Goal: Information Seeking & Learning: Learn about a topic

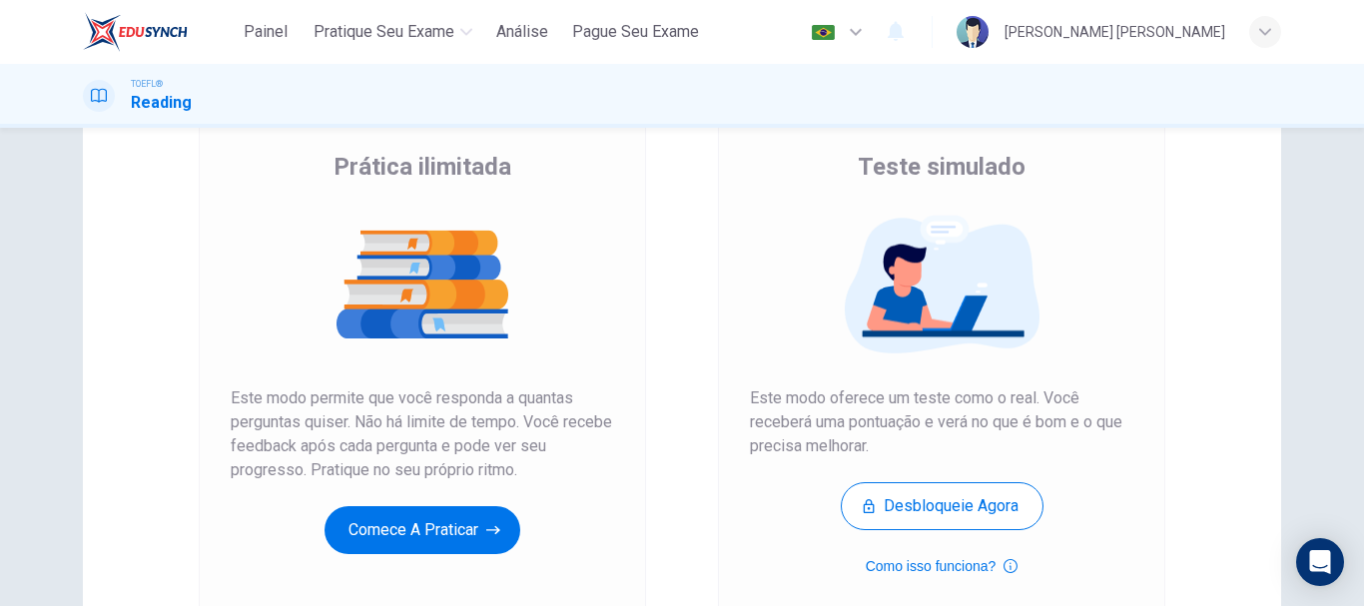
scroll to position [170, 0]
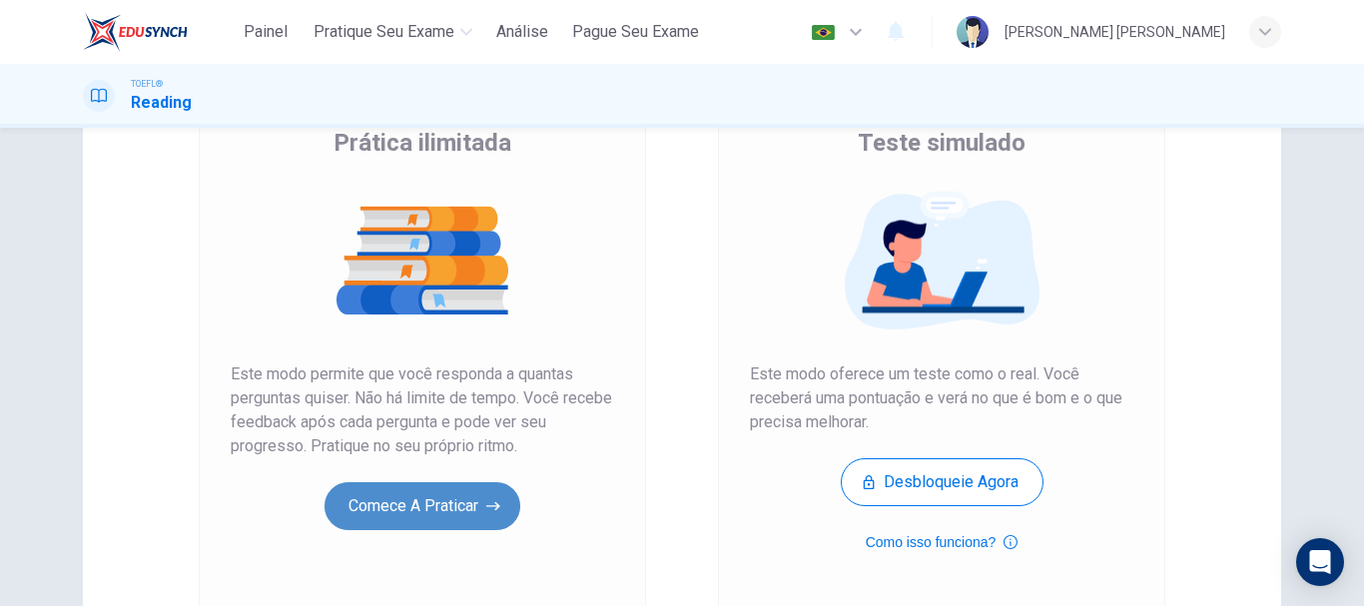
click at [424, 513] on button "Comece a praticar" at bounding box center [423, 506] width 196 height 48
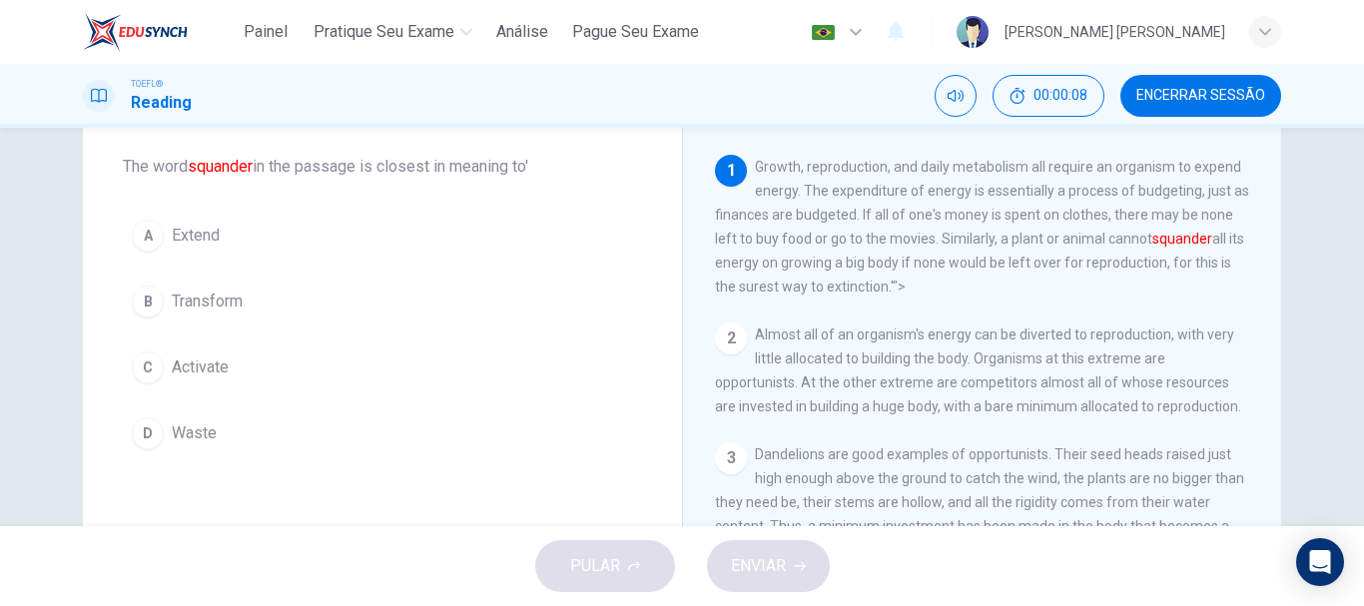
scroll to position [103, 0]
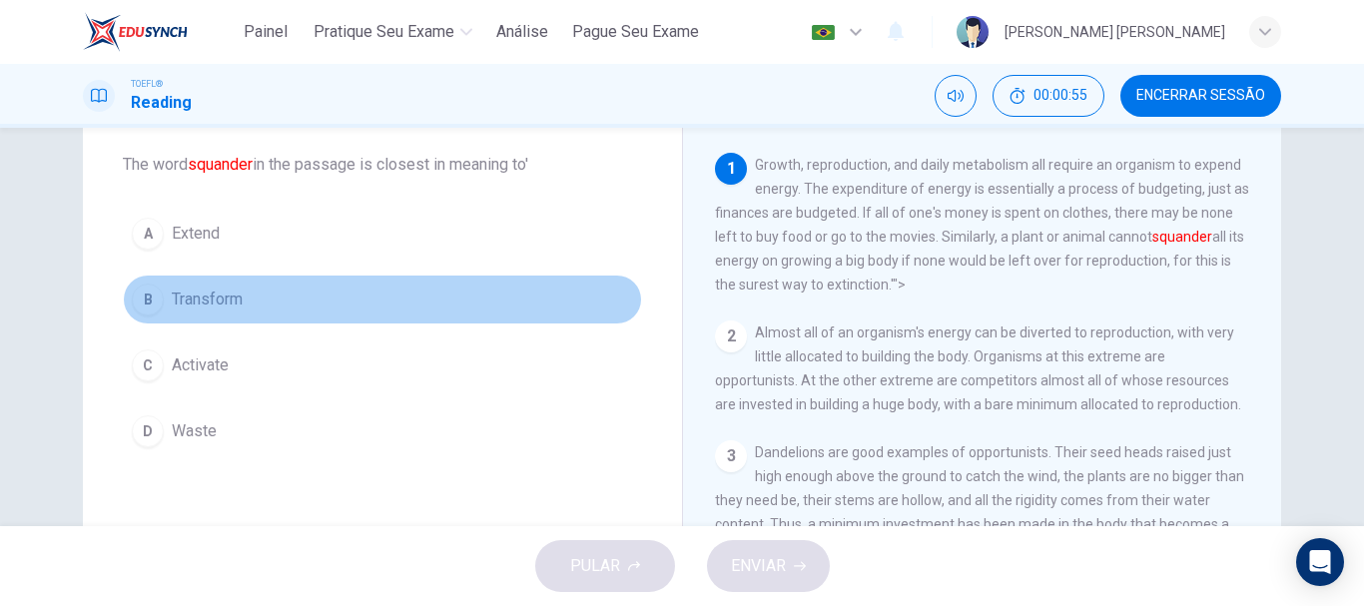
click at [146, 294] on div "B" at bounding box center [148, 300] width 32 height 32
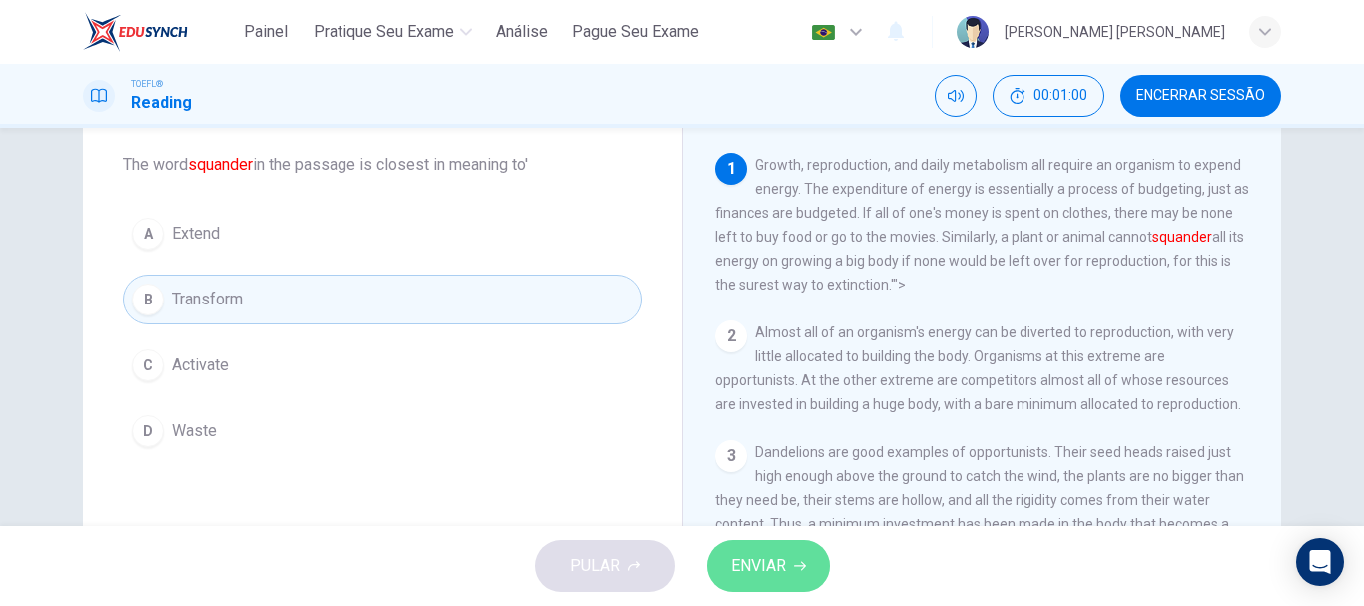
click at [776, 557] on span "ENVIAR" at bounding box center [758, 566] width 55 height 28
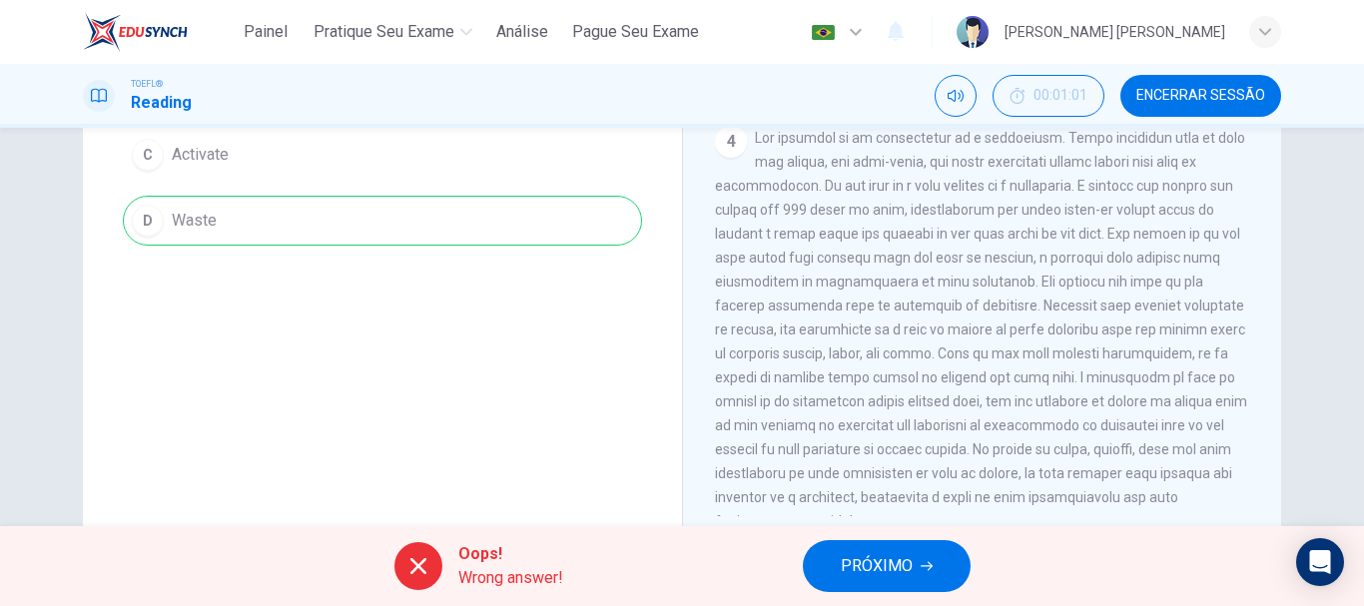
scroll to position [376, 0]
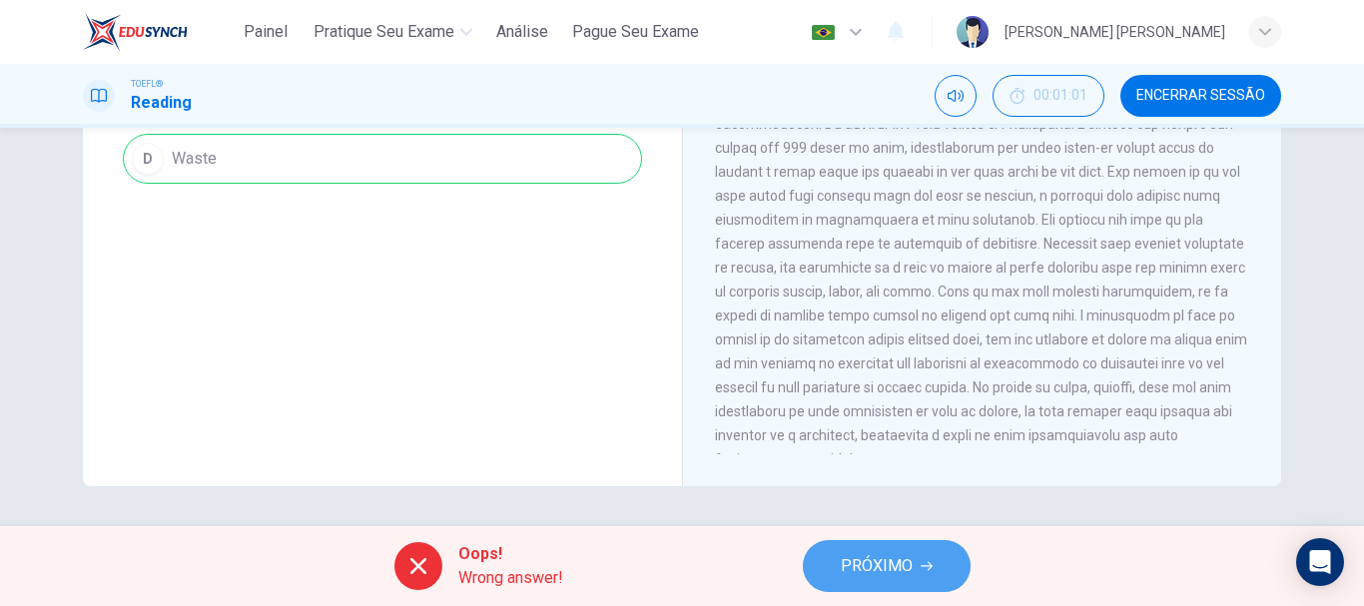
click at [895, 559] on span "PRÓXIMO" at bounding box center [877, 566] width 72 height 28
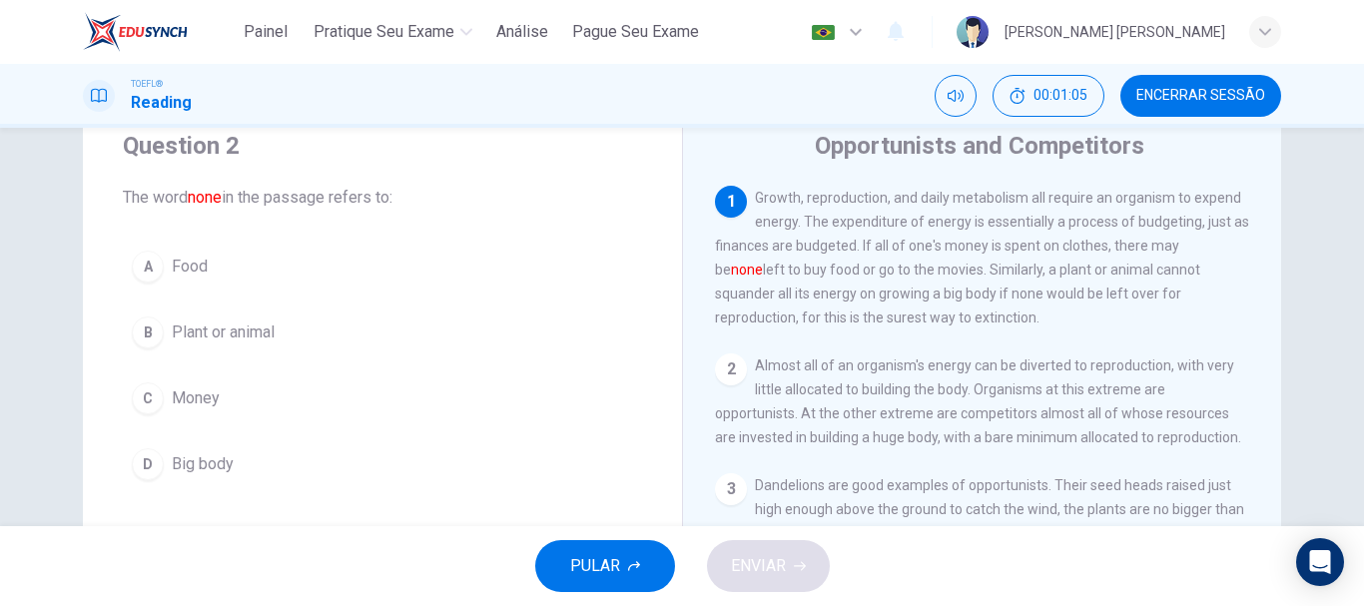
scroll to position [72, 0]
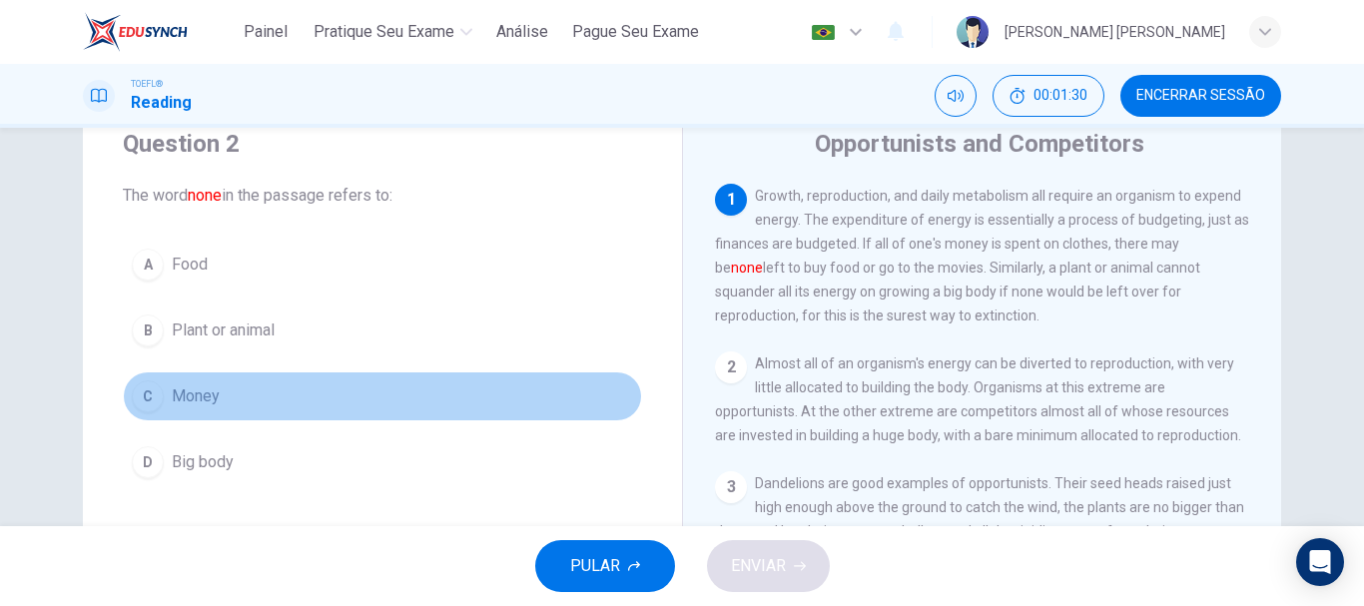
click at [227, 393] on button "C Money" at bounding box center [382, 397] width 519 height 50
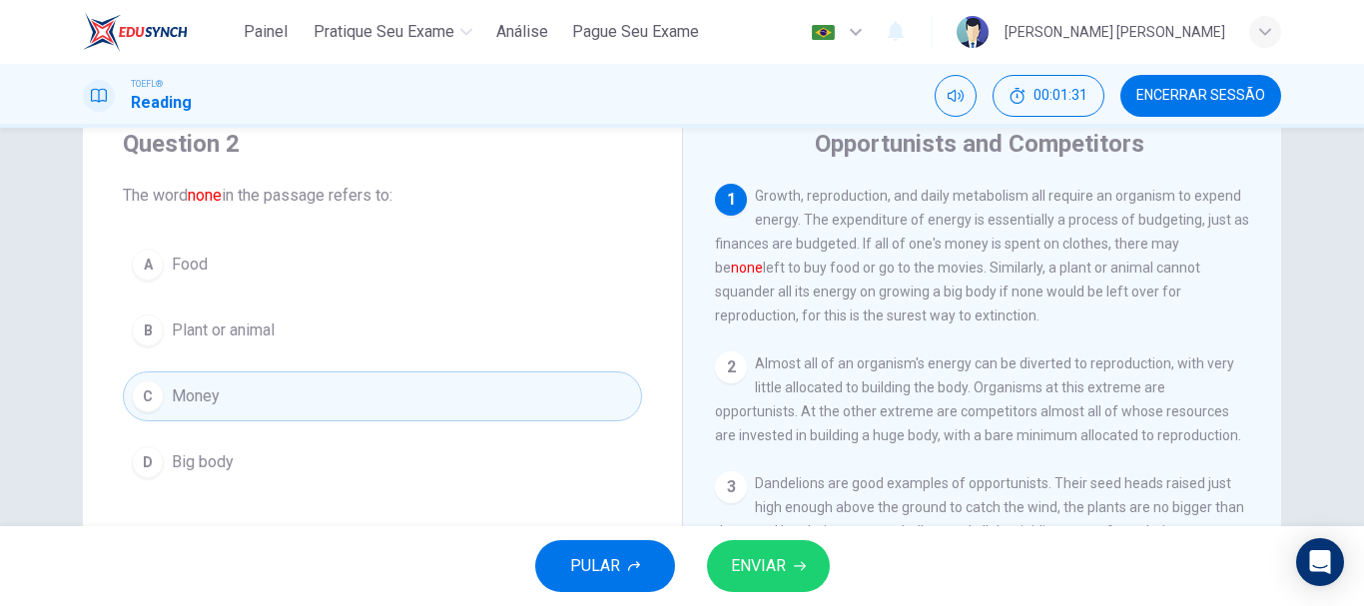
click at [770, 564] on span "ENVIAR" at bounding box center [758, 566] width 55 height 28
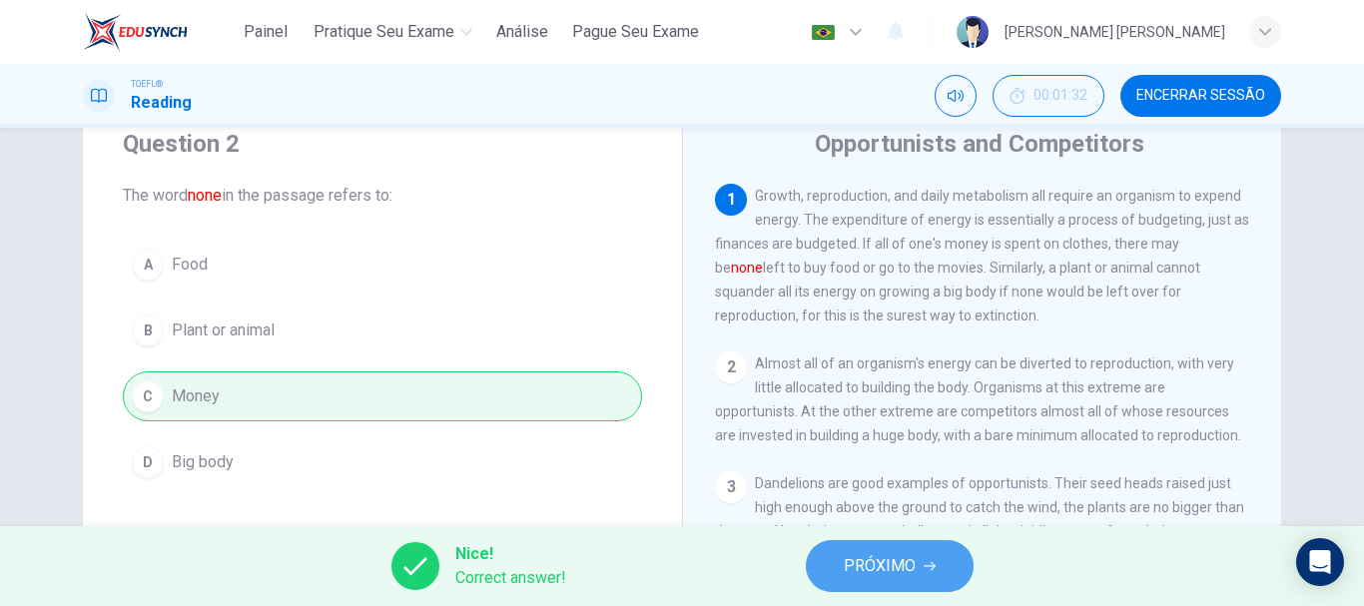
click at [910, 568] on span "PRÓXIMO" at bounding box center [880, 566] width 72 height 28
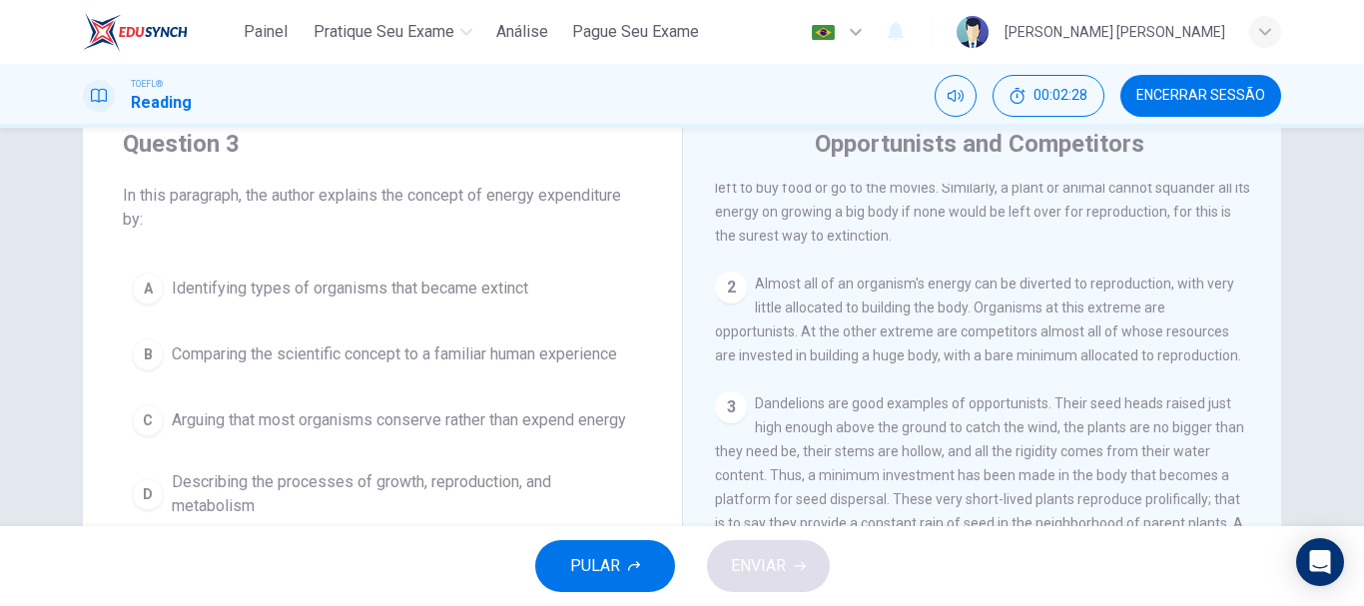
scroll to position [0, 0]
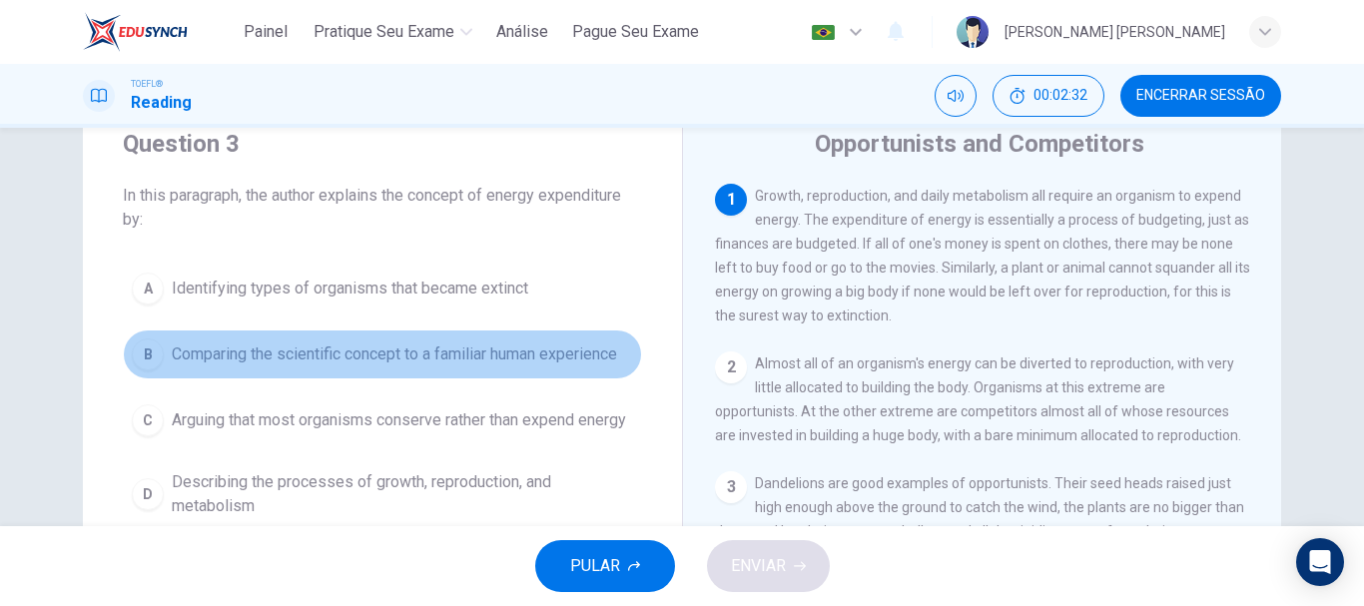
click at [224, 359] on span "Comparing the scientific concept to a familiar human experience" at bounding box center [394, 355] width 445 height 24
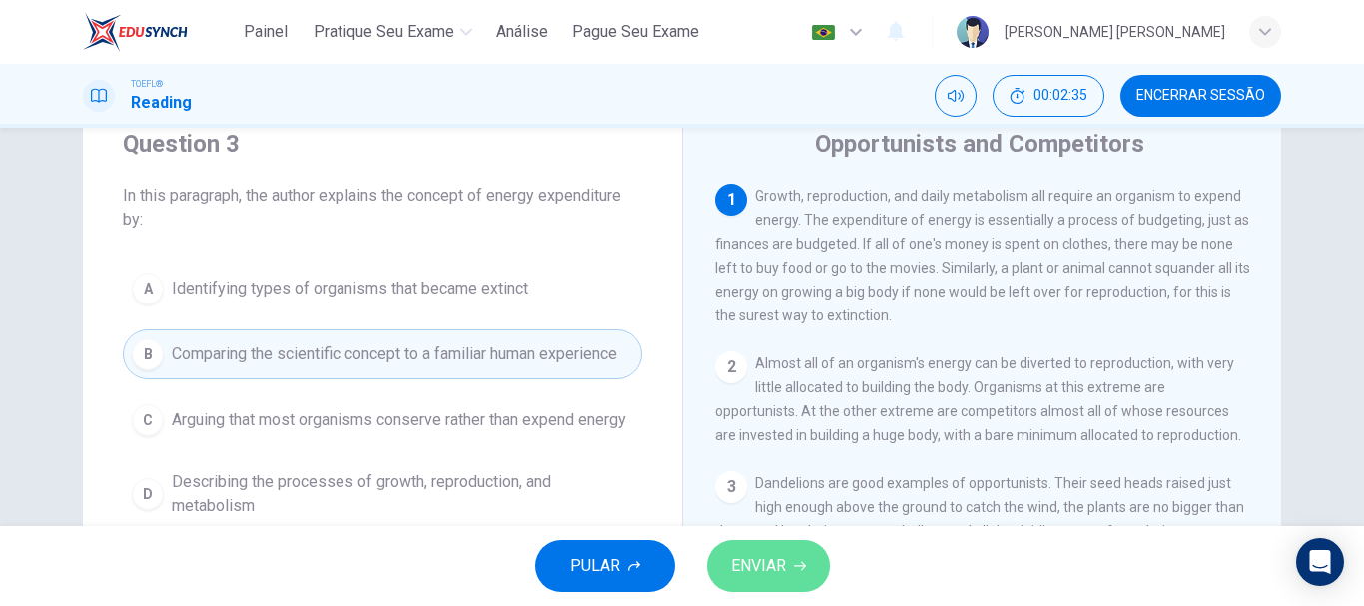
click at [758, 556] on span "ENVIAR" at bounding box center [758, 566] width 55 height 28
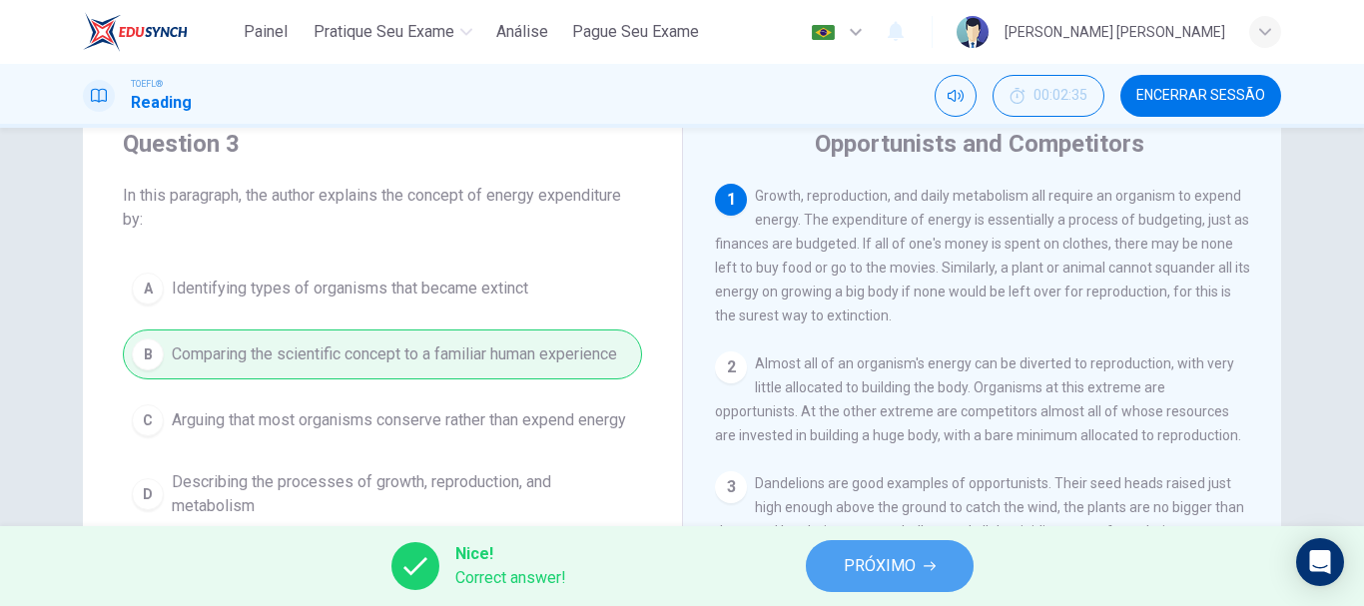
click at [867, 556] on span "PRÓXIMO" at bounding box center [880, 566] width 72 height 28
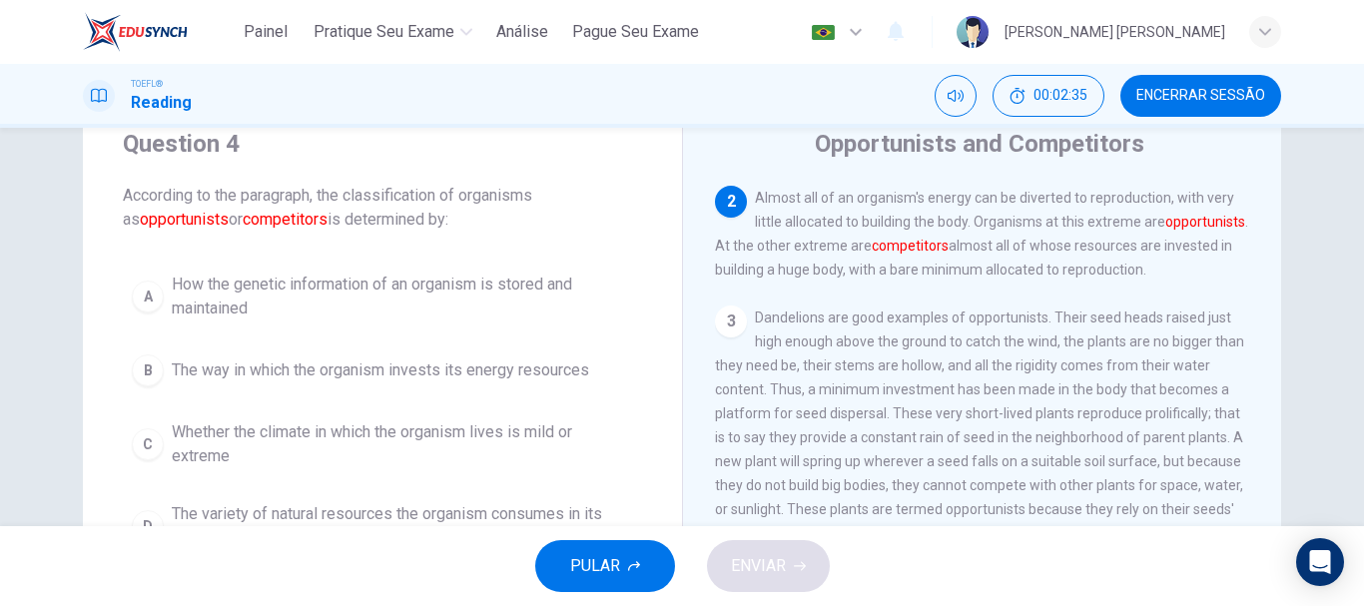
scroll to position [174, 0]
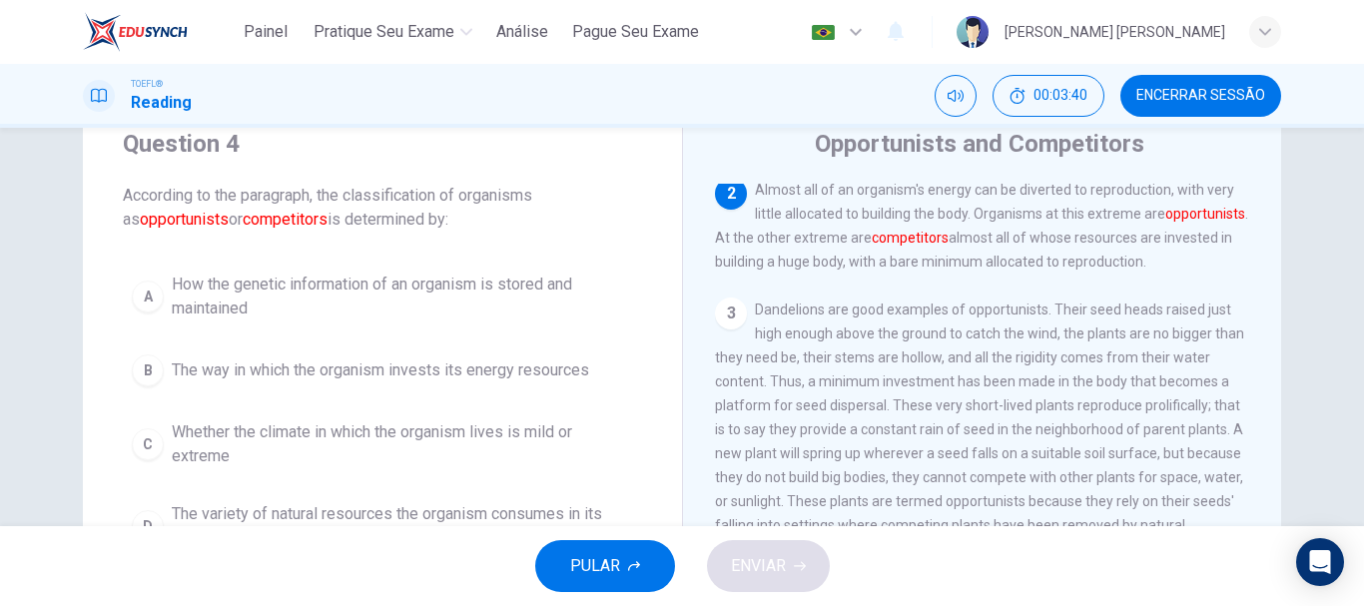
click at [657, 359] on div "Question 4 According to the paragraph, the classification of organisms as oppor…" at bounding box center [382, 343] width 599 height 495
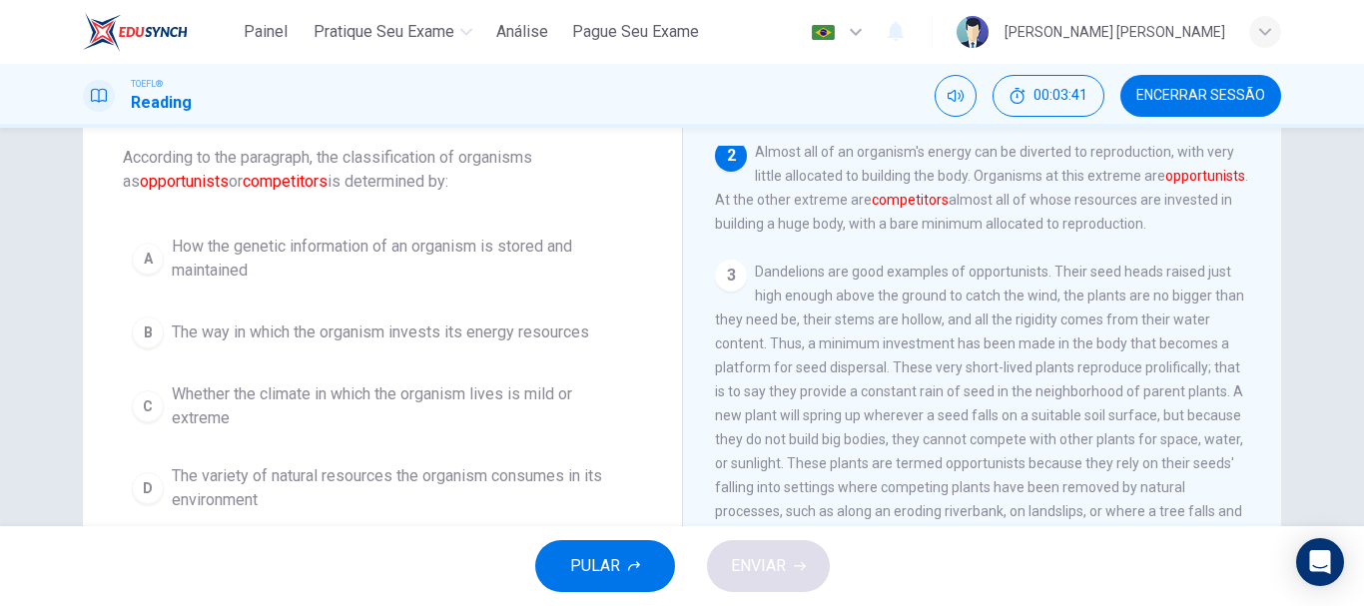
scroll to position [112, 0]
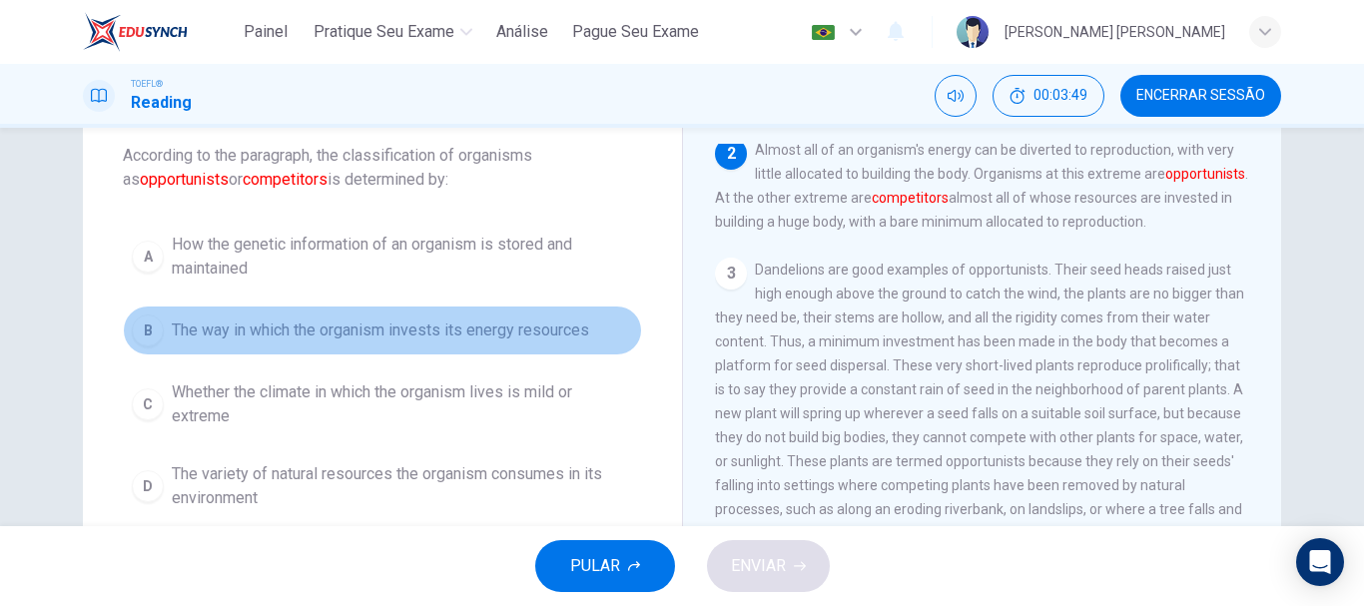
click at [305, 334] on span "The way in which the organism invests its energy resources" at bounding box center [380, 331] width 417 height 24
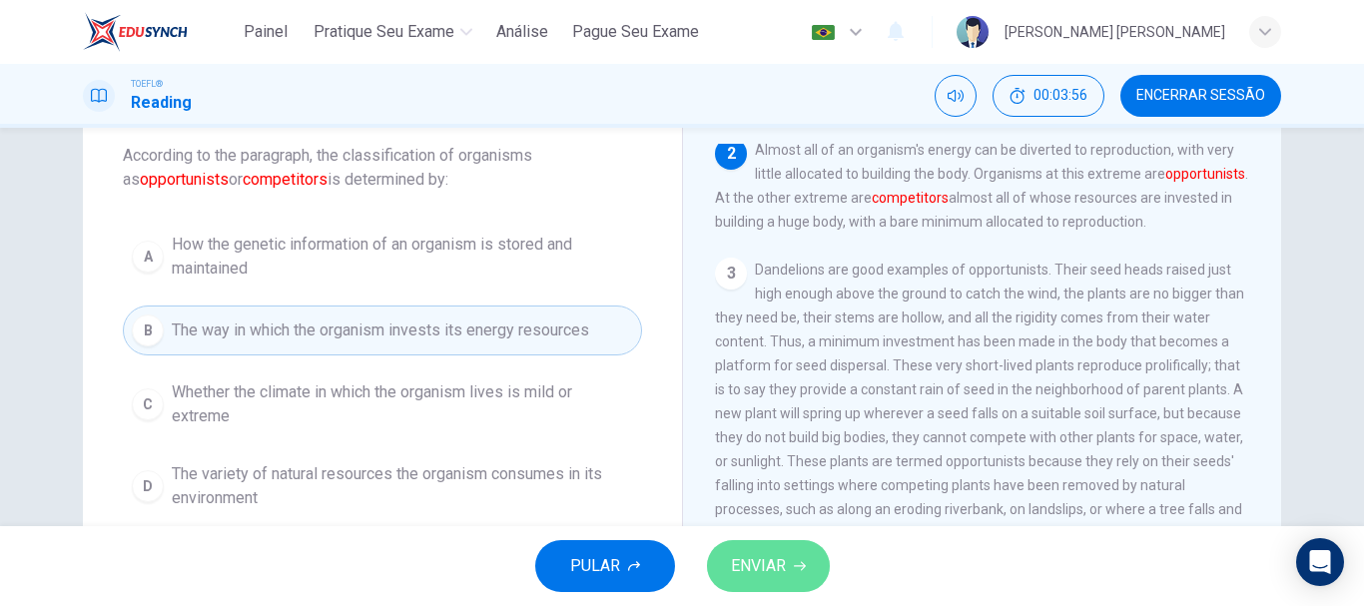
click at [760, 566] on span "ENVIAR" at bounding box center [758, 566] width 55 height 28
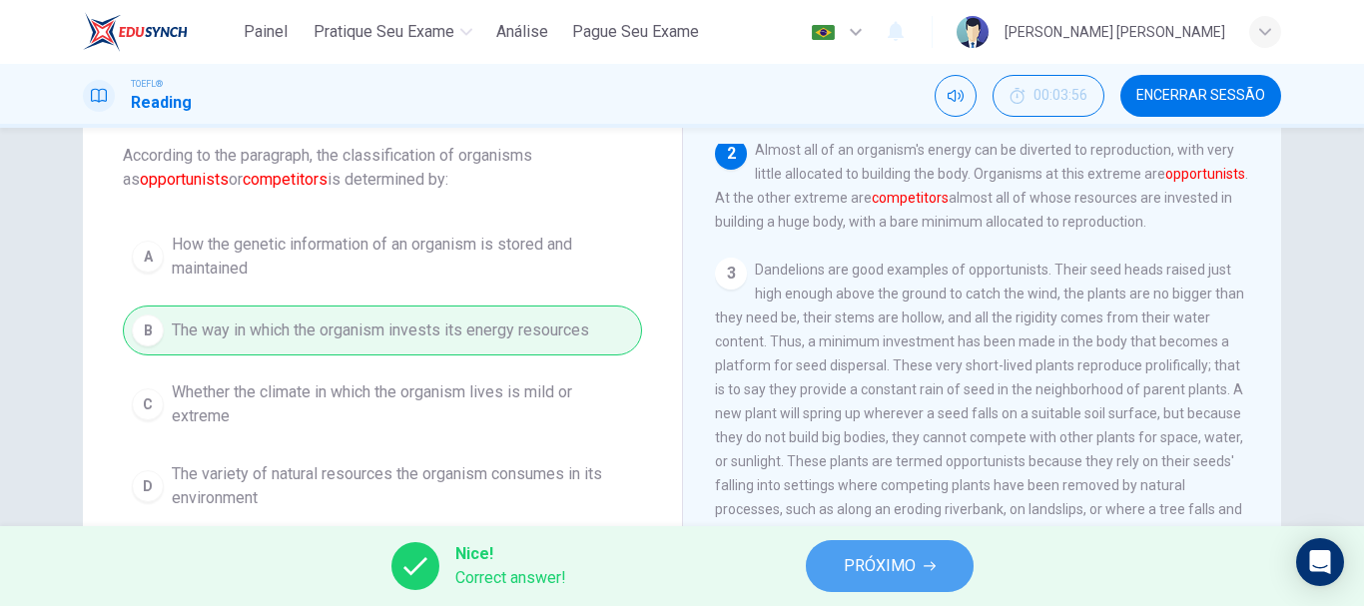
click at [898, 570] on span "PRÓXIMO" at bounding box center [880, 566] width 72 height 28
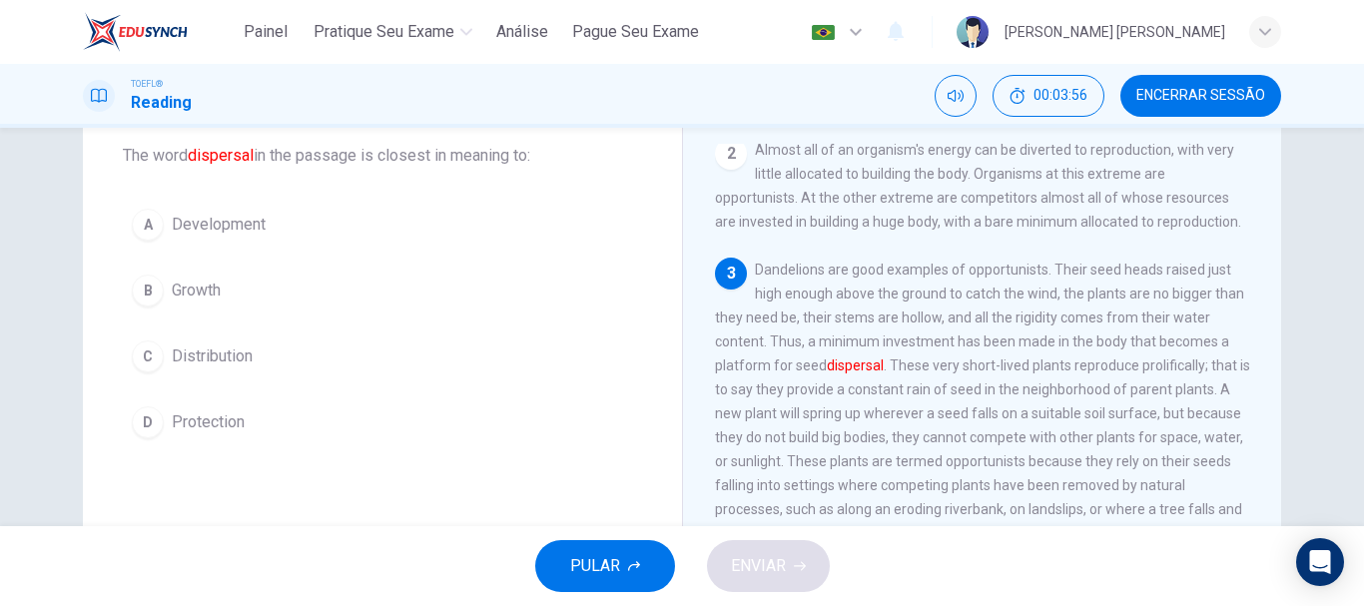
scroll to position [298, 0]
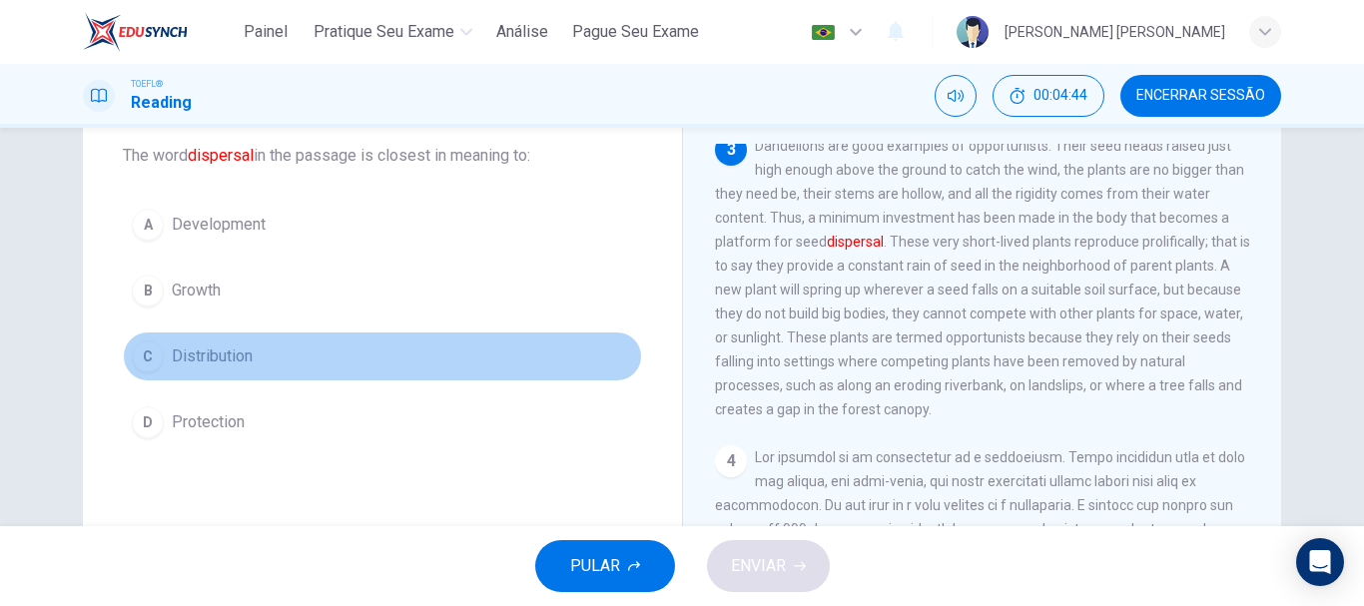
click at [216, 349] on span "Distribution" at bounding box center [212, 357] width 81 height 24
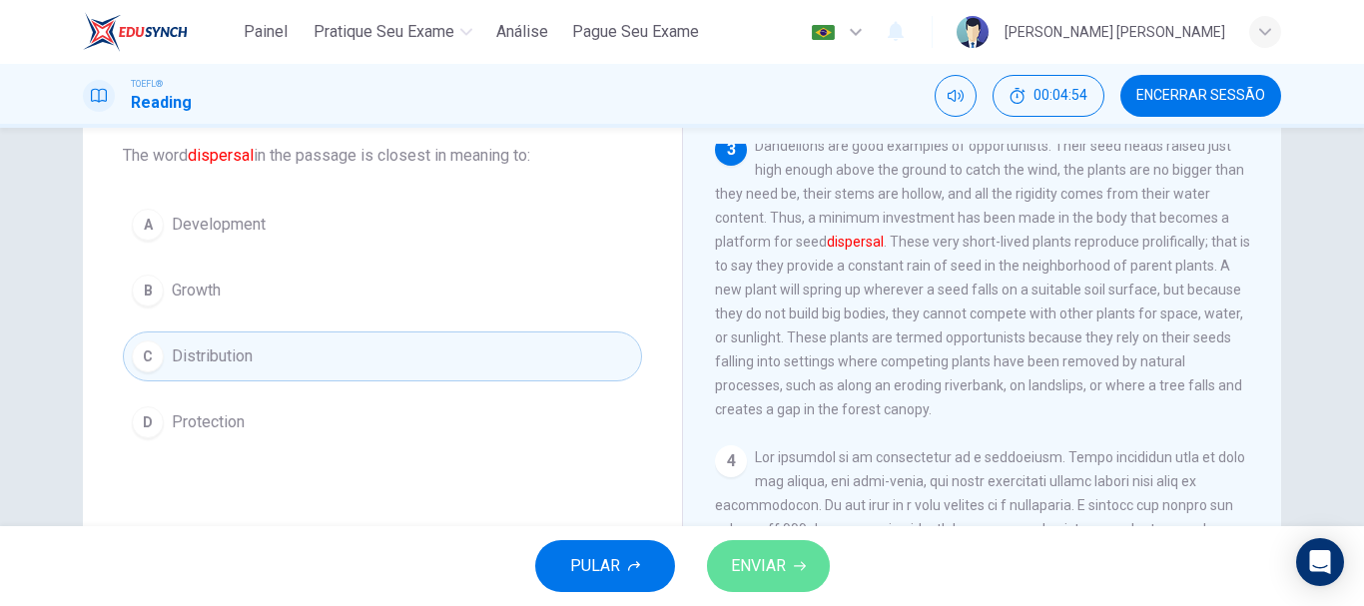
click at [751, 559] on span "ENVIAR" at bounding box center [758, 566] width 55 height 28
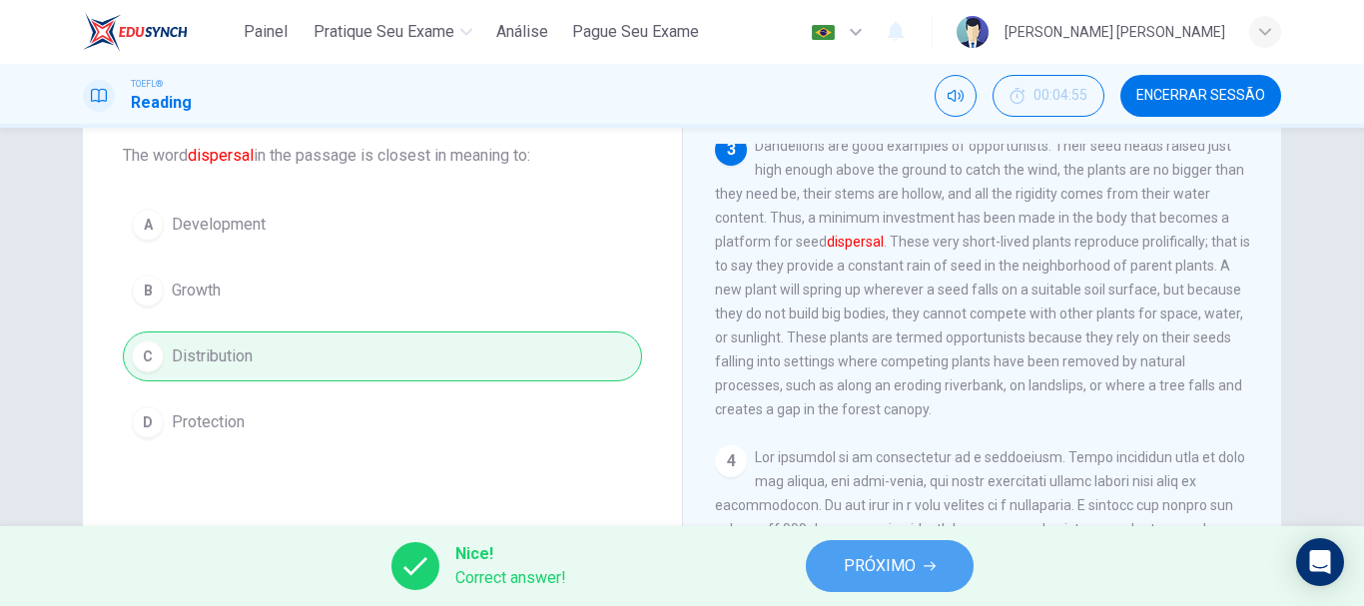
click at [904, 567] on span "PRÓXIMO" at bounding box center [880, 566] width 72 height 28
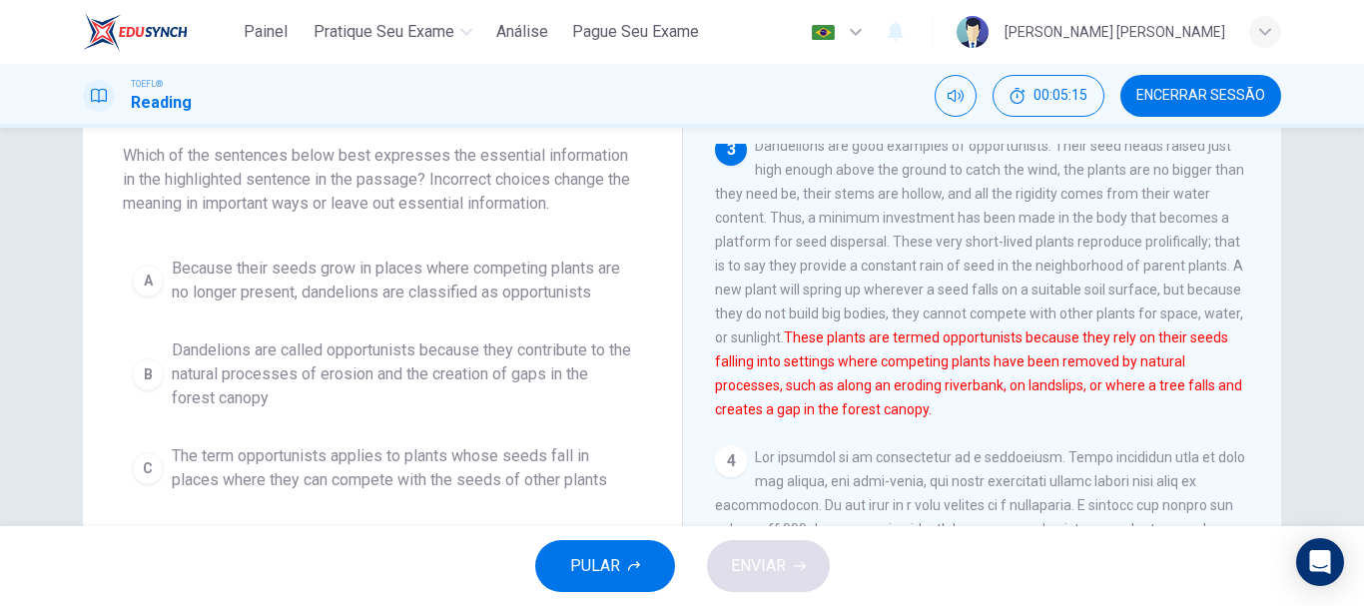
click at [229, 221] on div "Question 6 Which of the sentences below best expresses the essential informatio…" at bounding box center [382, 335] width 599 height 559
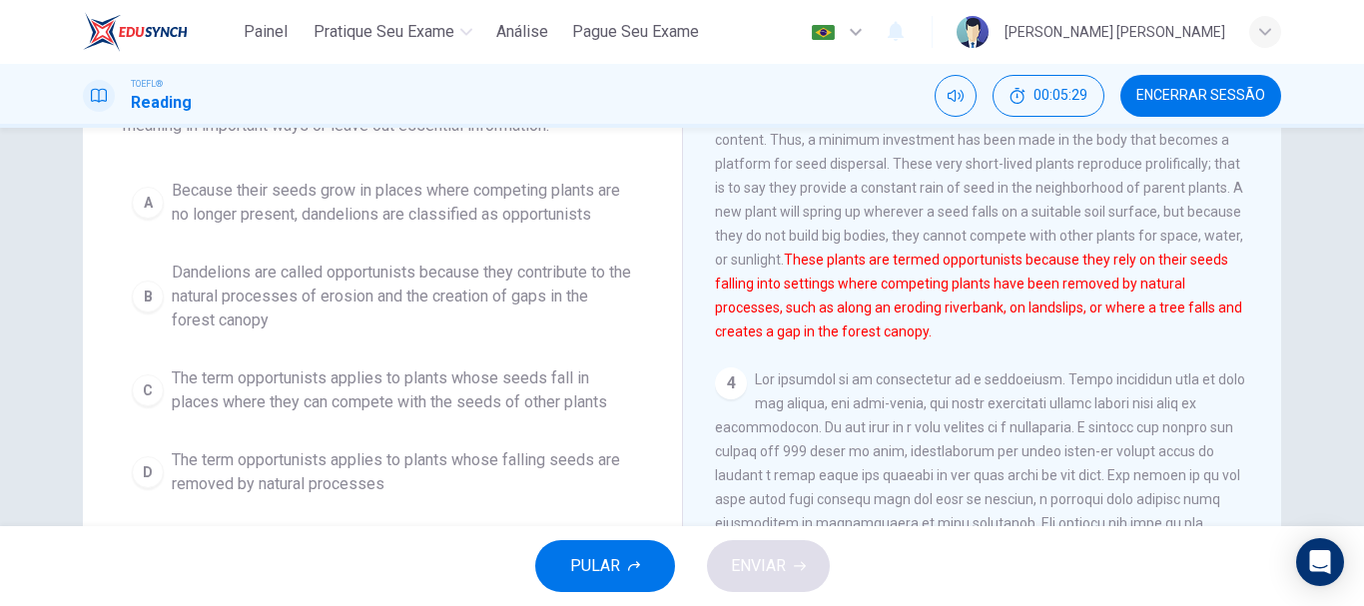
scroll to position [192, 0]
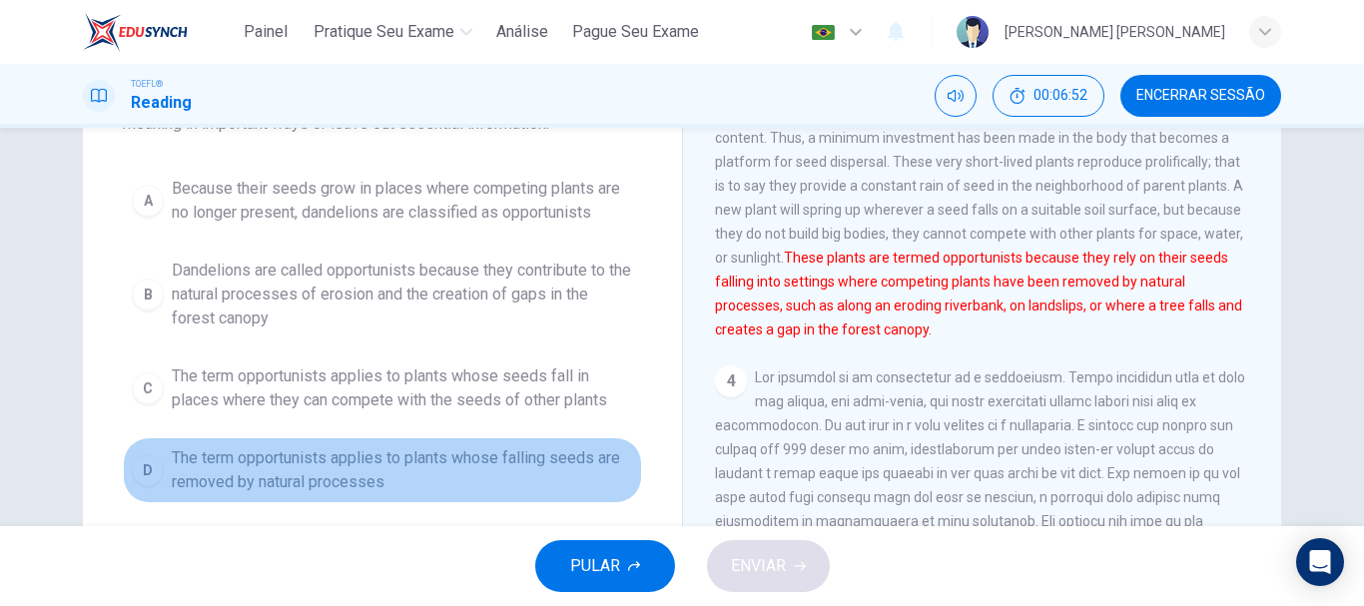
click at [313, 475] on span "The term opportunists applies to plants whose falling seeds are removed by natu…" at bounding box center [402, 470] width 461 height 48
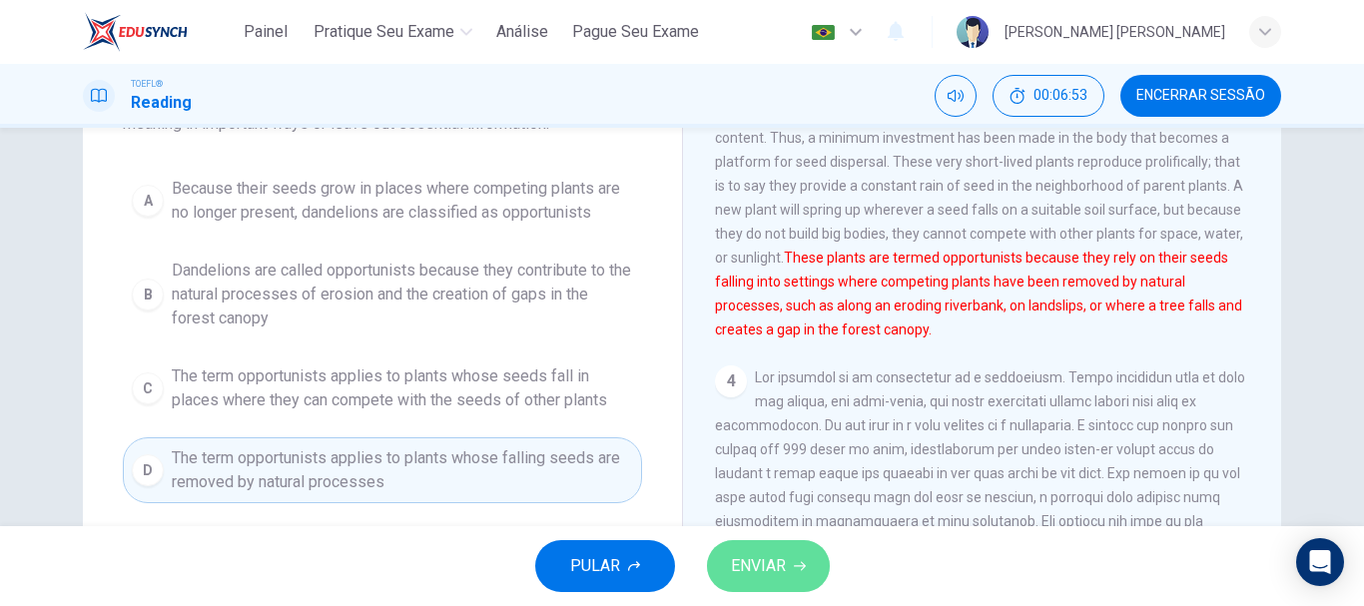
click at [780, 570] on span "ENVIAR" at bounding box center [758, 566] width 55 height 28
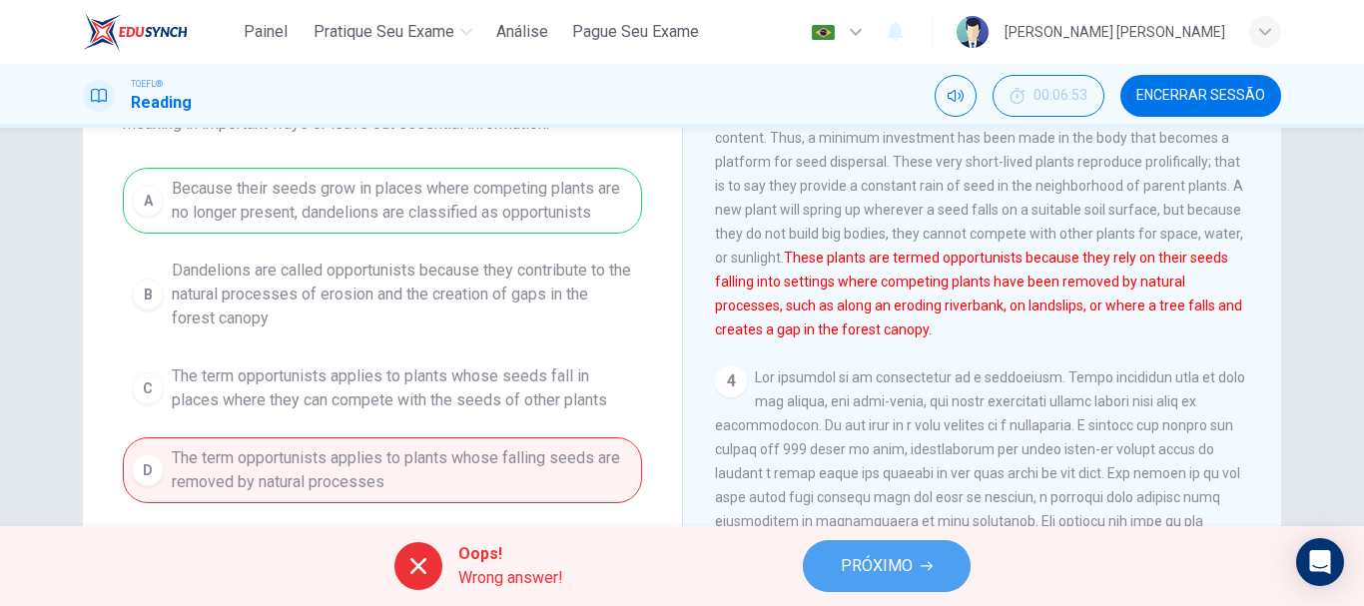
click at [907, 565] on span "PRÓXIMO" at bounding box center [877, 566] width 72 height 28
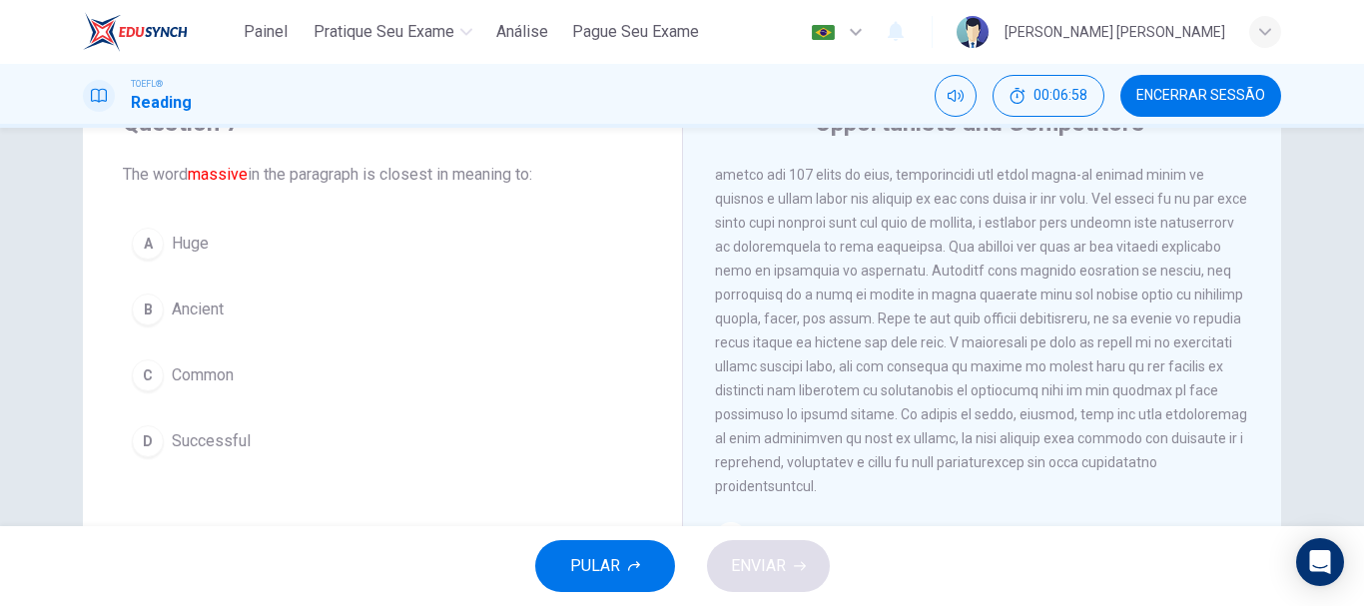
scroll to position [97, 0]
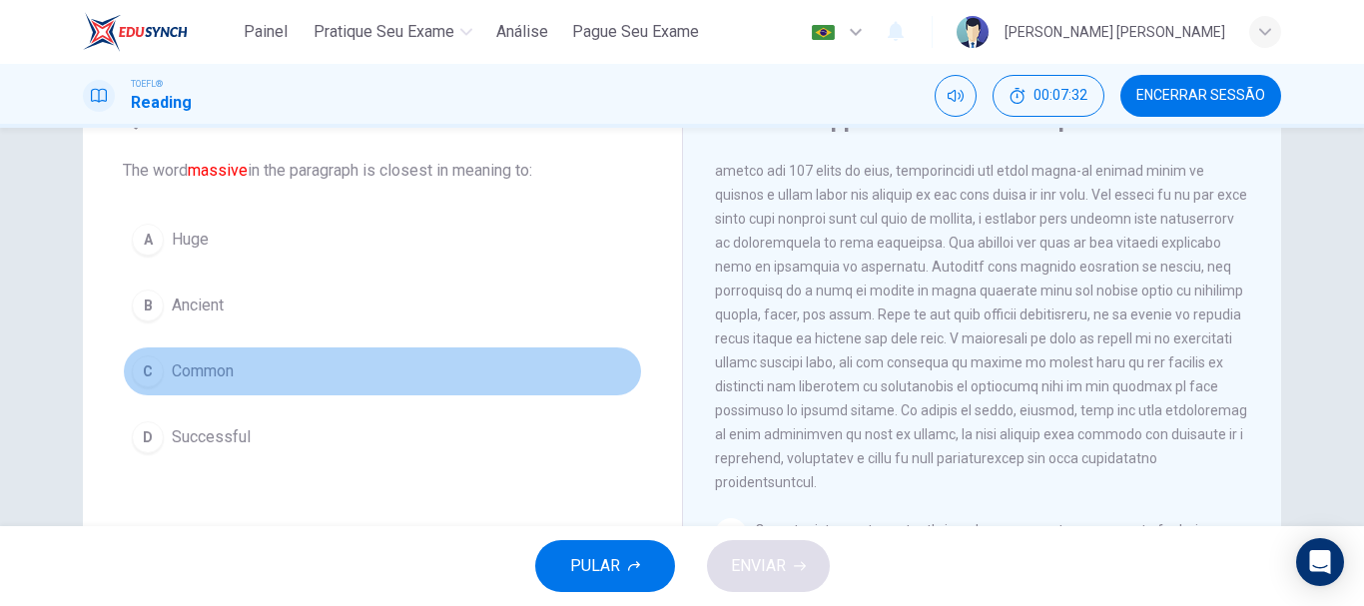
click at [211, 379] on span "Common" at bounding box center [203, 372] width 62 height 24
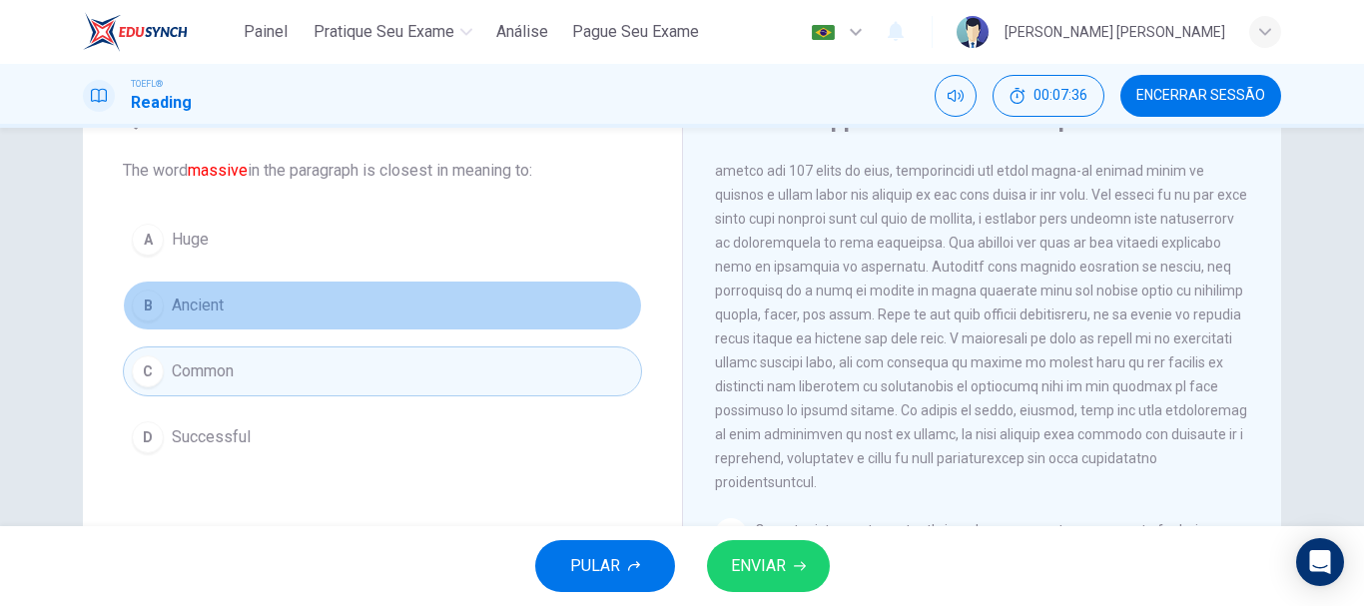
click at [190, 309] on span "Ancient" at bounding box center [198, 306] width 52 height 24
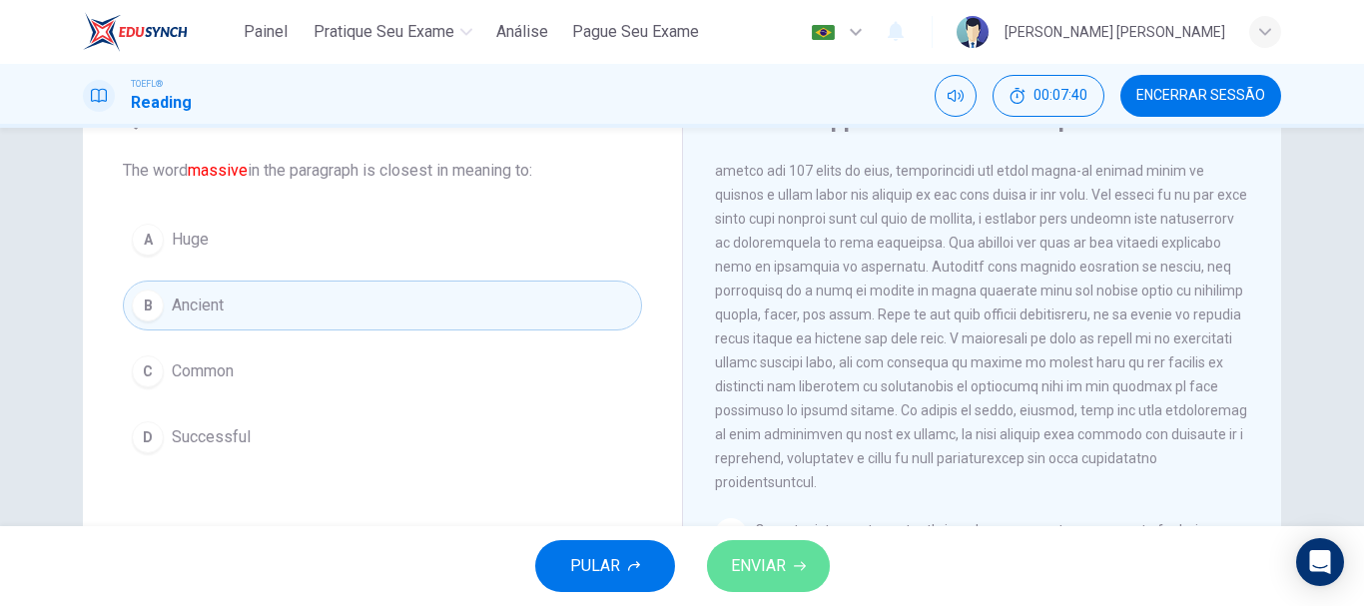
click at [778, 560] on span "ENVIAR" at bounding box center [758, 566] width 55 height 28
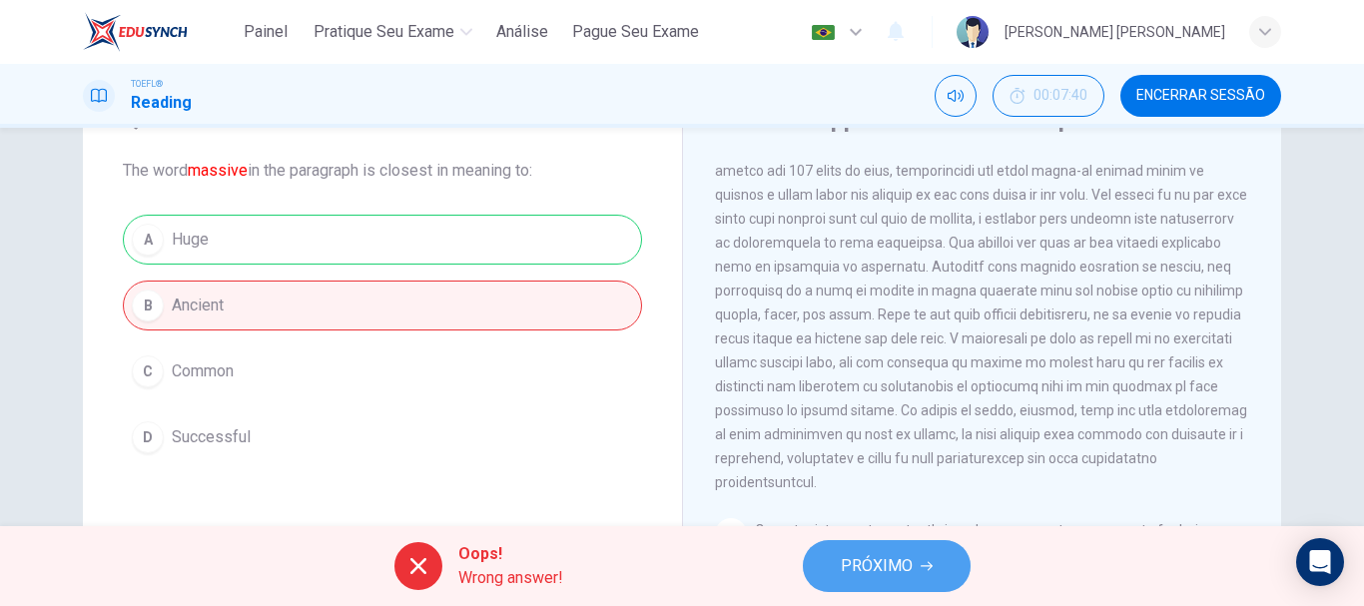
click at [881, 577] on span "PRÓXIMO" at bounding box center [877, 566] width 72 height 28
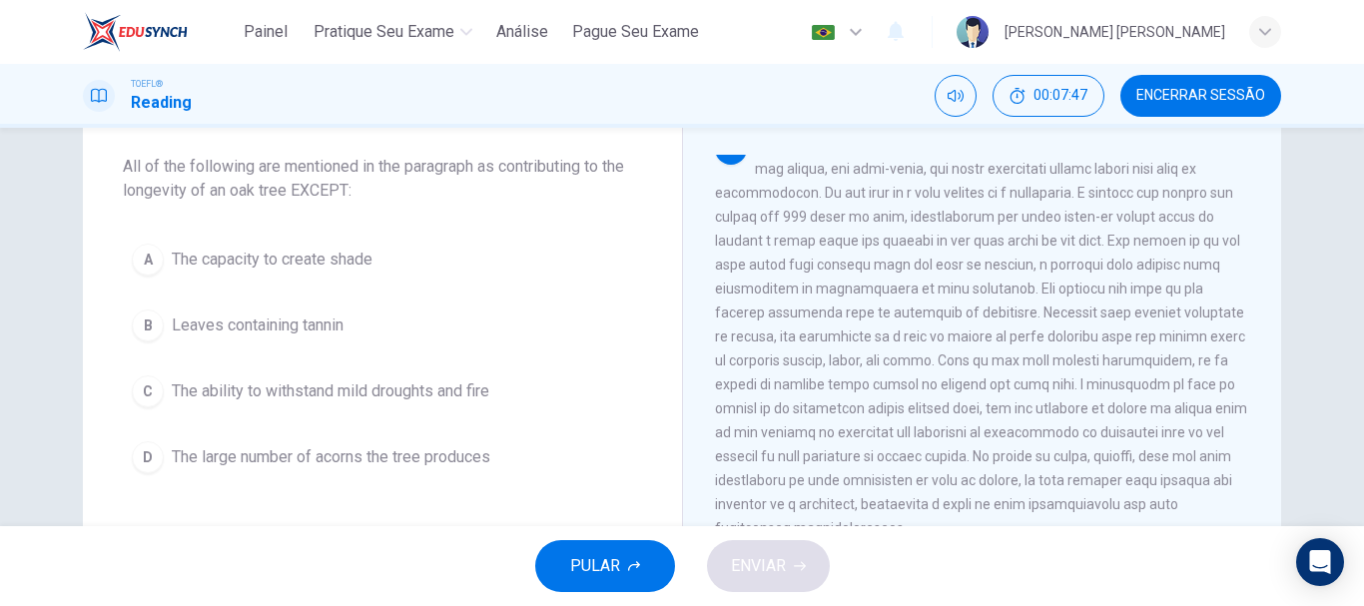
scroll to position [105, 0]
drag, startPoint x: 976, startPoint y: 193, endPoint x: 1172, endPoint y: 192, distance: 196.7
click at [1171, 192] on span at bounding box center [981, 332] width 532 height 399
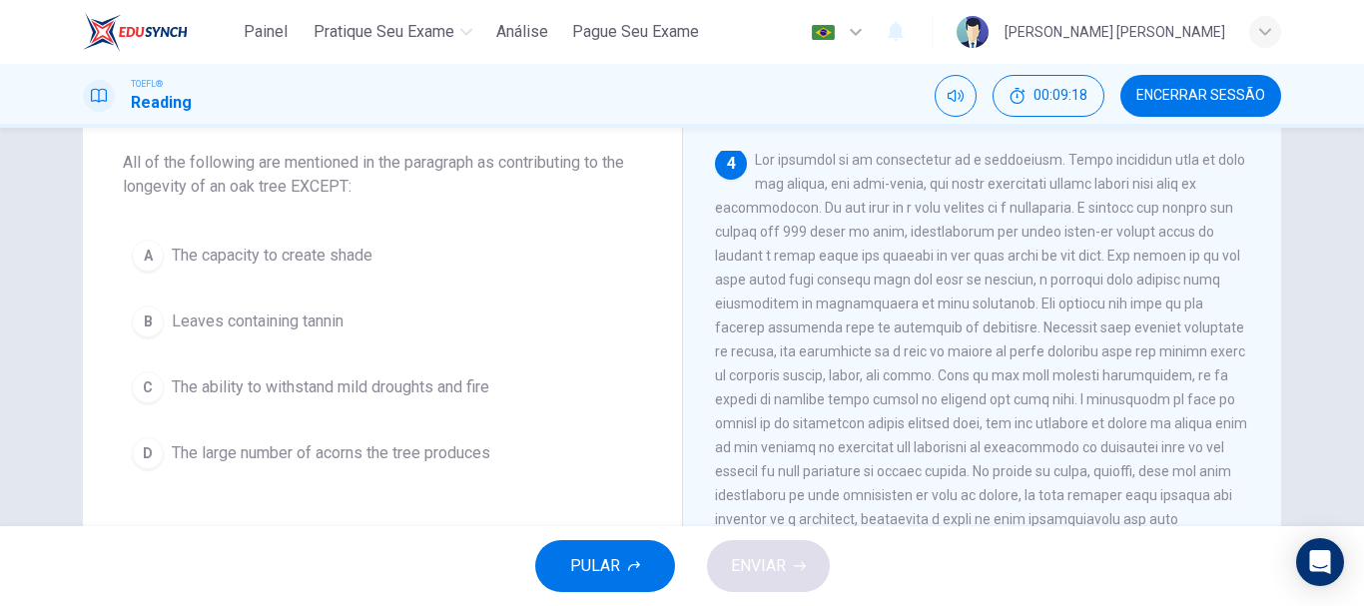
scroll to position [621, 0]
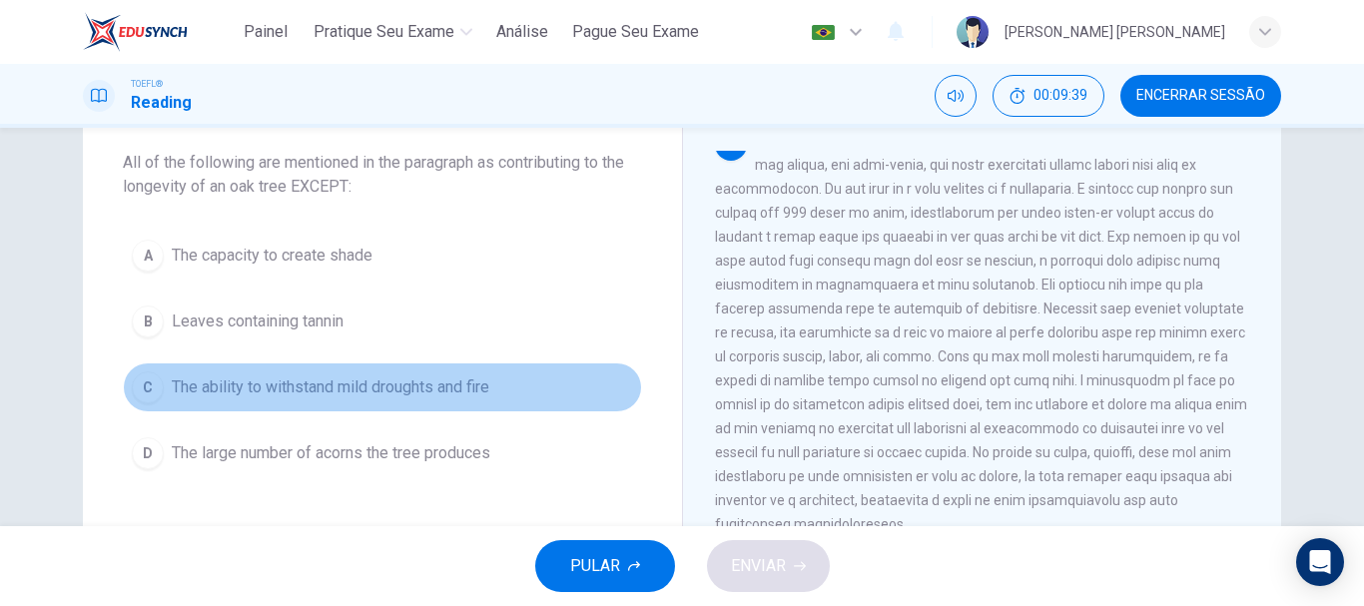
click at [322, 389] on span "The ability to withstand mild droughts and fire" at bounding box center [331, 388] width 318 height 24
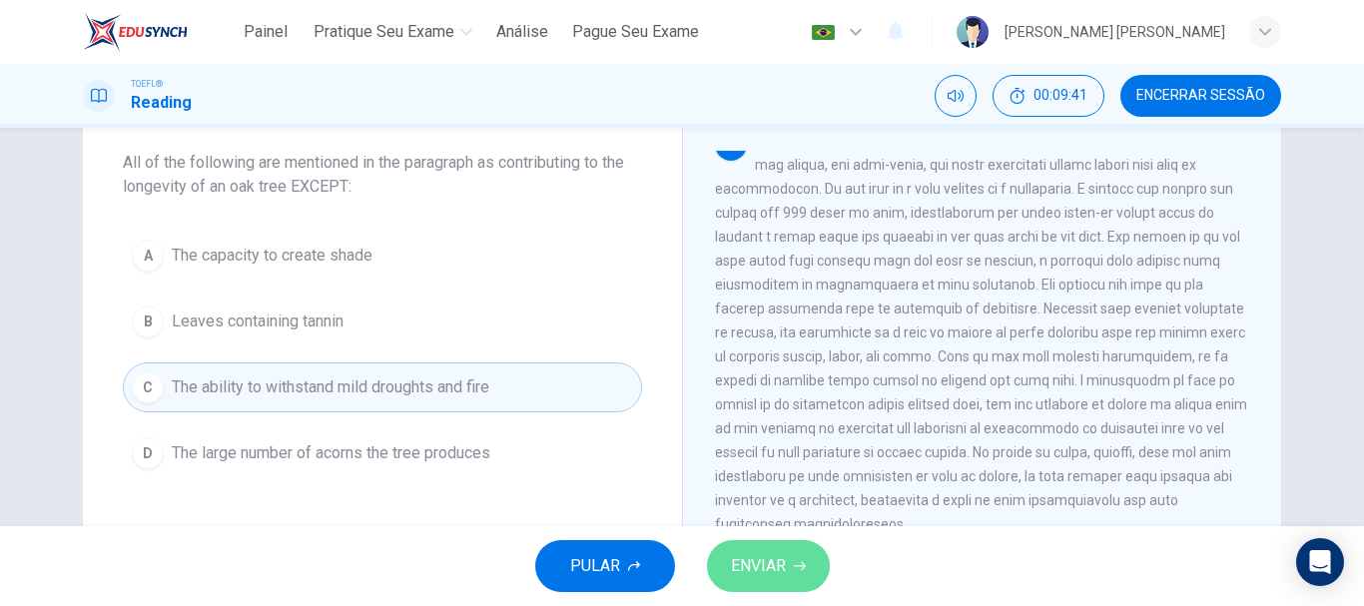
click at [761, 574] on span "ENVIAR" at bounding box center [758, 566] width 55 height 28
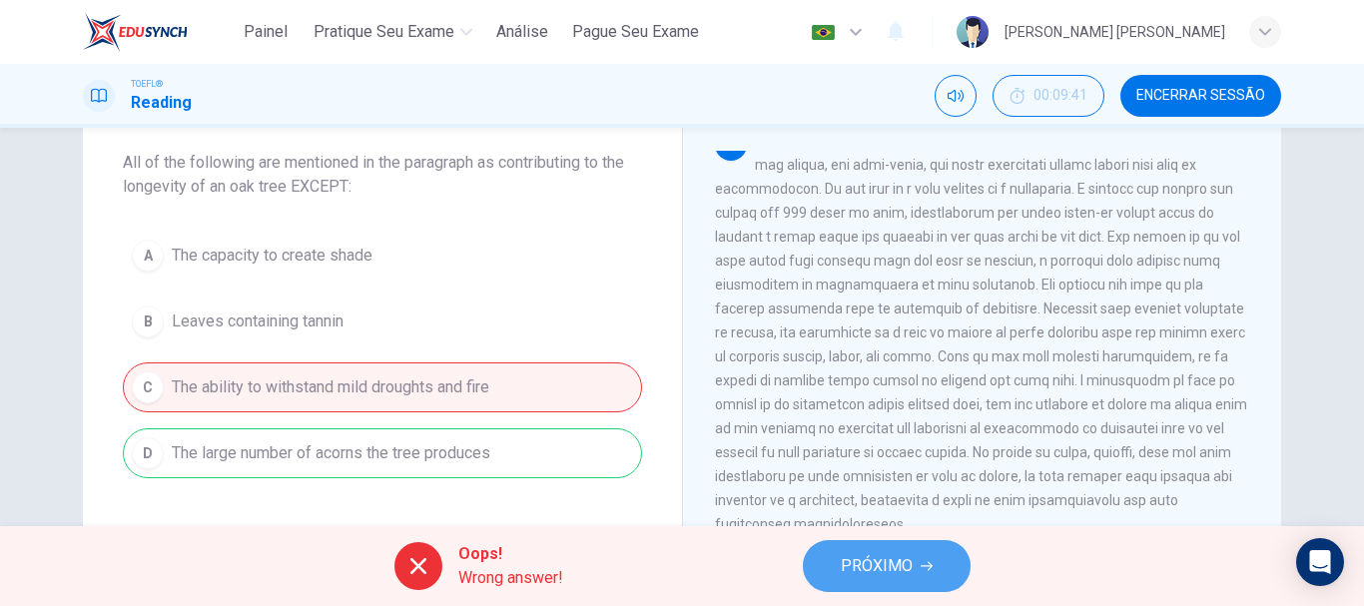
click at [873, 559] on span "PRÓXIMO" at bounding box center [877, 566] width 72 height 28
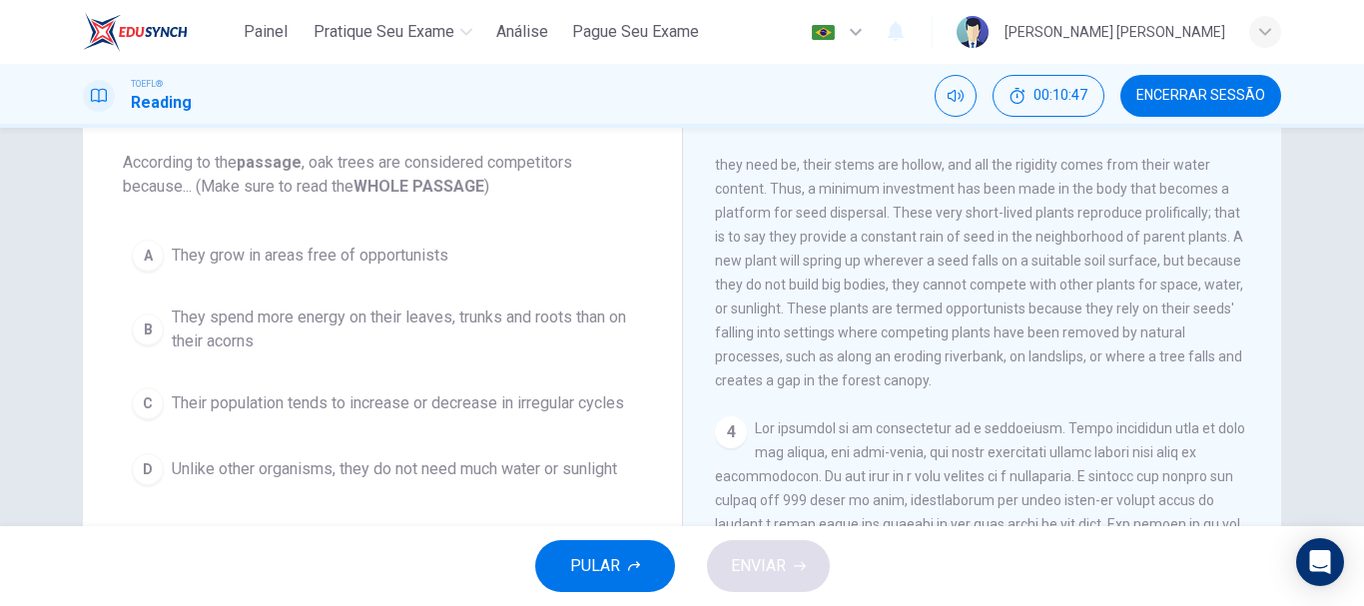
scroll to position [0, 0]
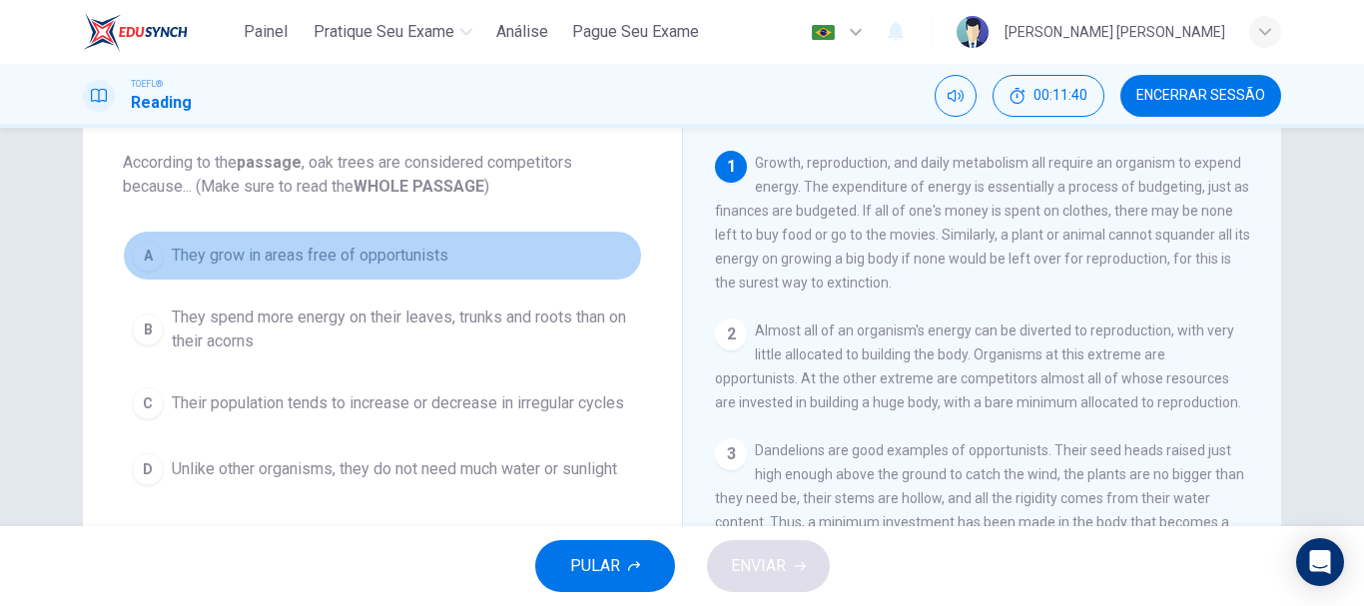
click at [384, 263] on span "They grow in areas free of opportunists" at bounding box center [310, 256] width 277 height 24
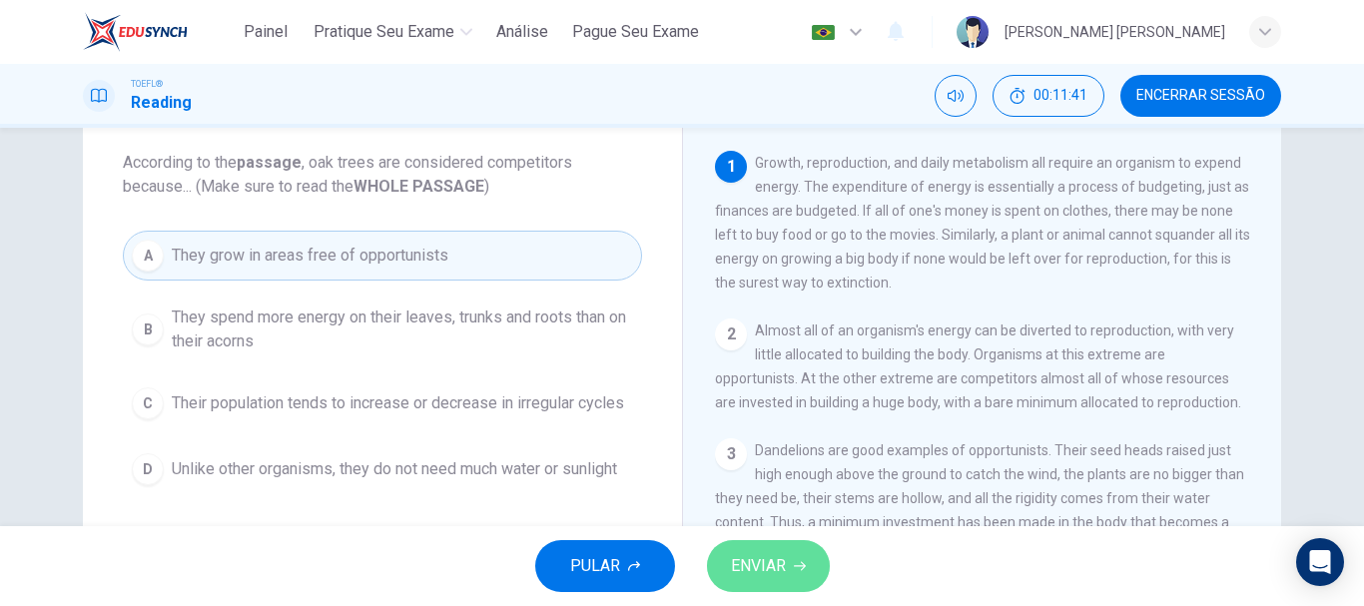
click at [763, 583] on button "ENVIAR" at bounding box center [768, 566] width 123 height 52
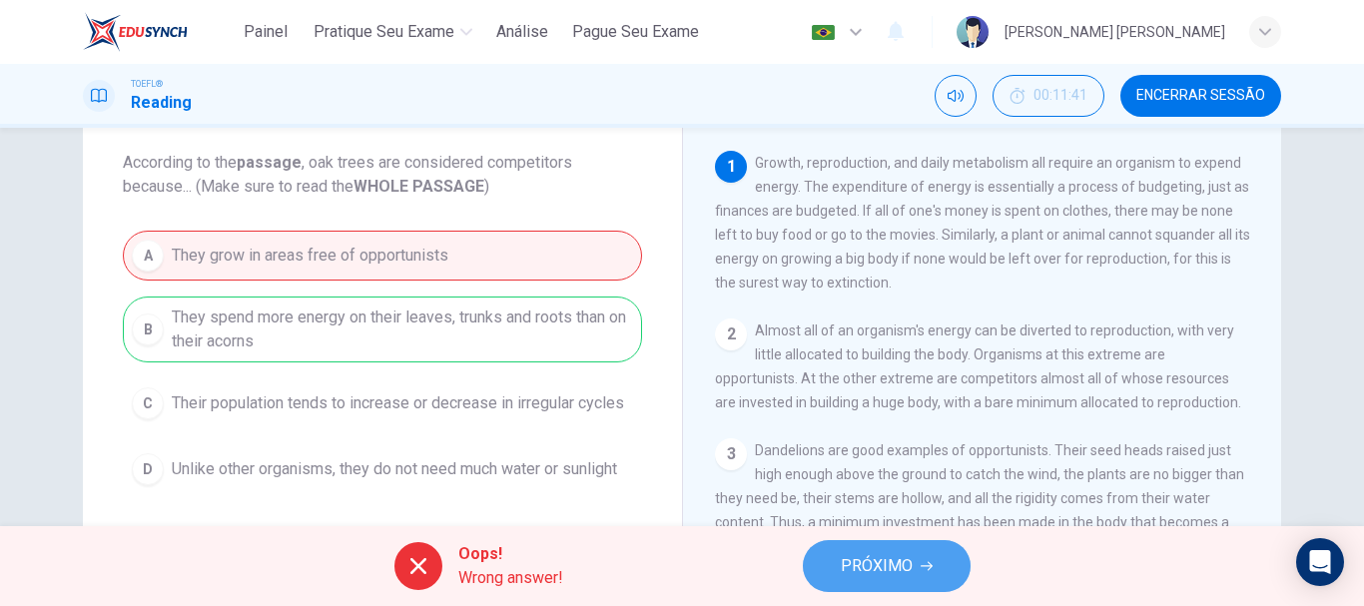
click at [859, 562] on span "PRÓXIMO" at bounding box center [877, 566] width 72 height 28
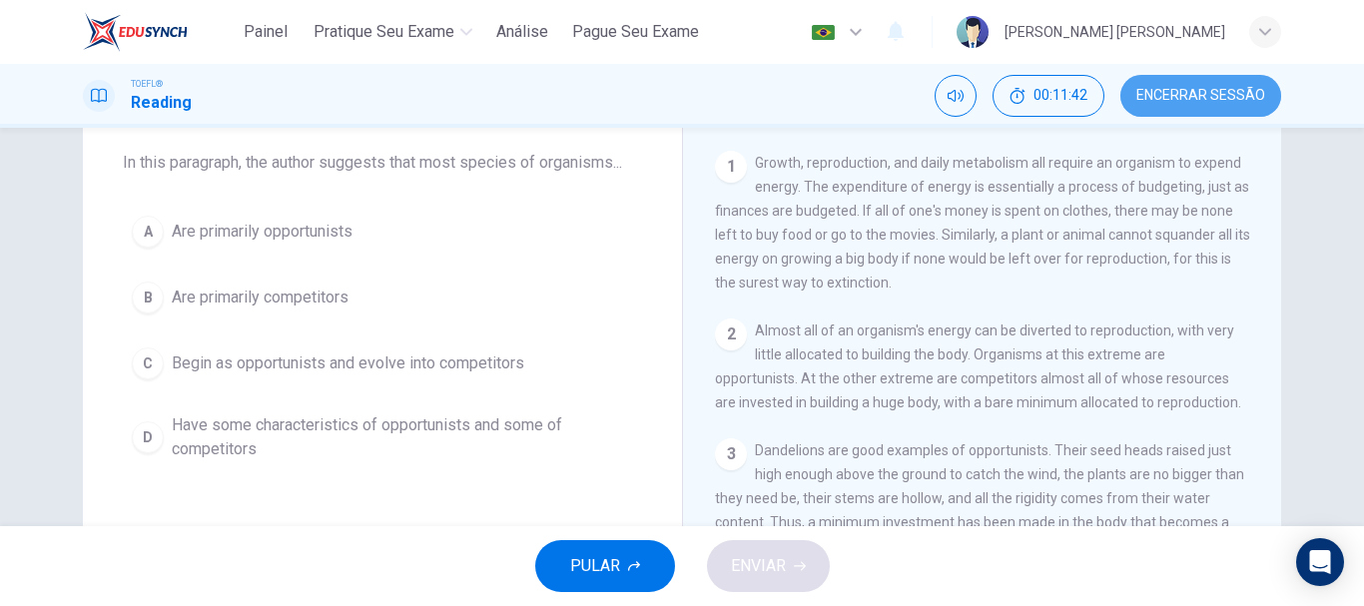
click at [1188, 95] on span "Encerrar Sessão" at bounding box center [1201, 96] width 129 height 16
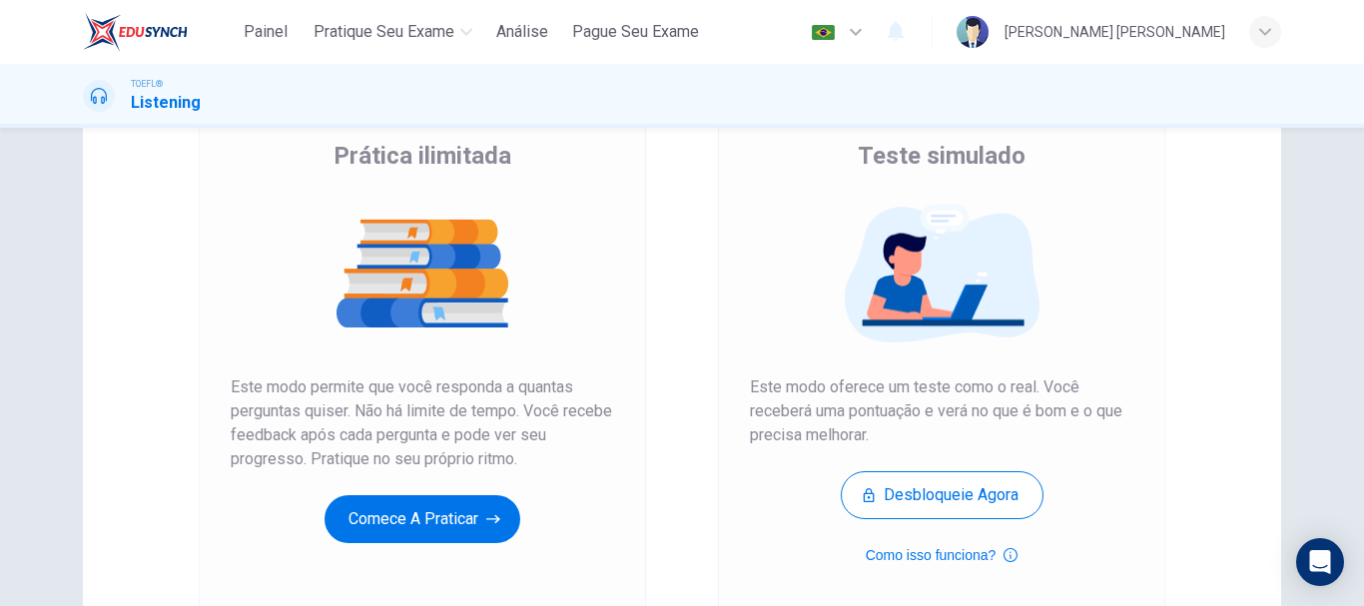
scroll to position [150, 0]
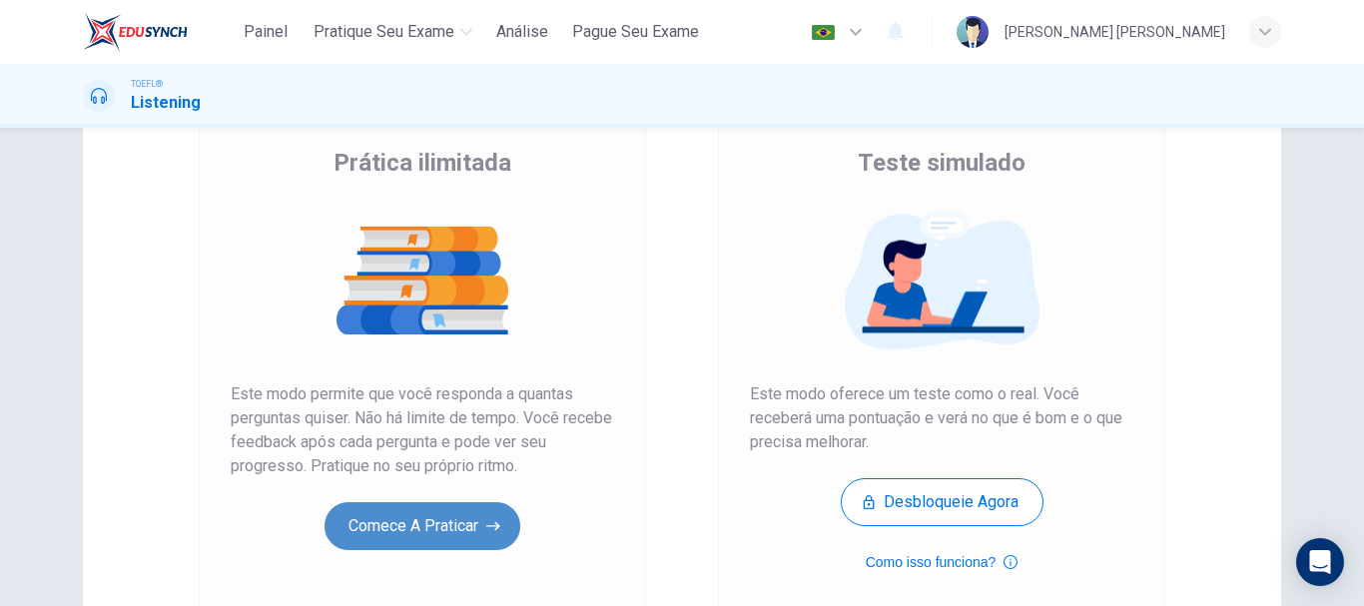
click at [371, 526] on button "Comece a praticar" at bounding box center [423, 526] width 196 height 48
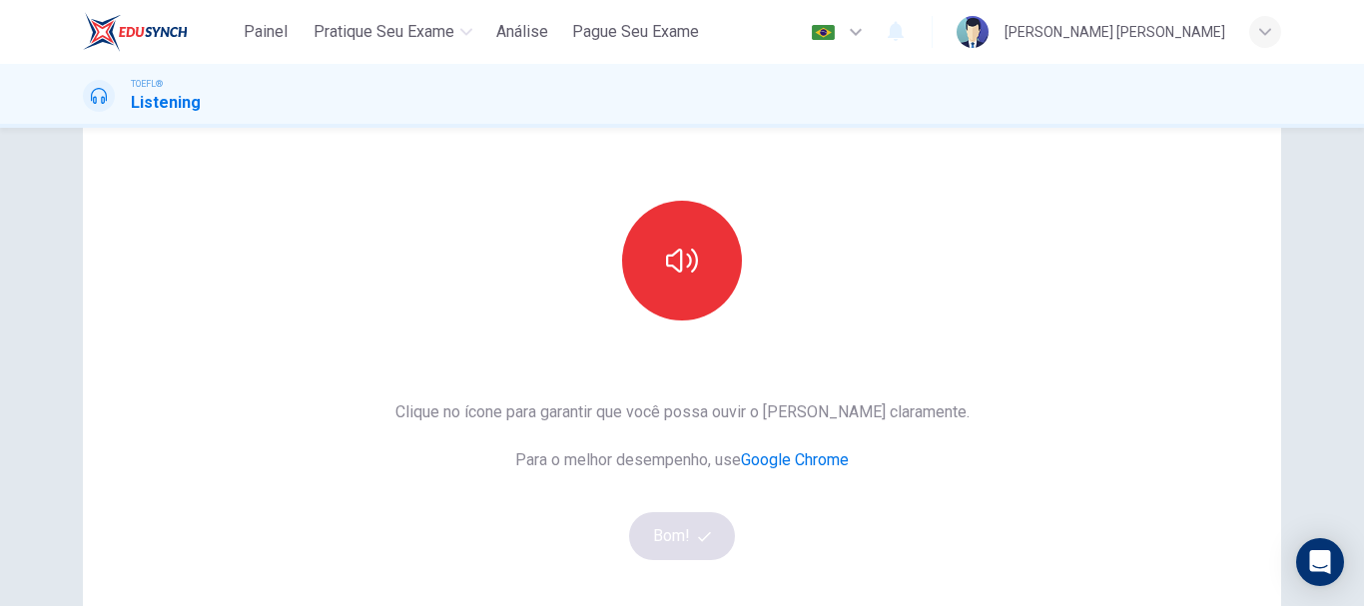
scroll to position [148, 0]
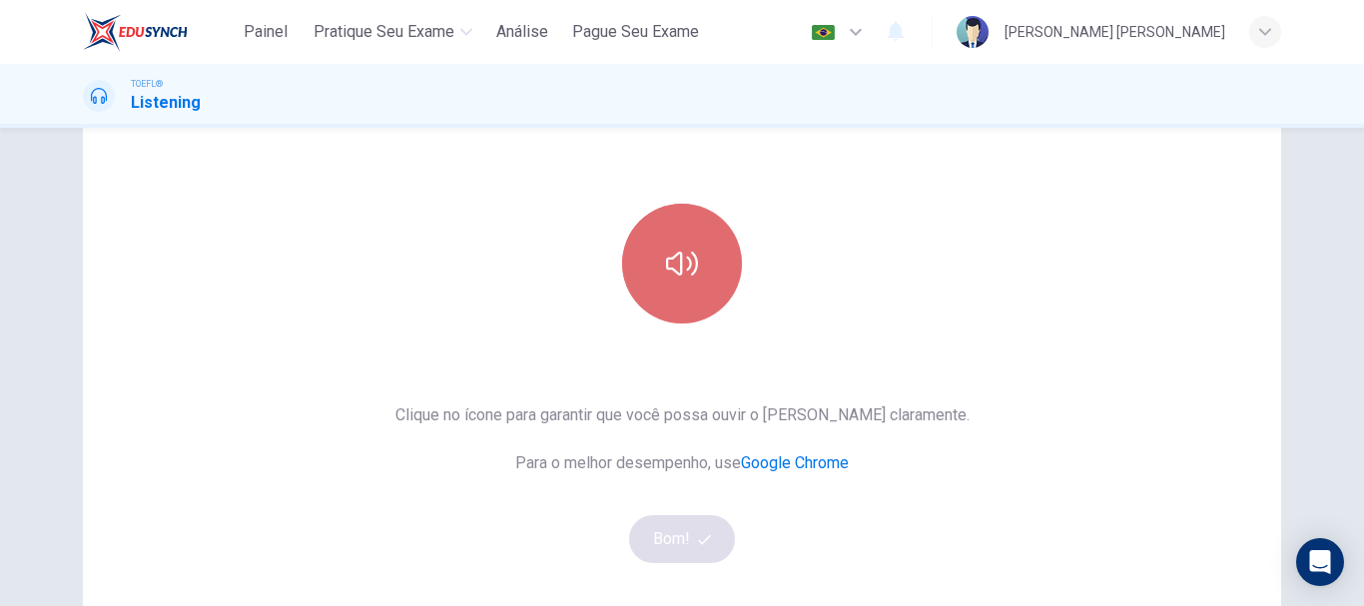
click at [664, 244] on button "button" at bounding box center [682, 264] width 120 height 120
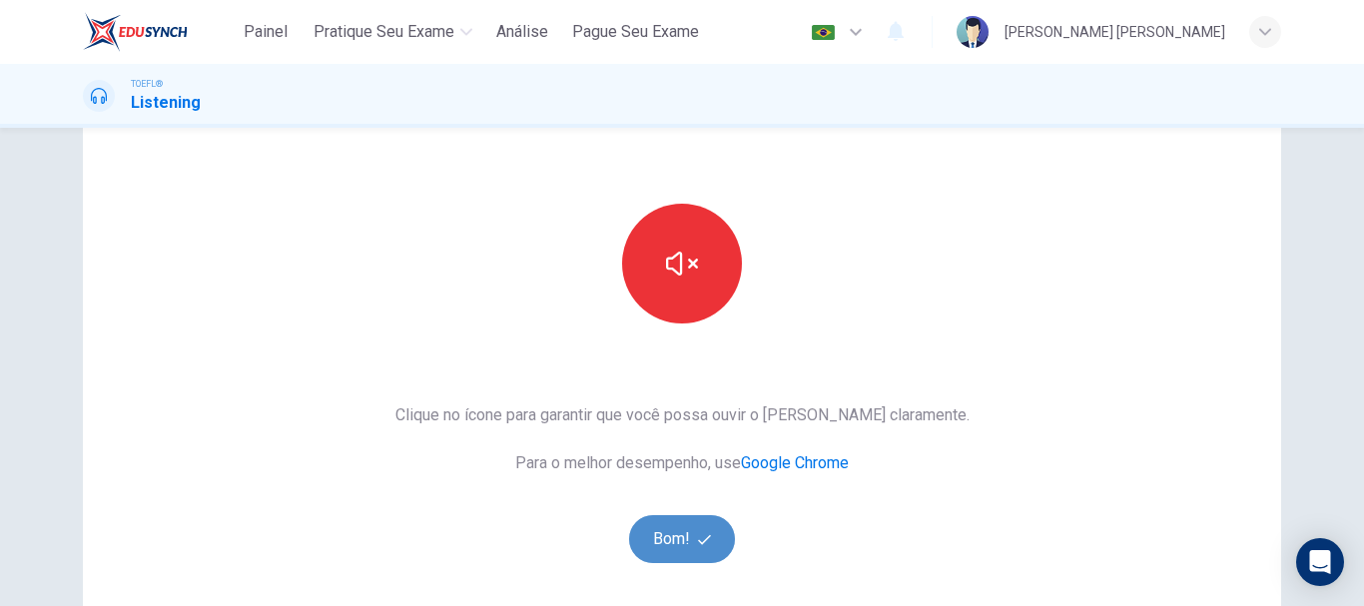
click at [663, 557] on button "Bom!" at bounding box center [682, 539] width 107 height 48
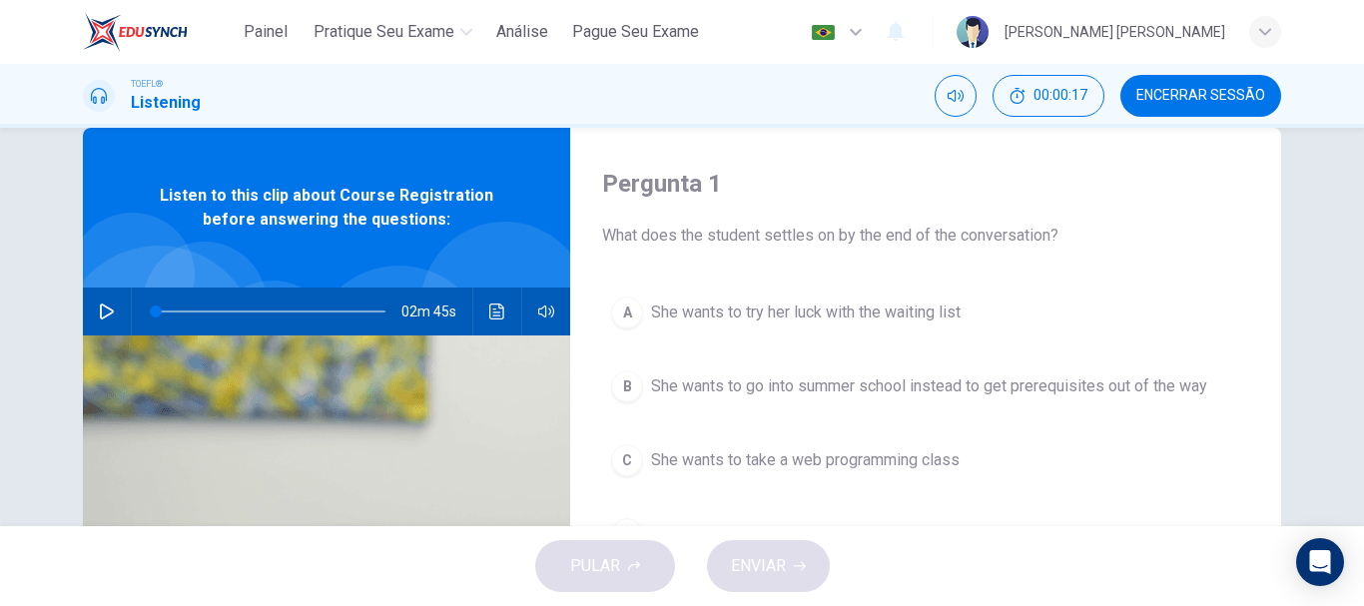
scroll to position [32, 0]
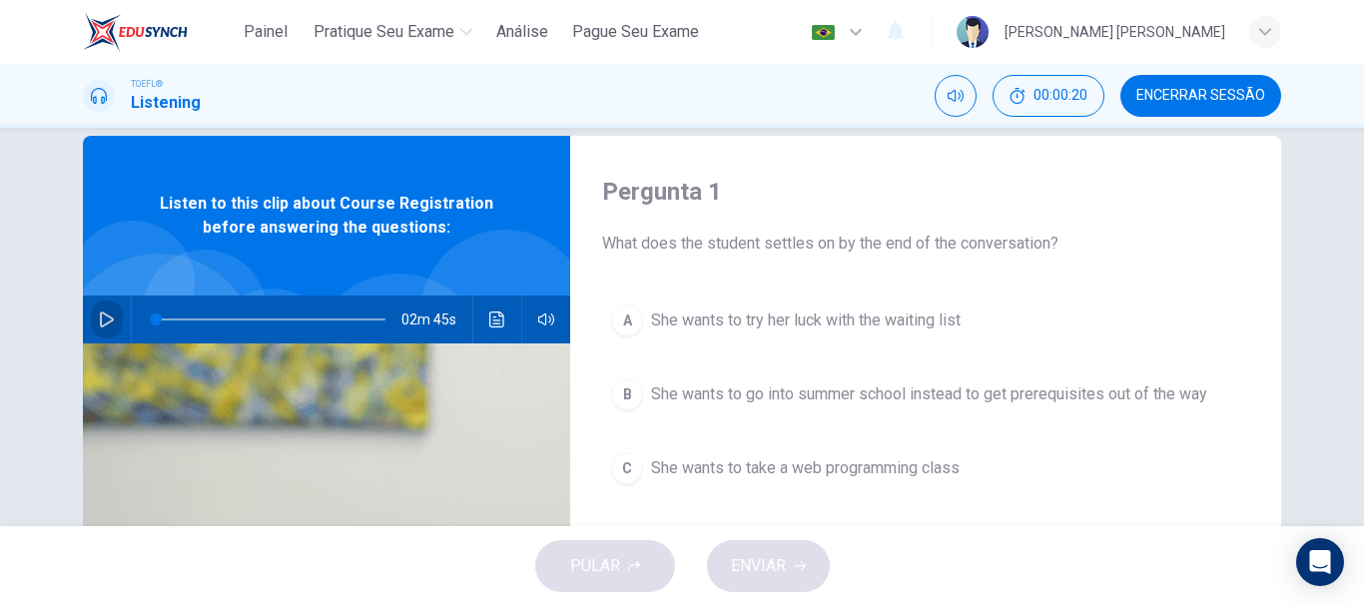
click at [105, 323] on icon "button" at bounding box center [107, 320] width 14 height 16
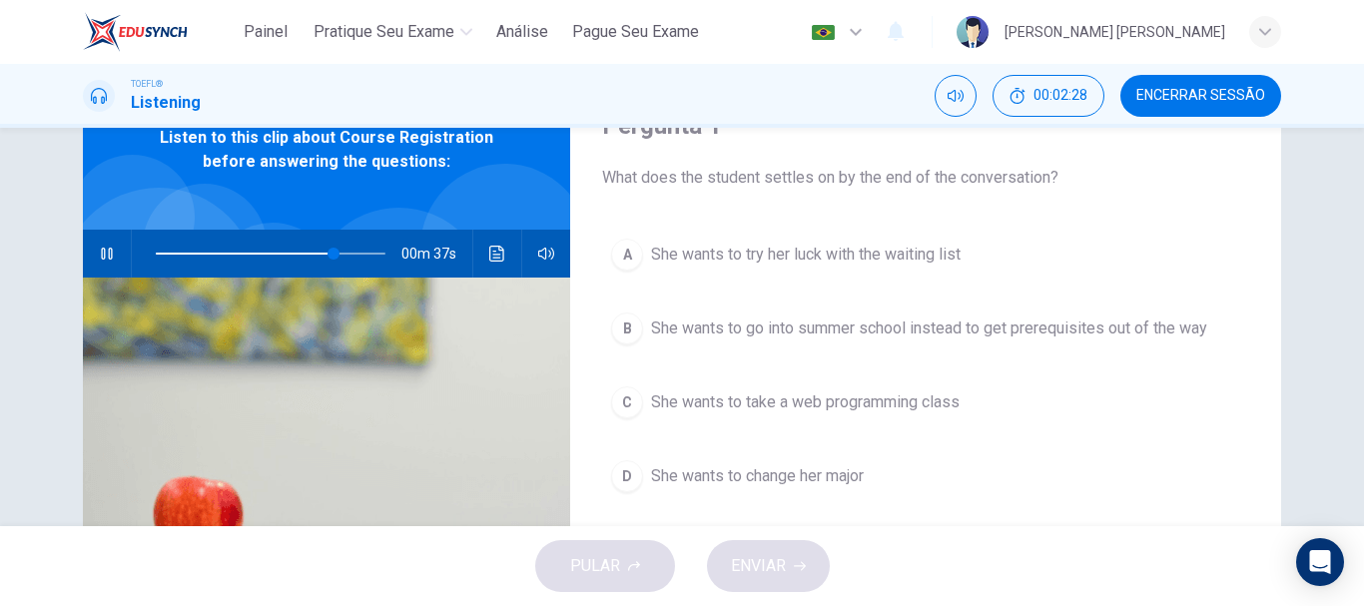
scroll to position [100, 0]
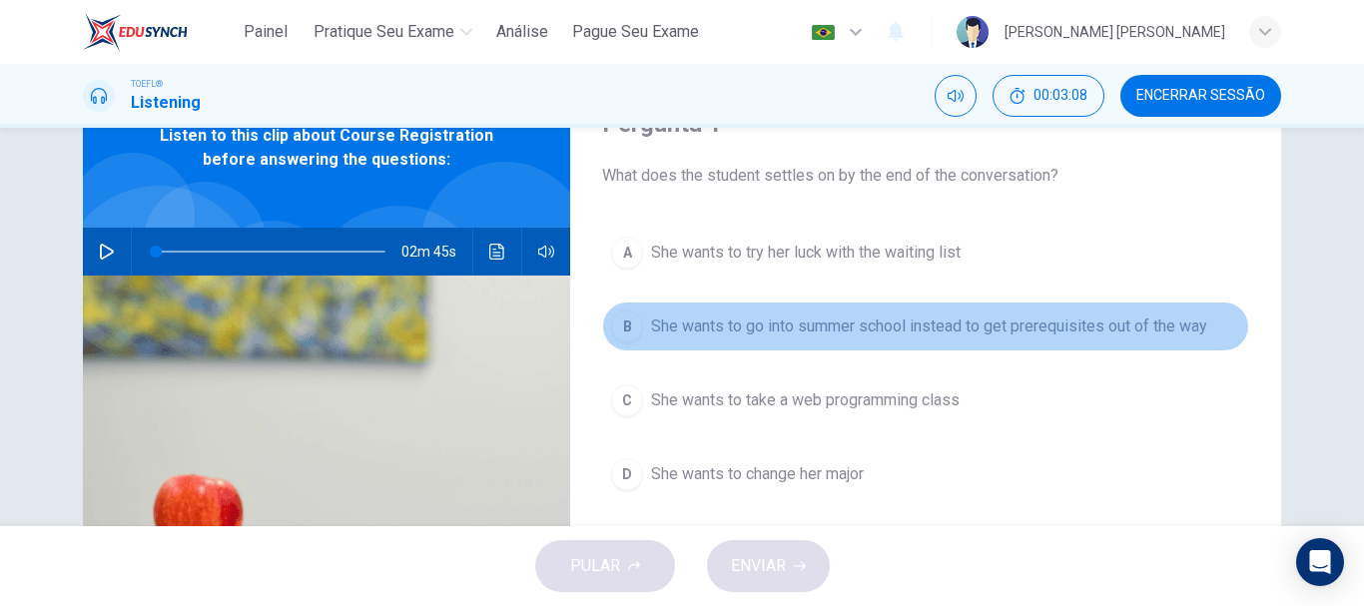
click at [980, 325] on span "She wants to go into summer school instead to get prerequisites out of the way" at bounding box center [929, 327] width 556 height 24
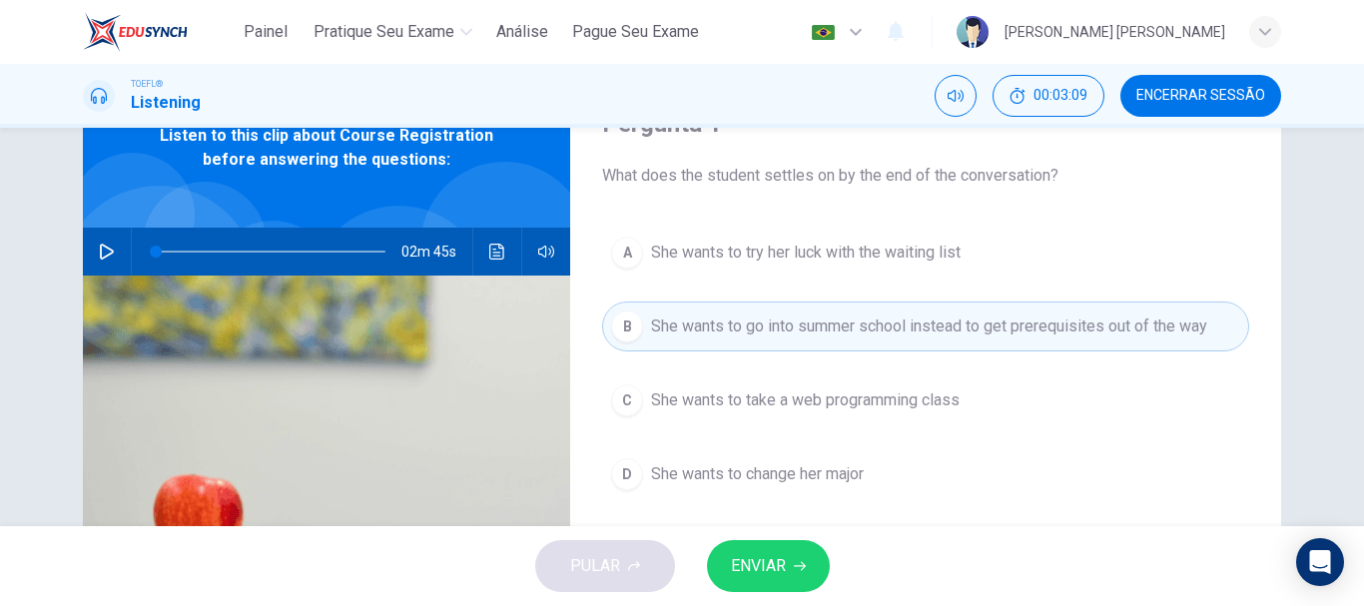
click at [782, 564] on span "ENVIAR" at bounding box center [758, 566] width 55 height 28
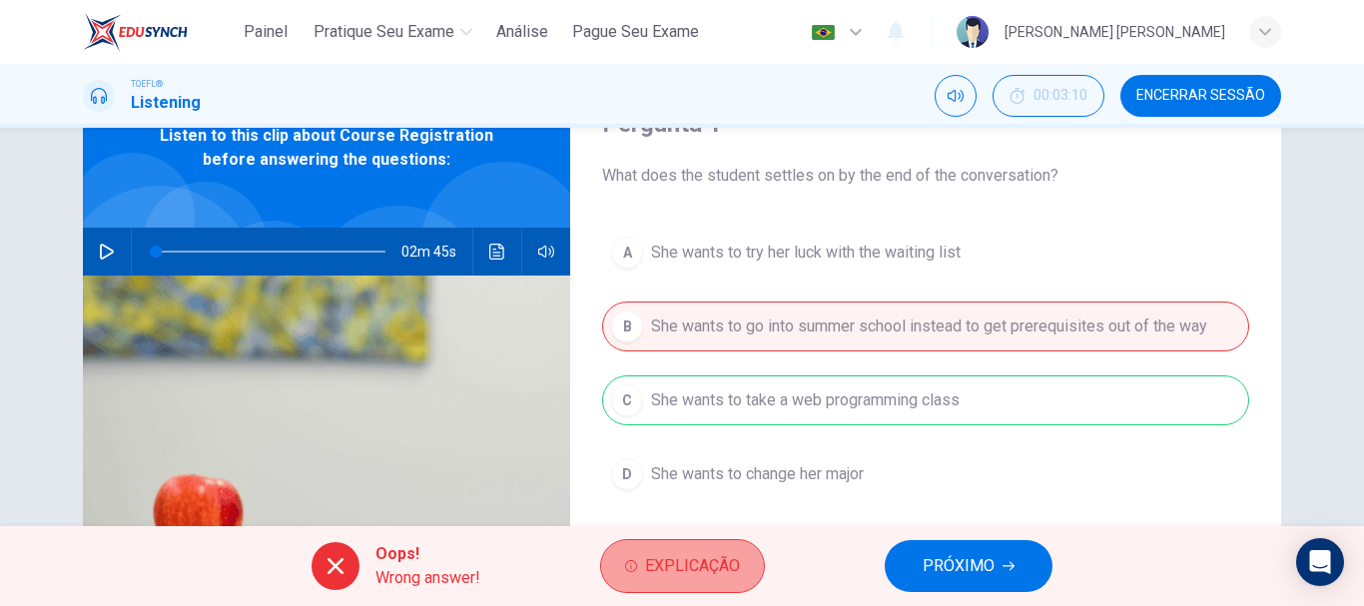
click at [703, 566] on span "Explicação" at bounding box center [692, 566] width 95 height 28
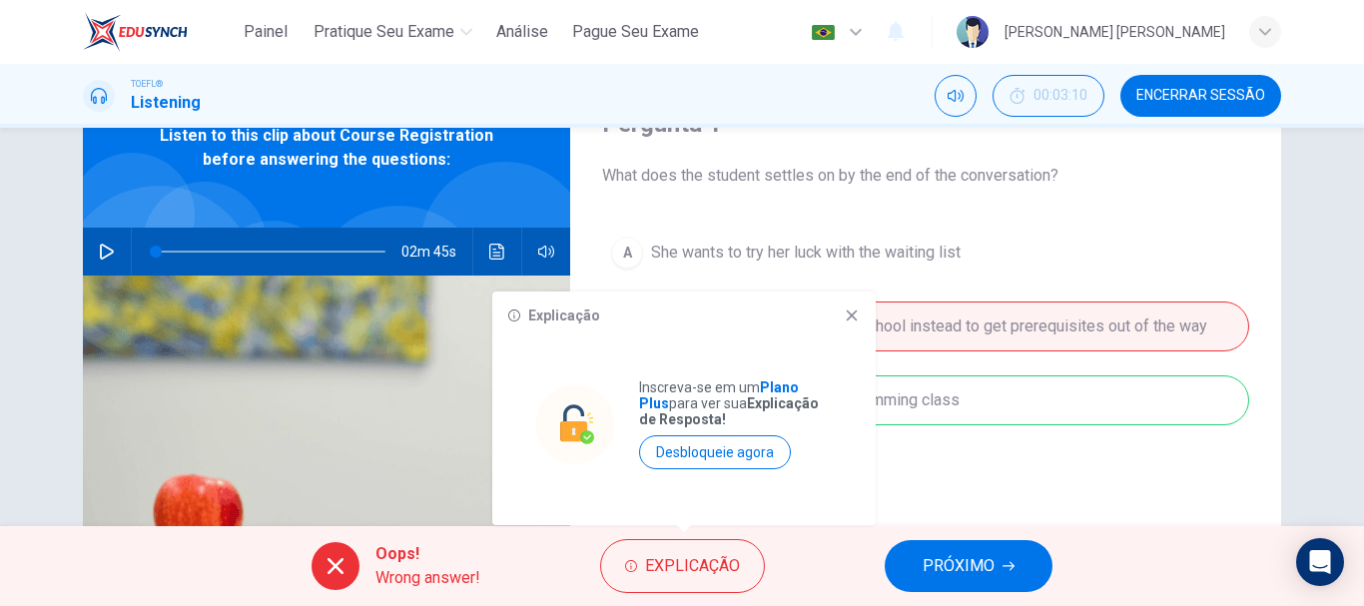
click at [849, 321] on icon at bounding box center [852, 316] width 16 height 16
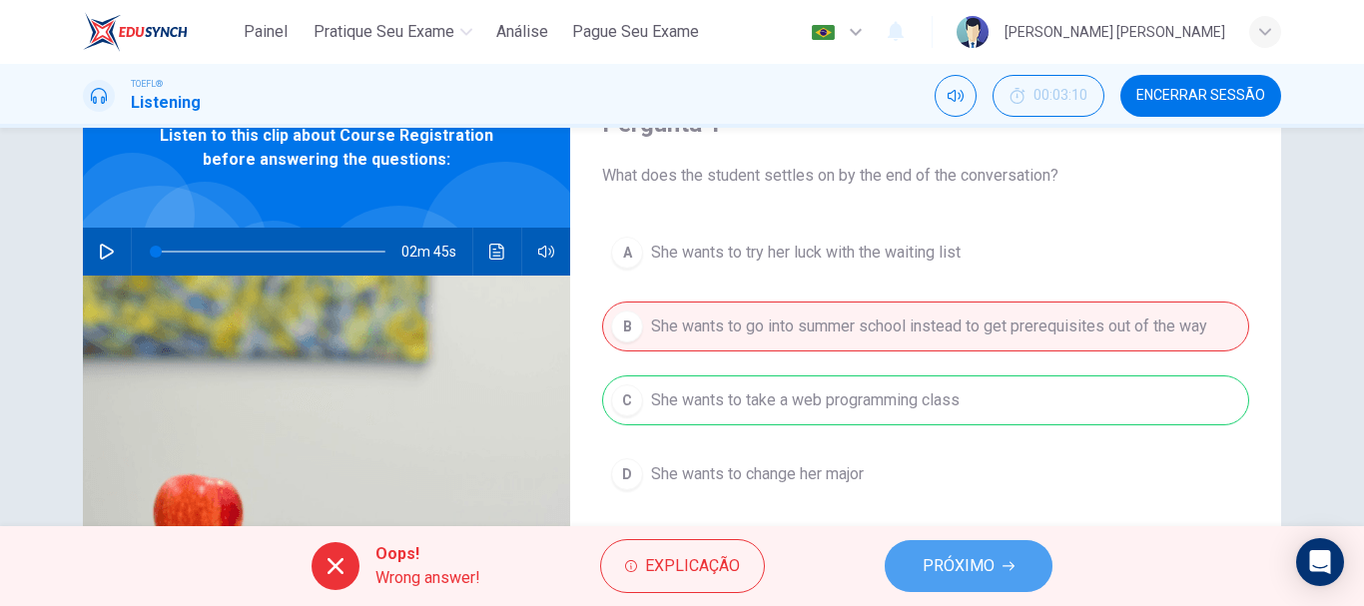
click at [968, 556] on span "PRÓXIMO" at bounding box center [959, 566] width 72 height 28
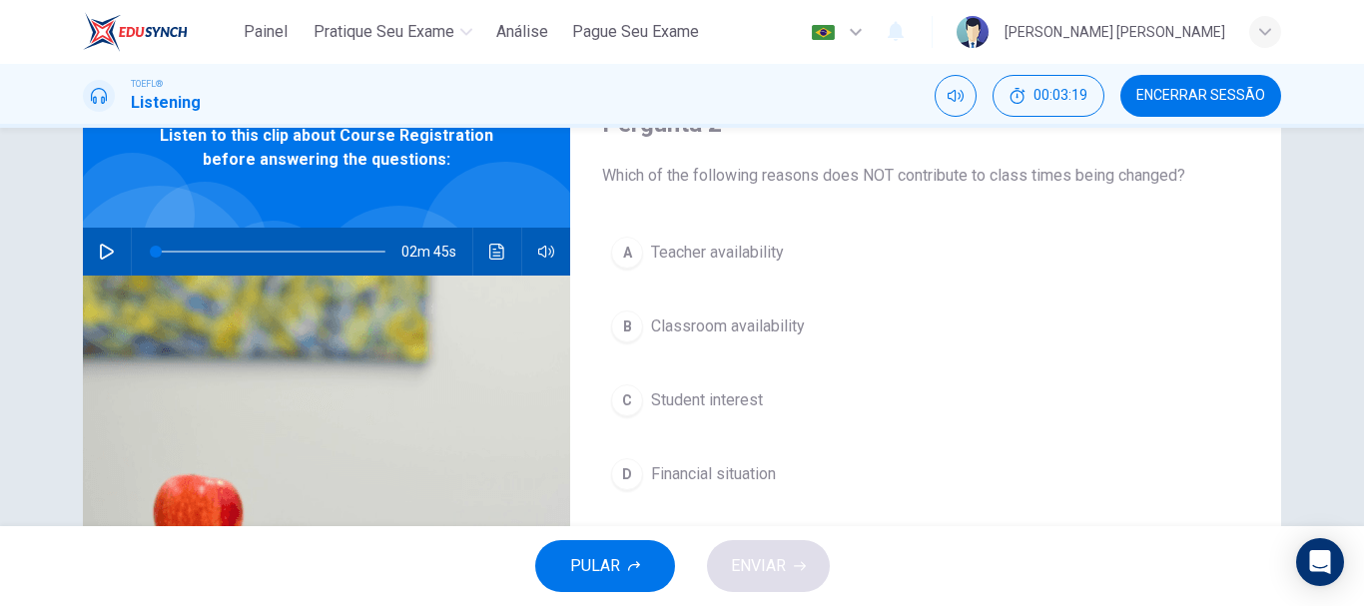
scroll to position [102, 0]
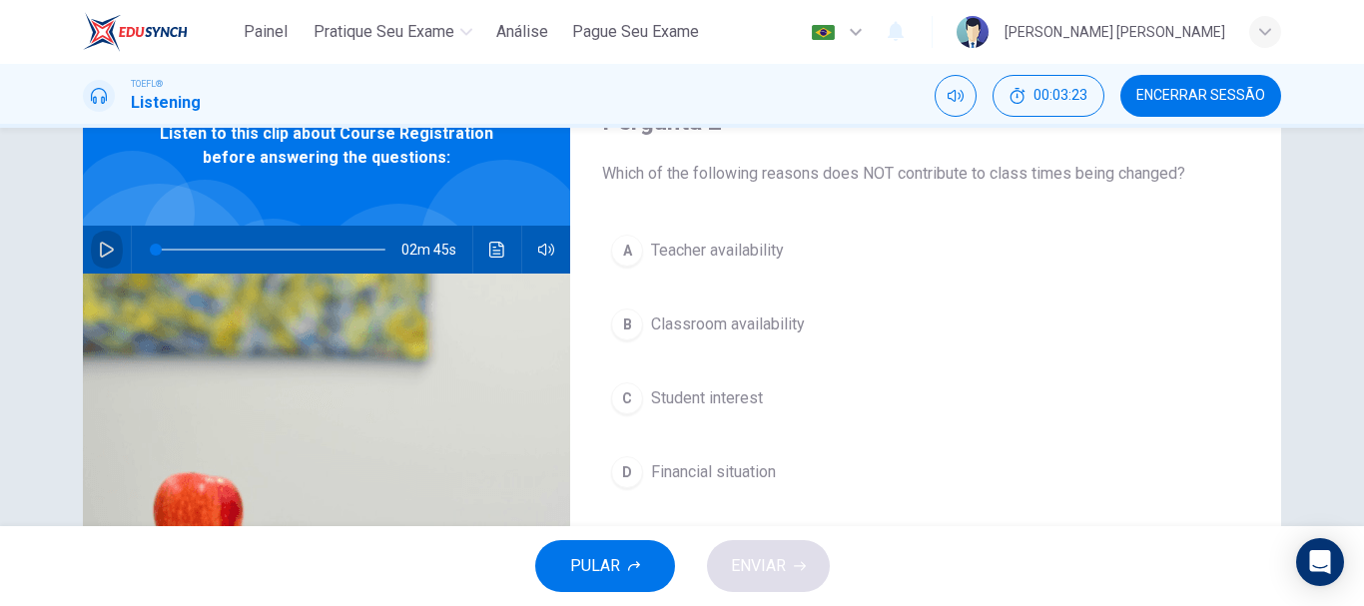
click at [91, 253] on button "button" at bounding box center [107, 250] width 32 height 48
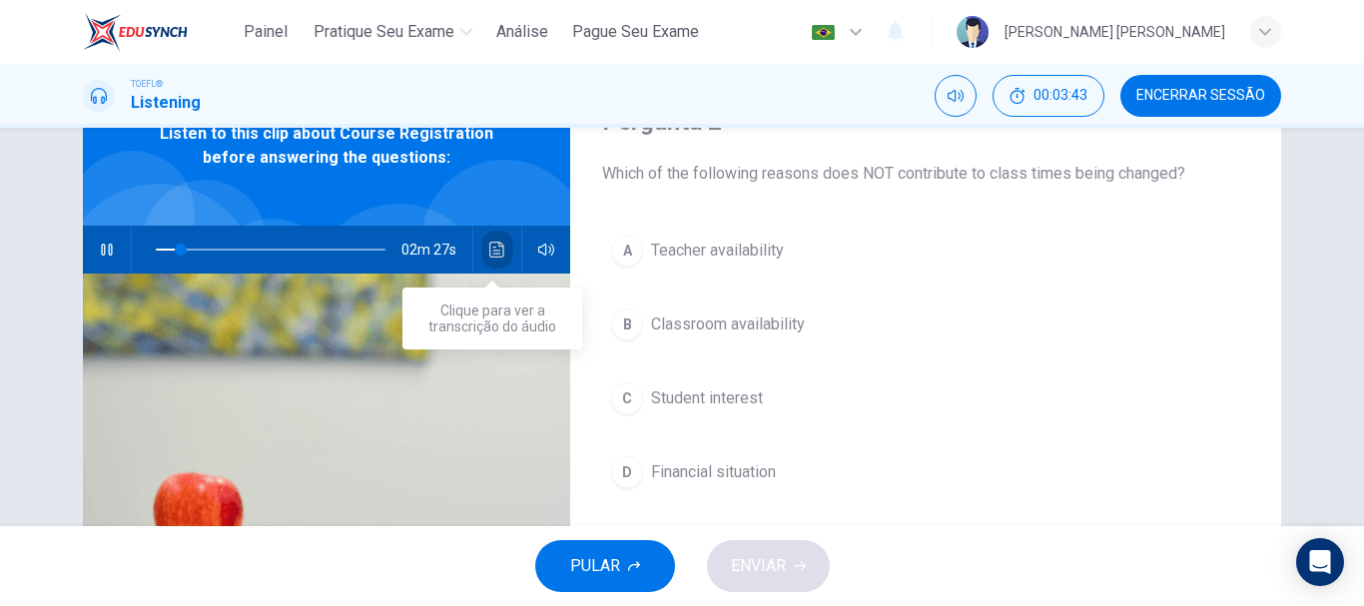
click at [490, 256] on icon "Clique para ver a transcrição do áudio" at bounding box center [497, 250] width 16 height 16
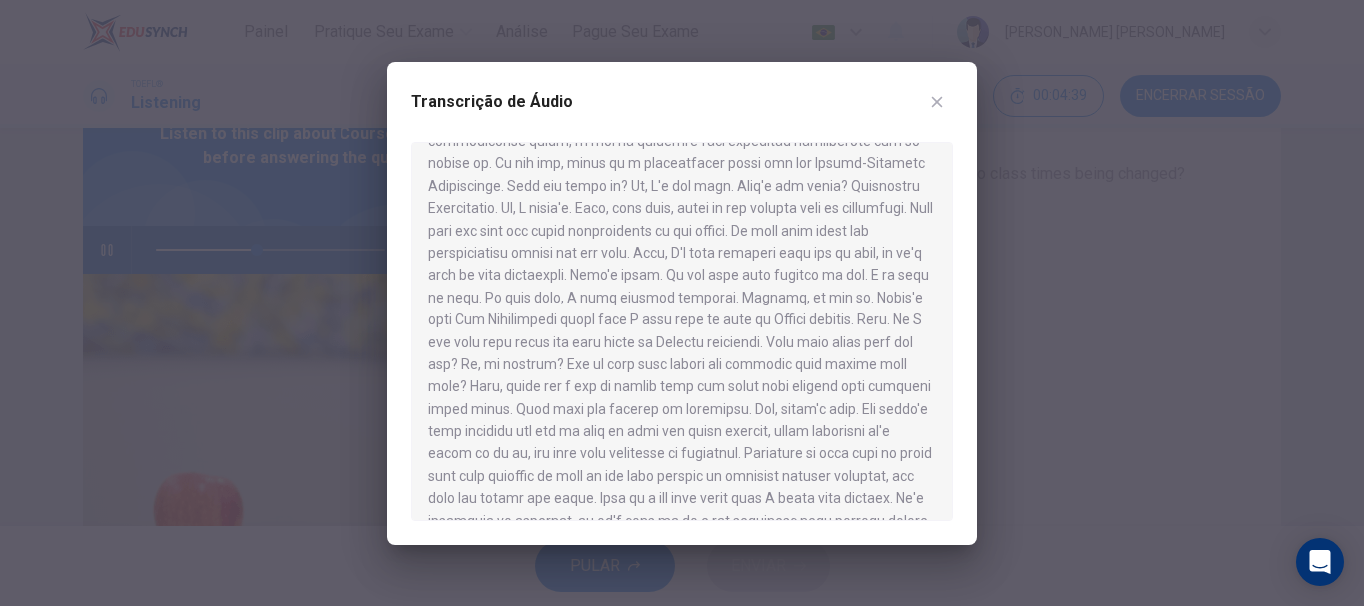
scroll to position [245, 0]
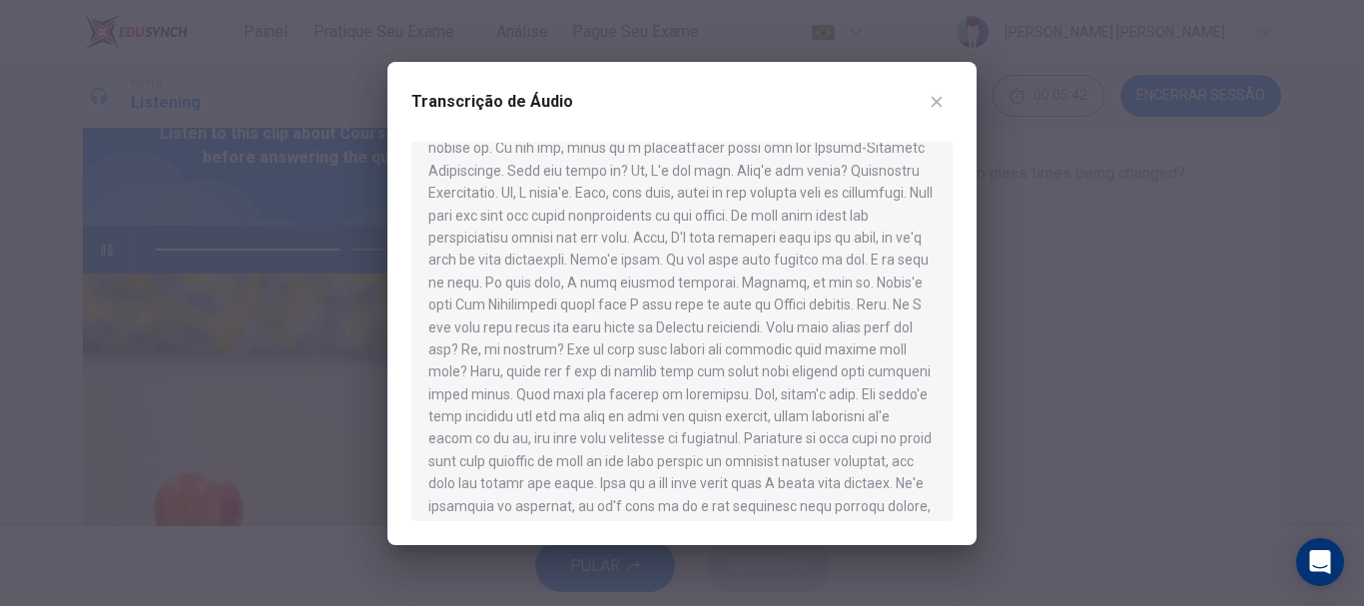
click at [860, 491] on div at bounding box center [681, 332] width 541 height 380
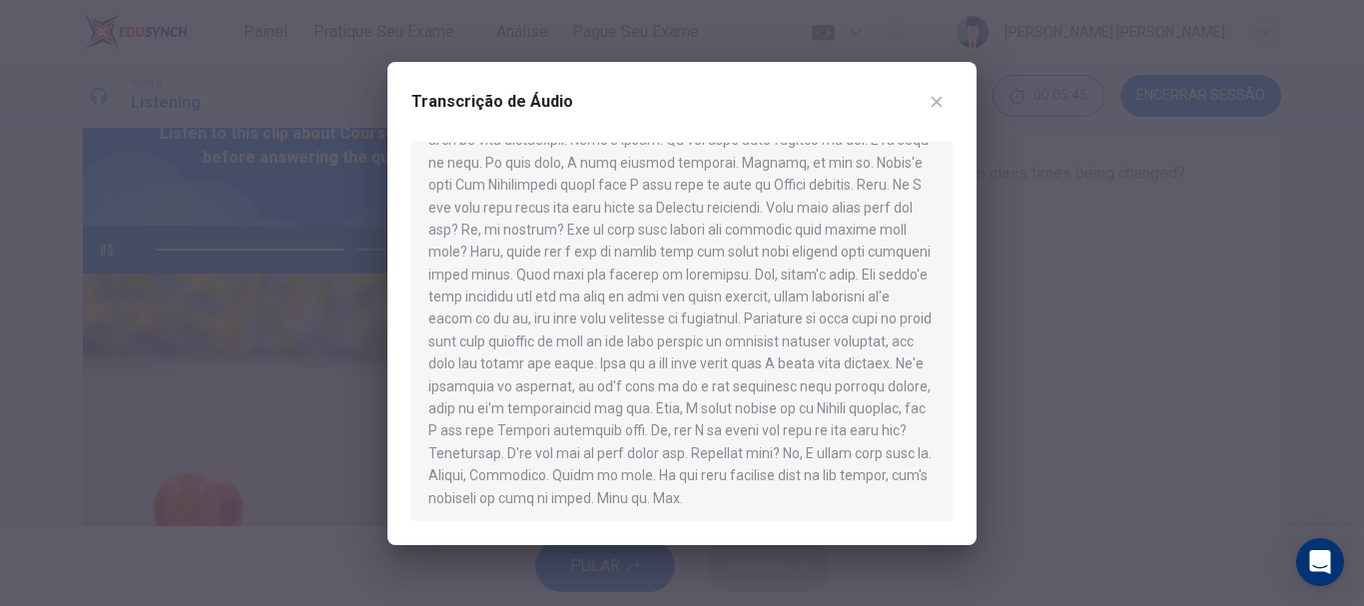
scroll to position [370, 0]
type input "0"
click at [936, 105] on icon "button" at bounding box center [937, 102] width 16 height 16
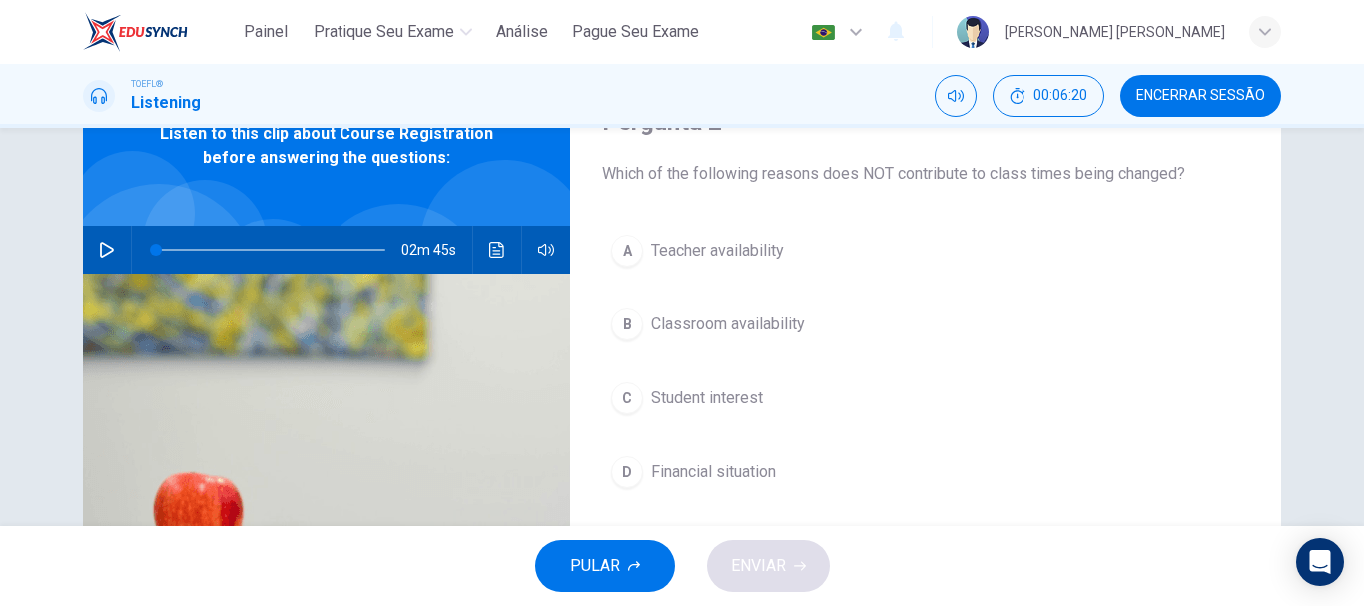
click at [699, 322] on span "Classroom availability" at bounding box center [728, 325] width 154 height 24
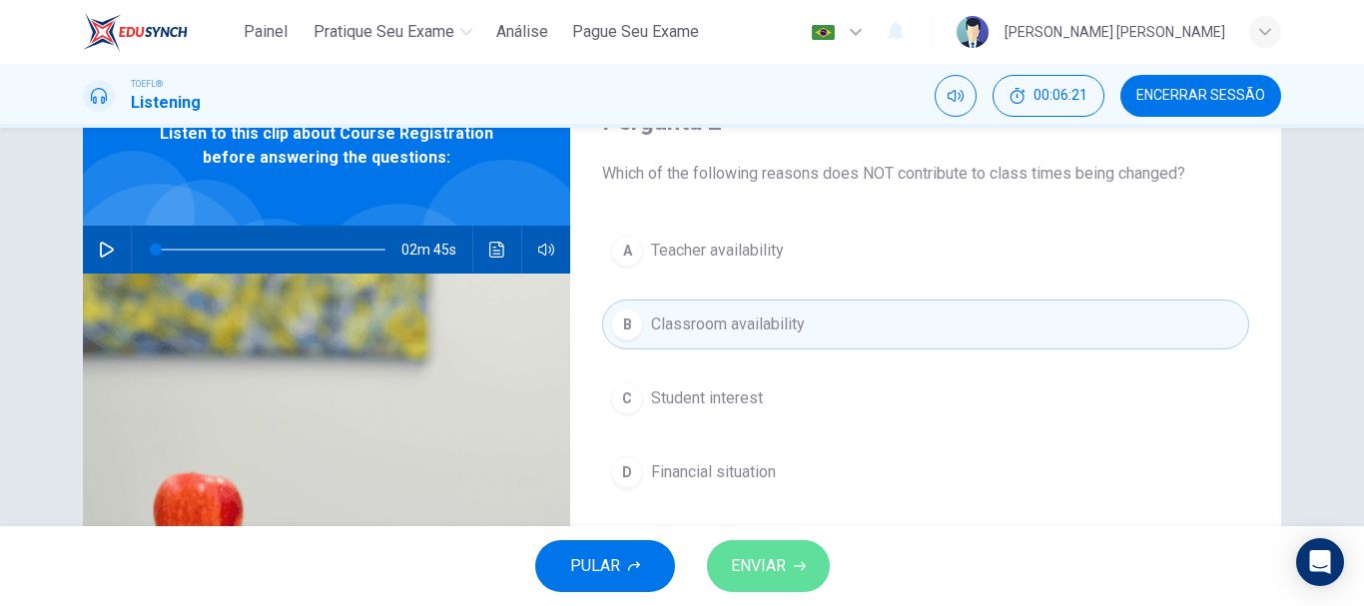
click at [783, 555] on span "ENVIAR" at bounding box center [758, 566] width 55 height 28
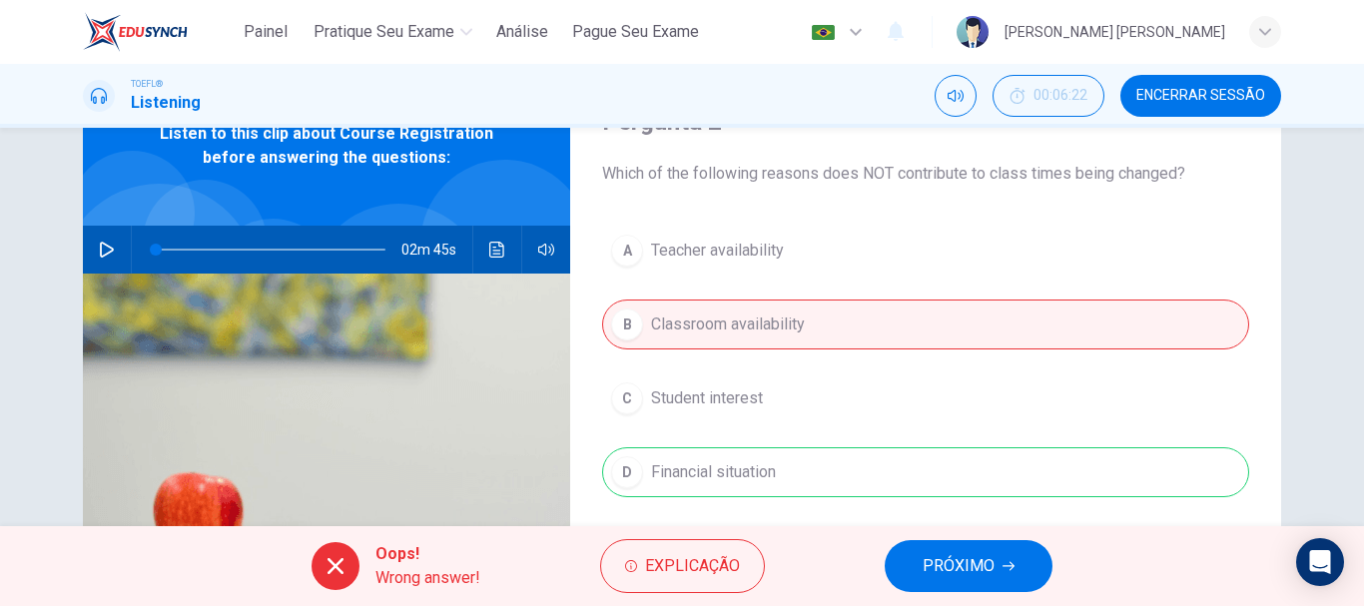
click at [953, 564] on span "PRÓXIMO" at bounding box center [959, 566] width 72 height 28
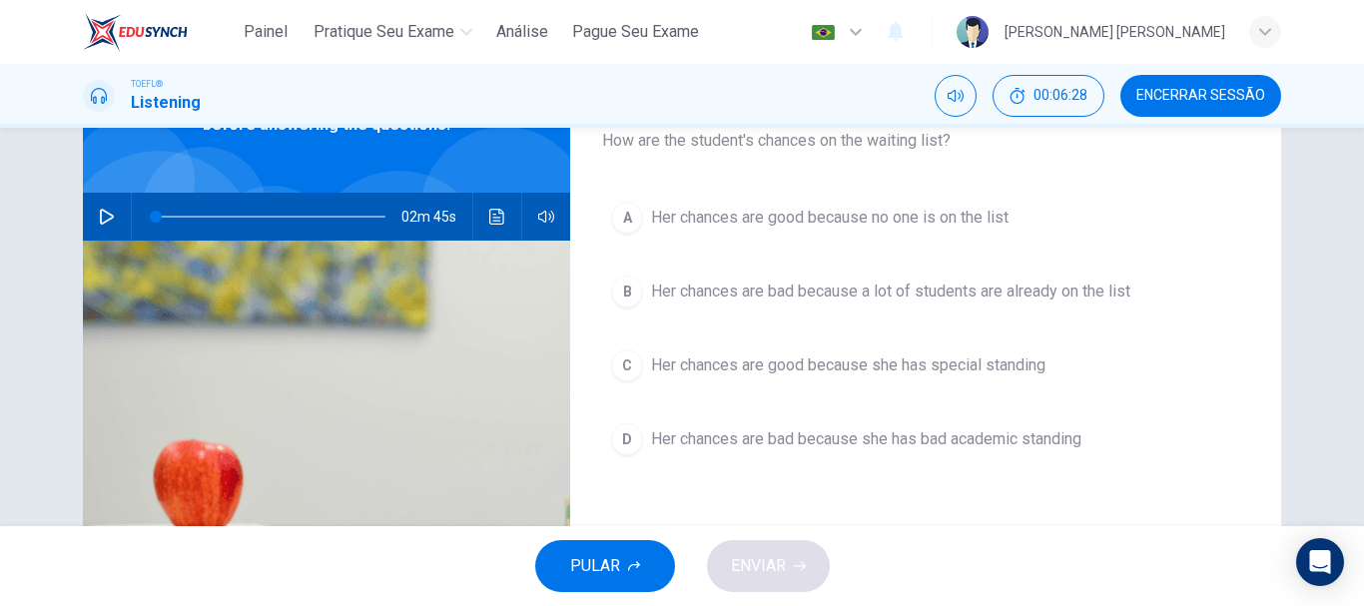
scroll to position [137, 0]
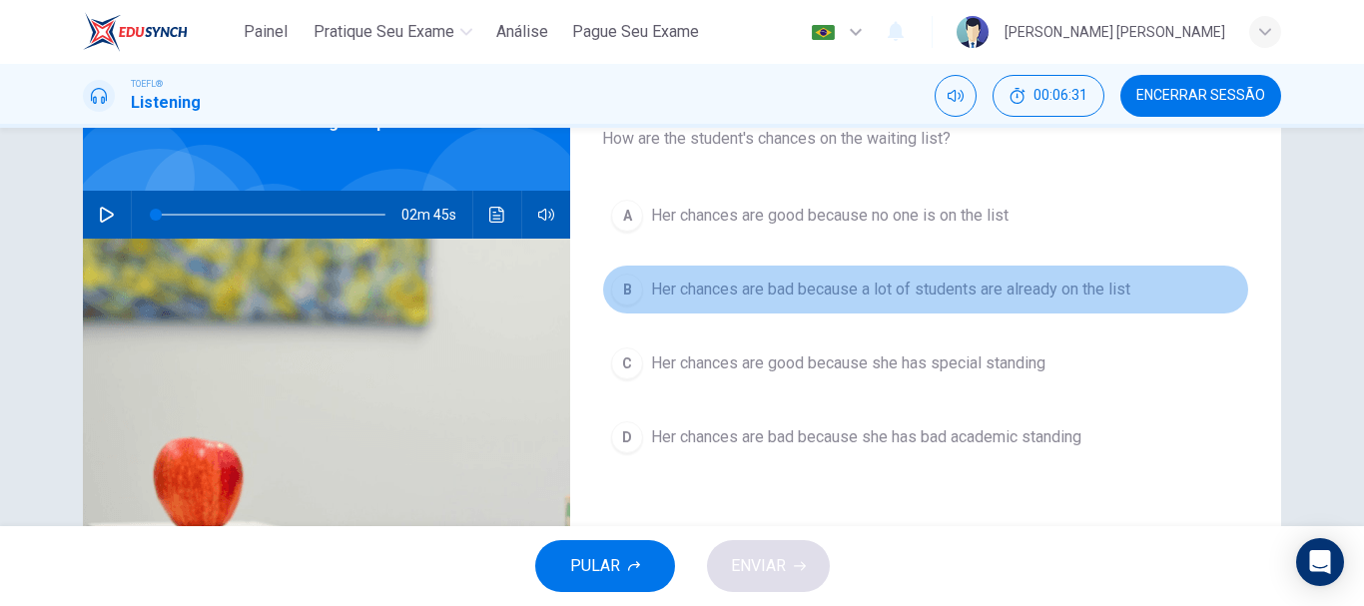
click at [848, 292] on span "Her chances are bad because a lot of students are already on the list" at bounding box center [890, 290] width 479 height 24
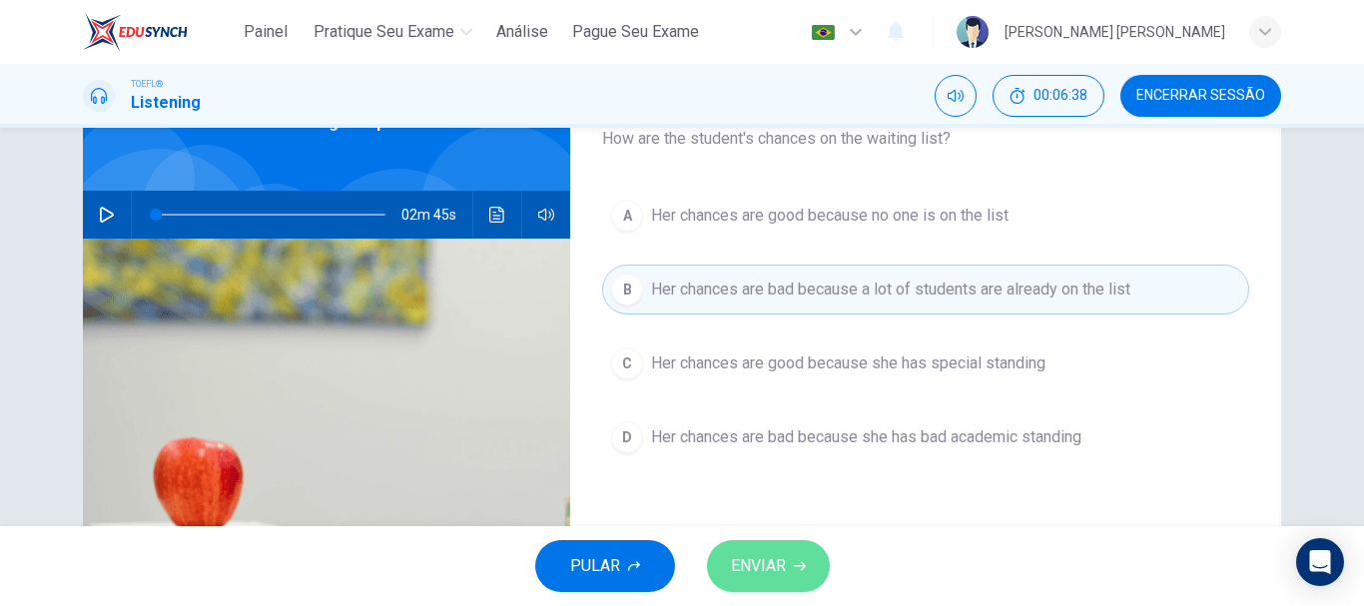
click at [768, 563] on span "ENVIAR" at bounding box center [758, 566] width 55 height 28
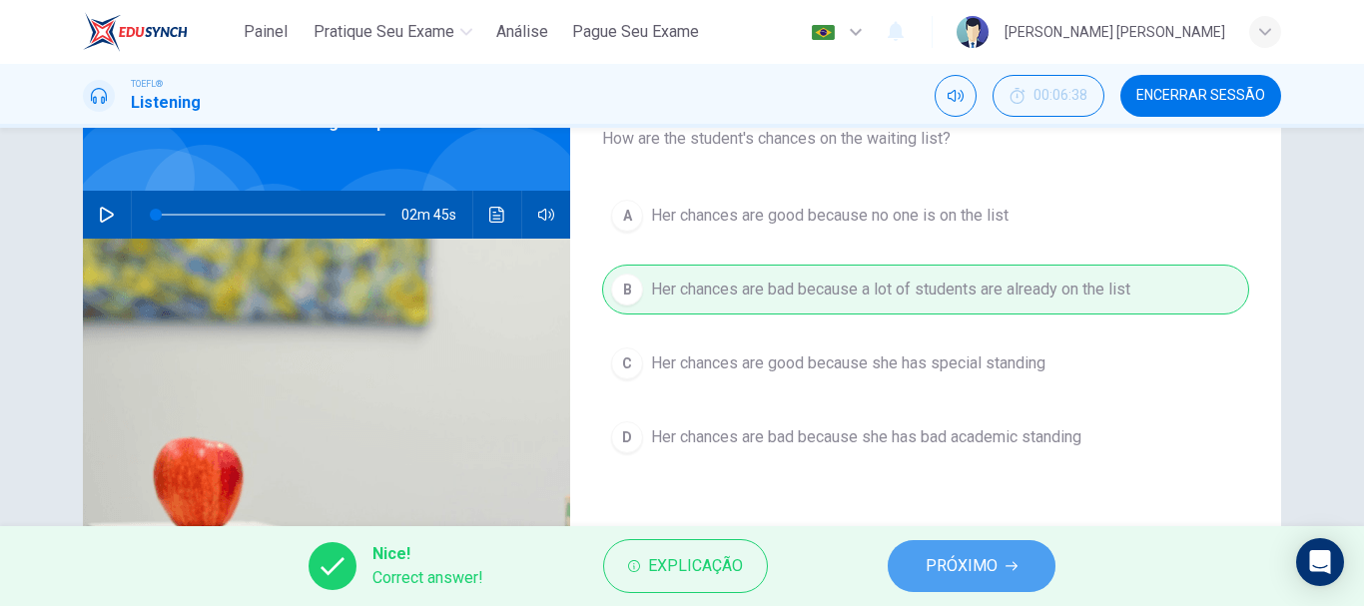
click at [950, 562] on span "PRÓXIMO" at bounding box center [962, 566] width 72 height 28
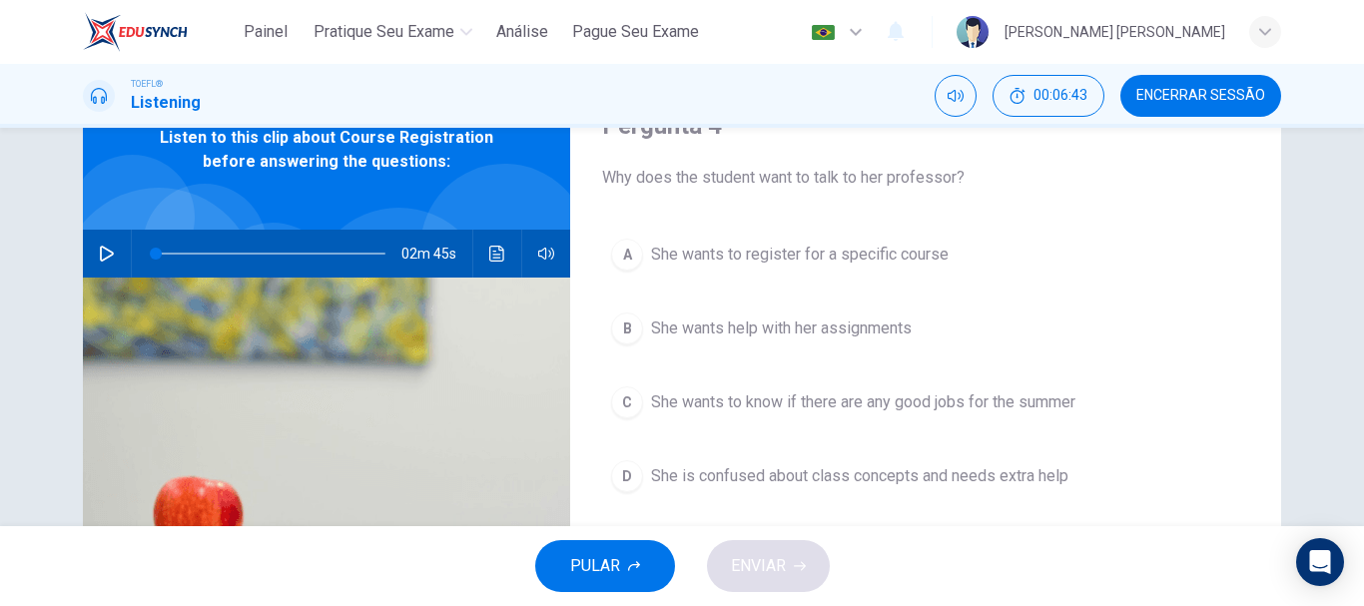
scroll to position [104, 0]
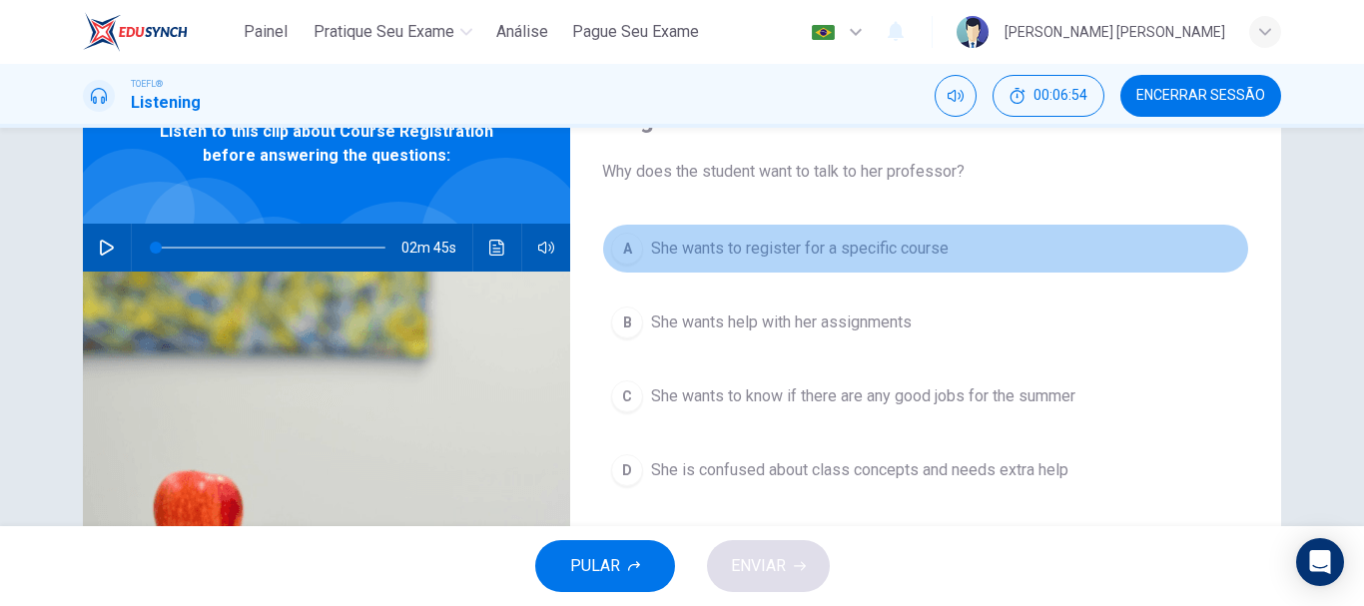
click at [792, 253] on span "She wants to register for a specific course" at bounding box center [800, 249] width 298 height 24
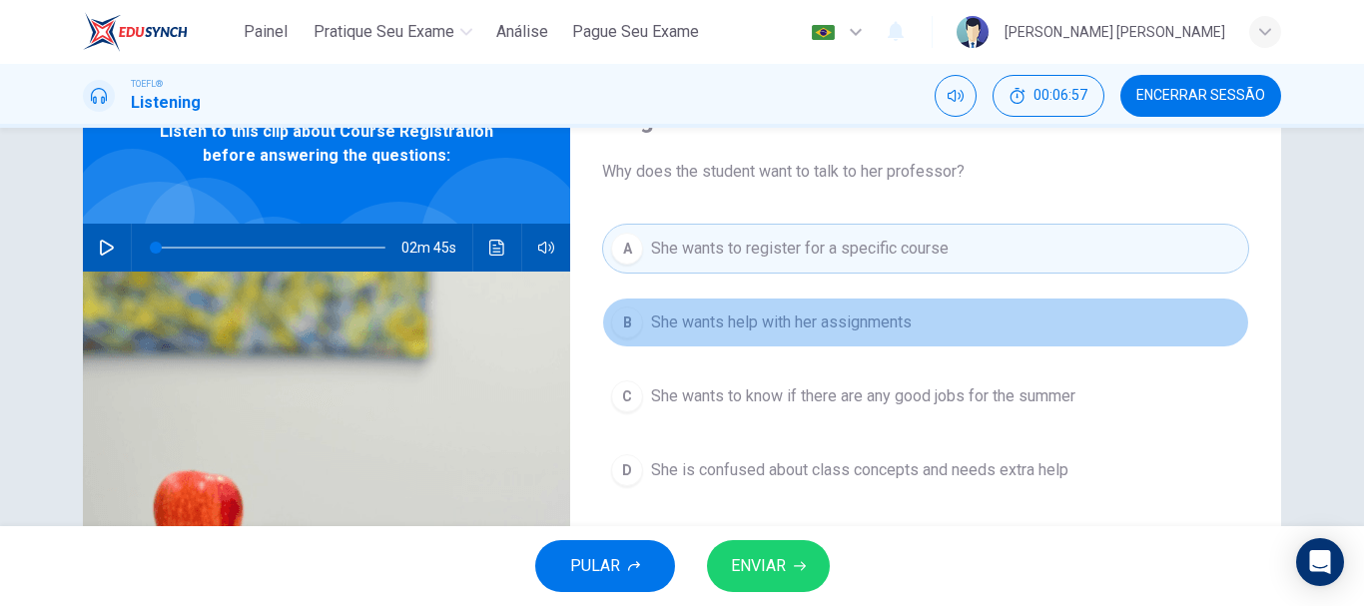
click at [780, 324] on span "She wants help with her assignments" at bounding box center [781, 323] width 261 height 24
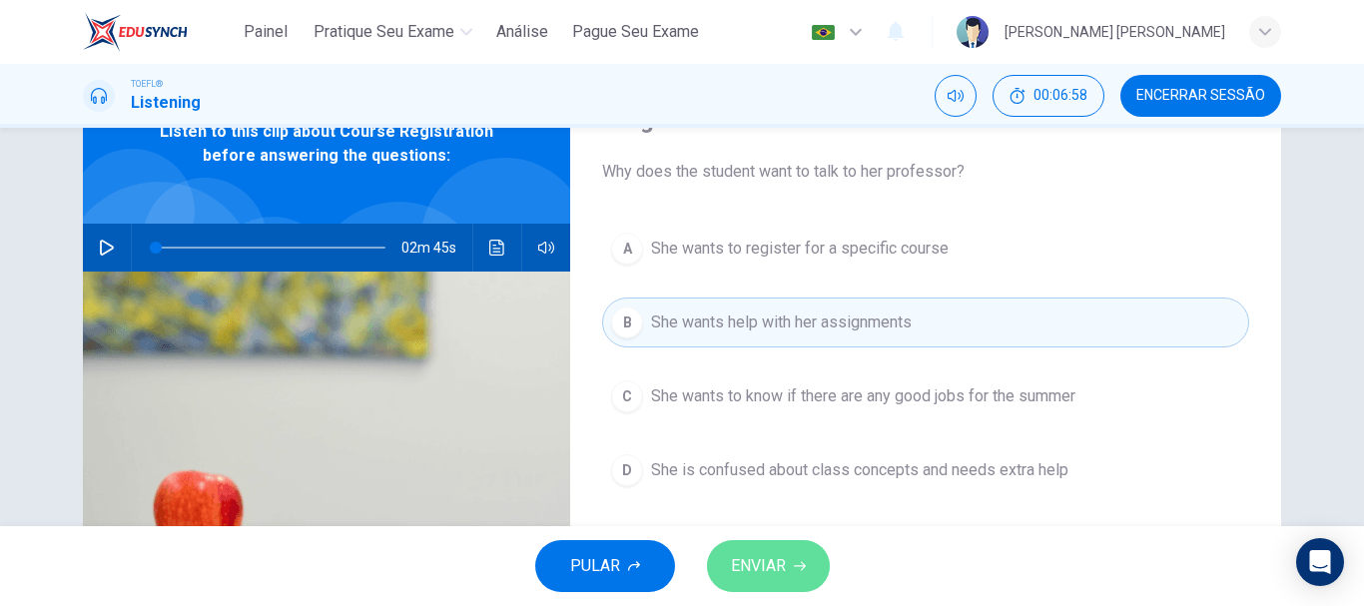
click at [772, 547] on button "ENVIAR" at bounding box center [768, 566] width 123 height 52
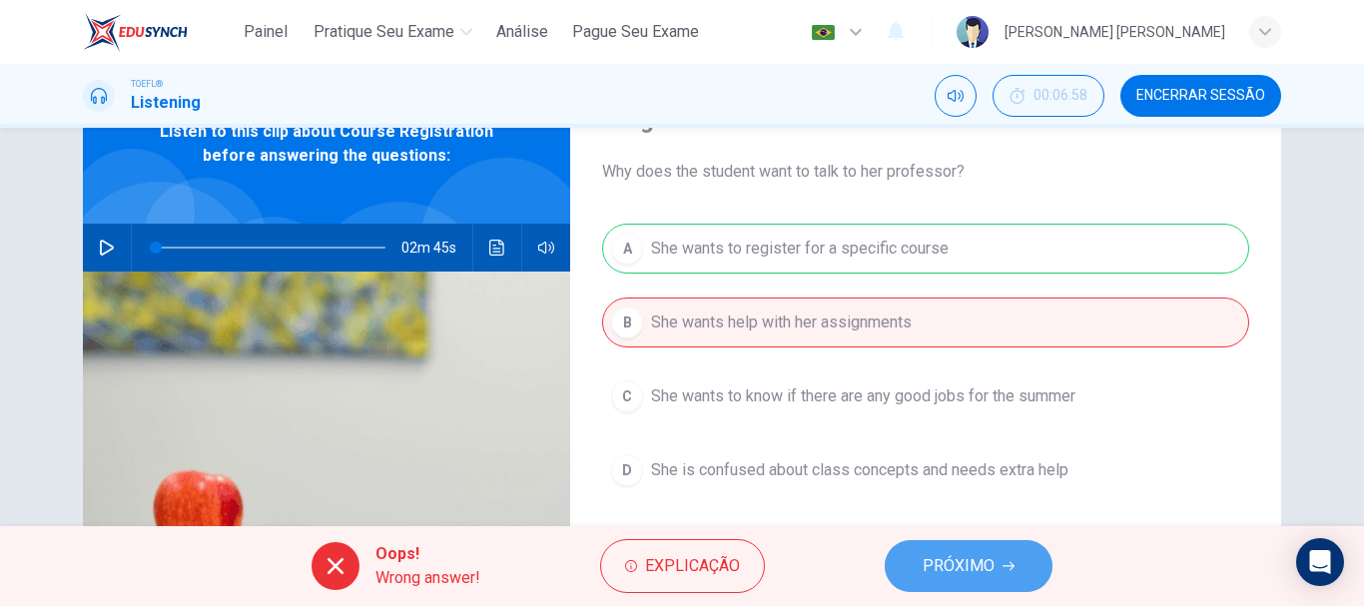
click at [938, 574] on span "PRÓXIMO" at bounding box center [959, 566] width 72 height 28
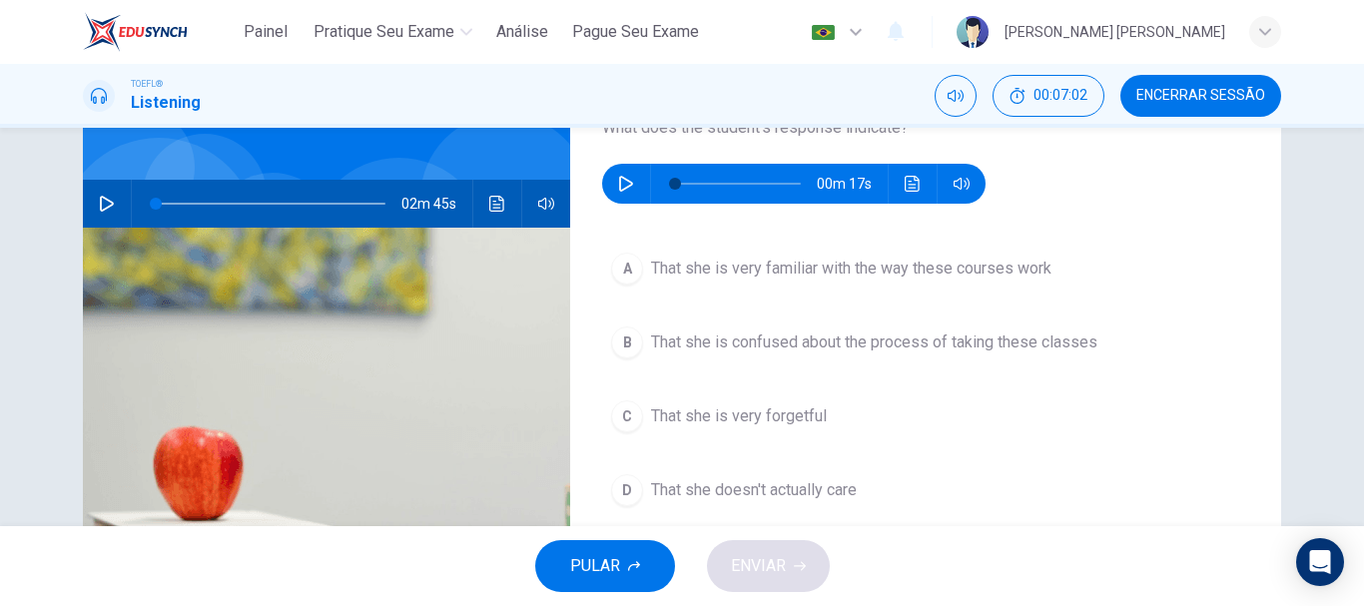
scroll to position [152, 0]
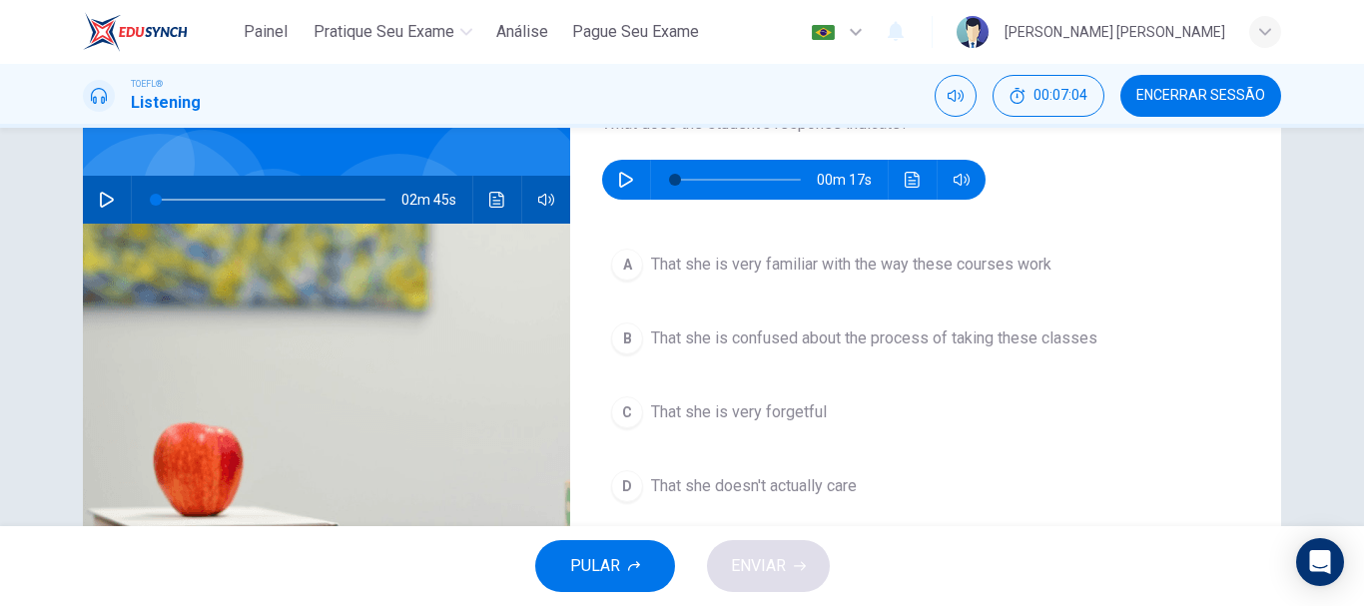
click at [618, 180] on icon "button" at bounding box center [626, 180] width 16 height 16
type input "0"
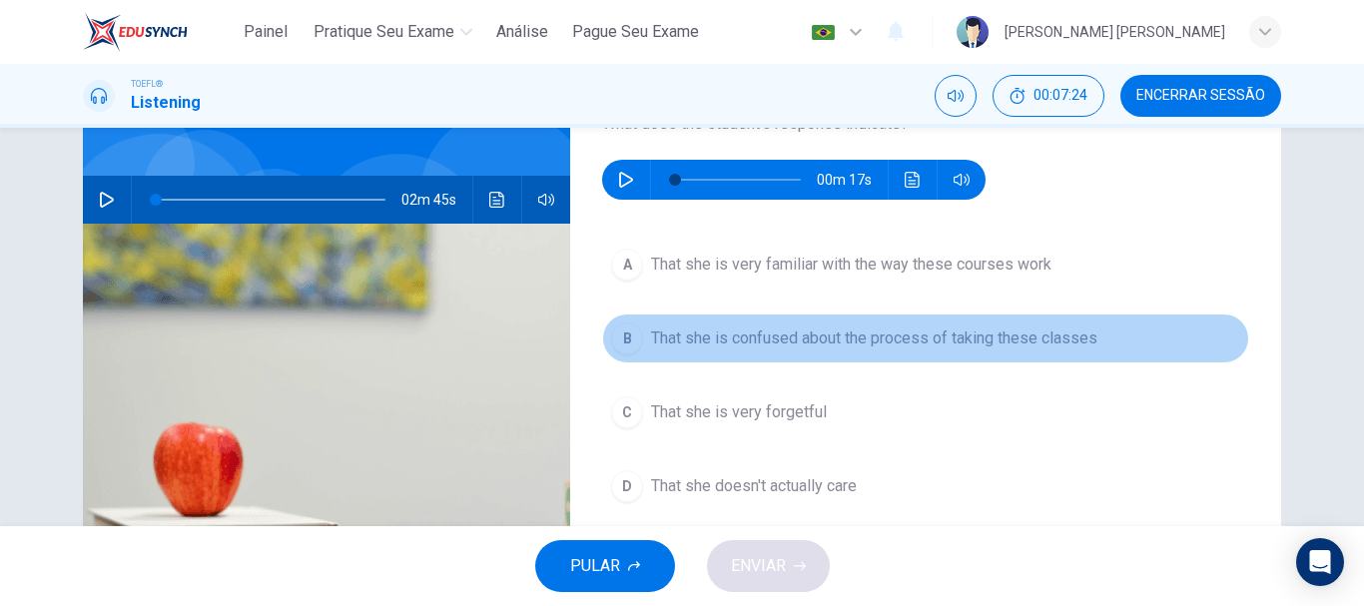
click at [803, 339] on span "That she is confused about the process of taking these classes" at bounding box center [874, 339] width 446 height 24
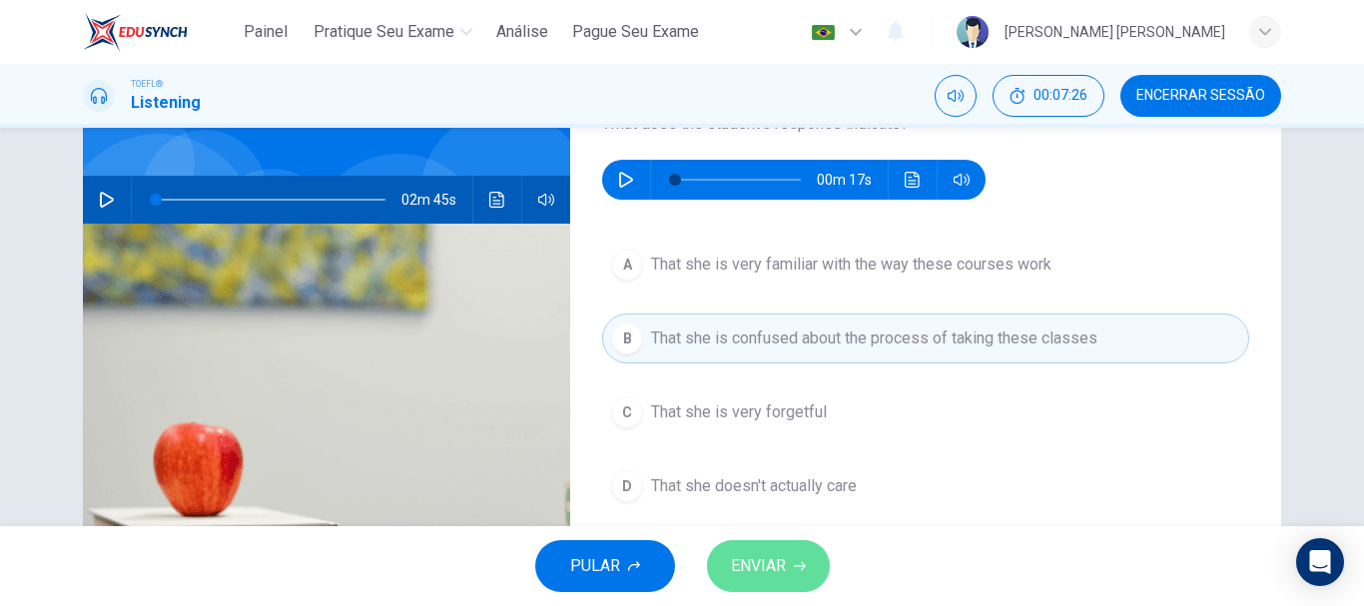
click at [768, 559] on span "ENVIAR" at bounding box center [758, 566] width 55 height 28
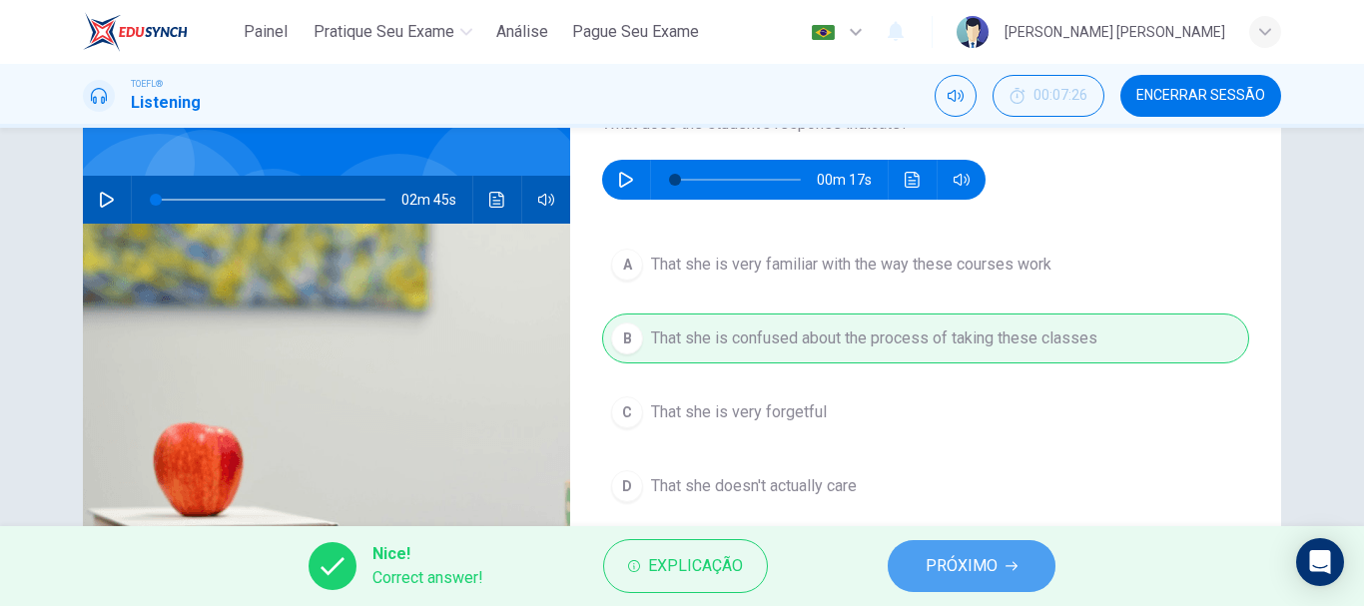
click at [974, 558] on span "PRÓXIMO" at bounding box center [962, 566] width 72 height 28
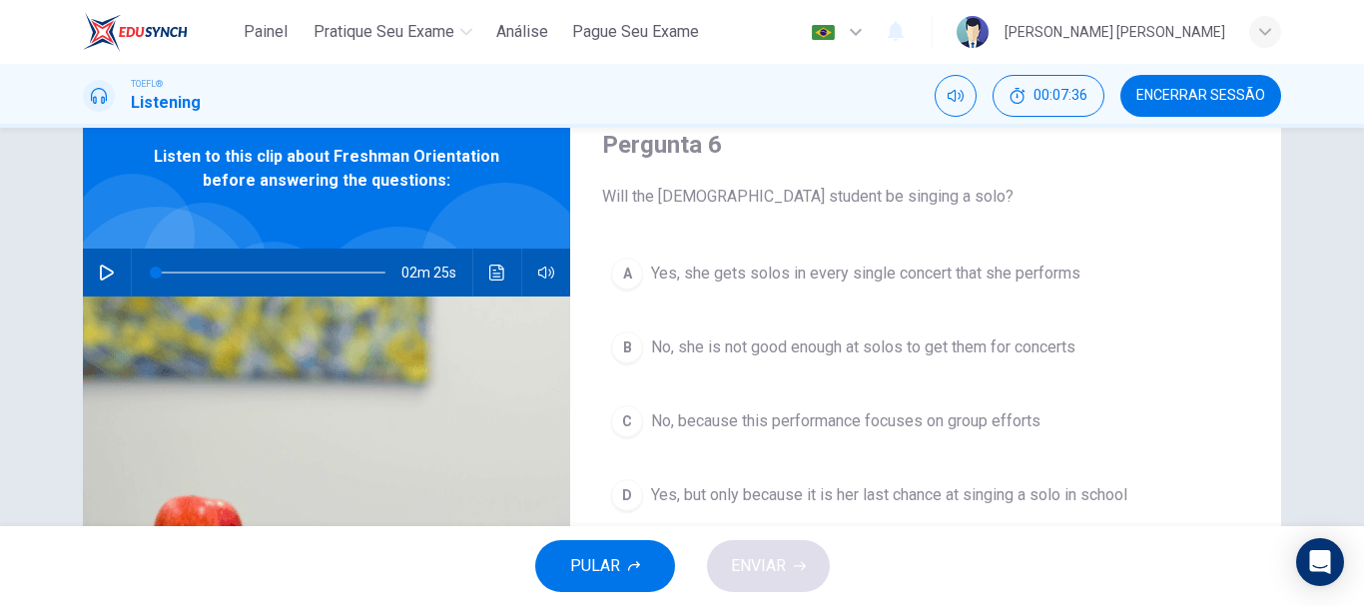
scroll to position [85, 0]
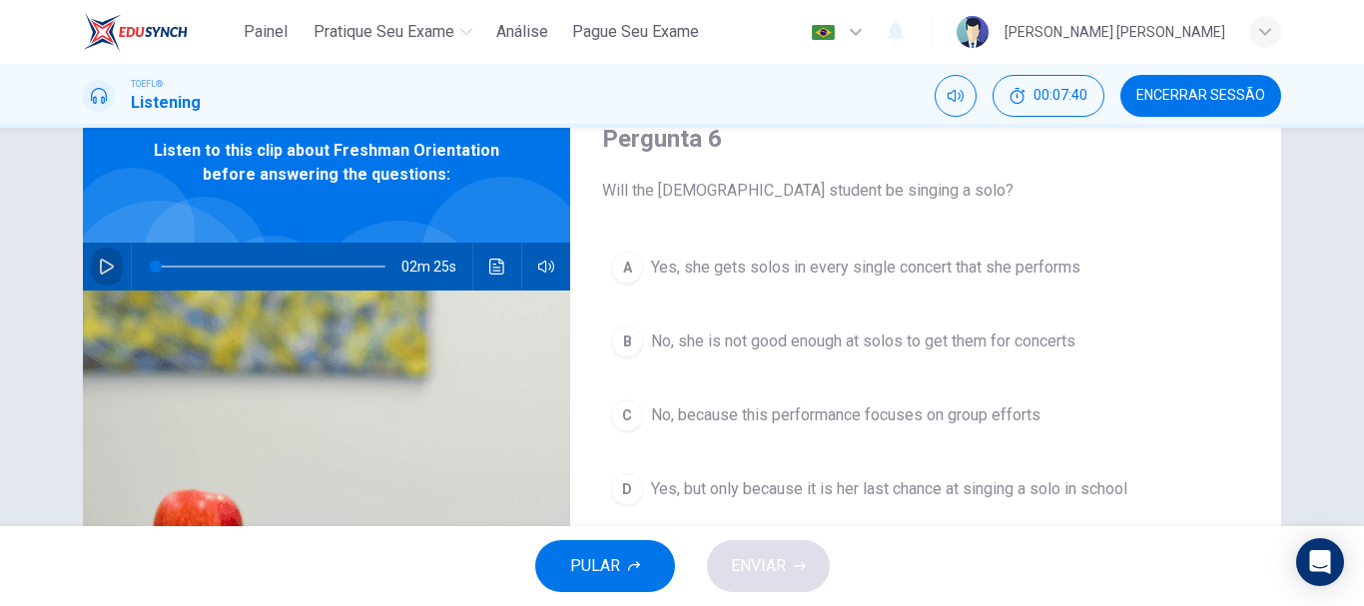
click at [108, 262] on icon "button" at bounding box center [107, 267] width 16 height 16
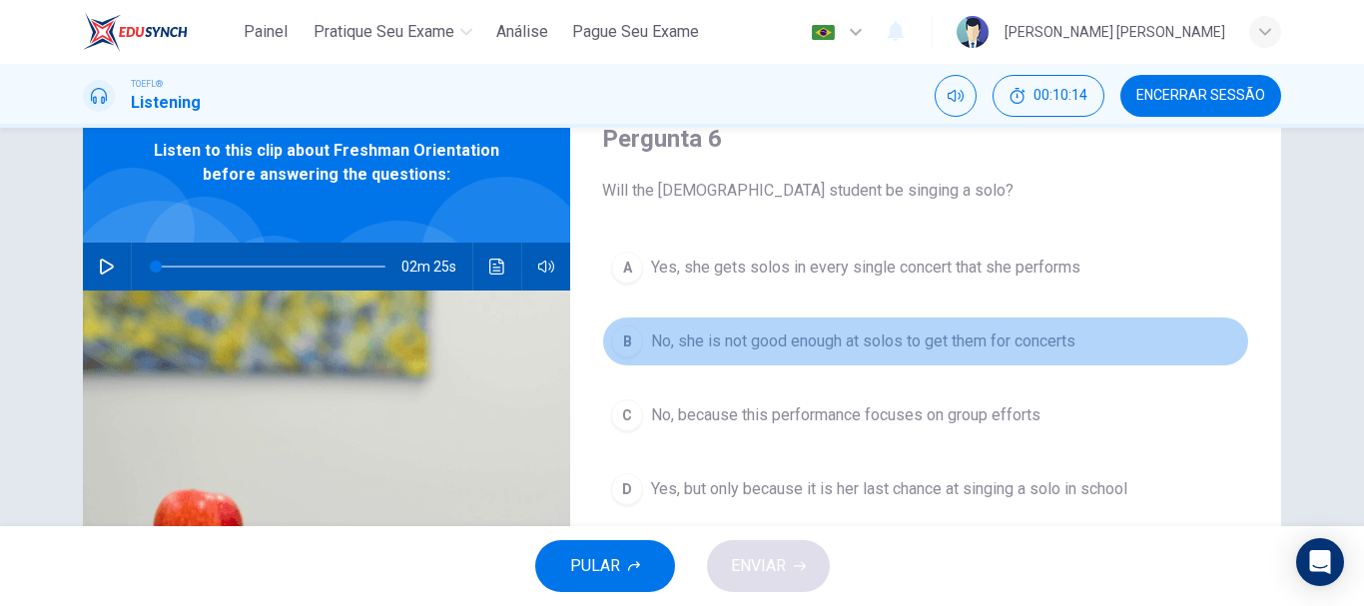
click at [819, 349] on span "No, she is not good enough at solos to get them for concerts" at bounding box center [863, 342] width 424 height 24
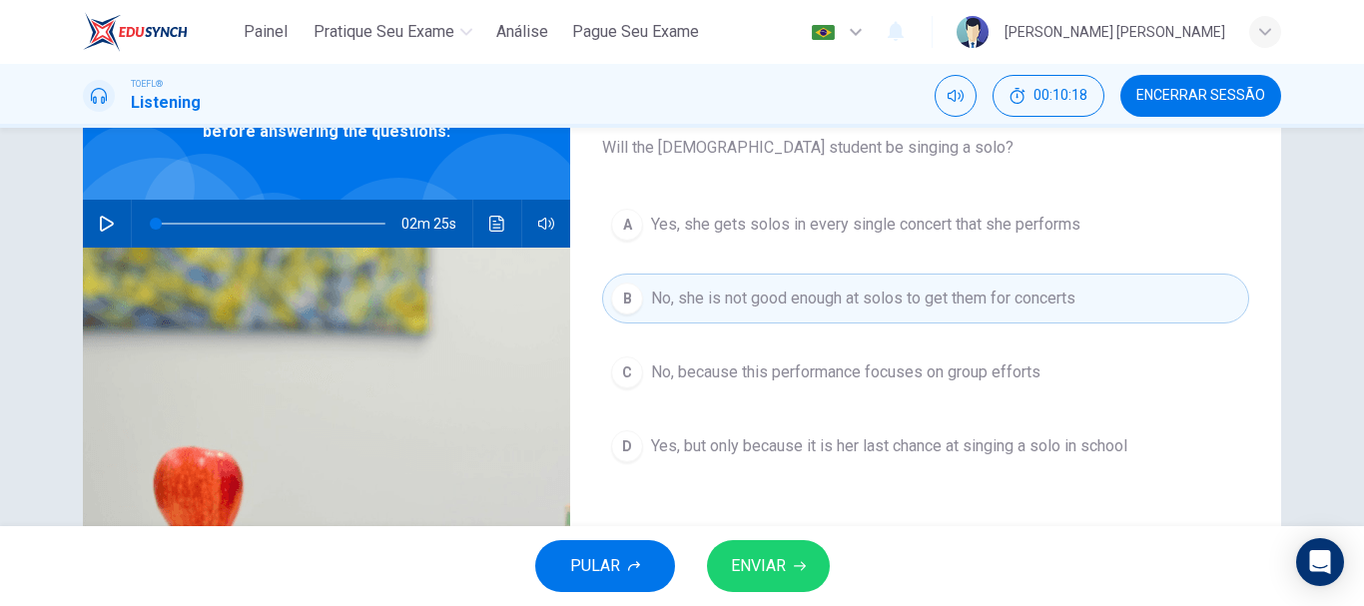
scroll to position [136, 0]
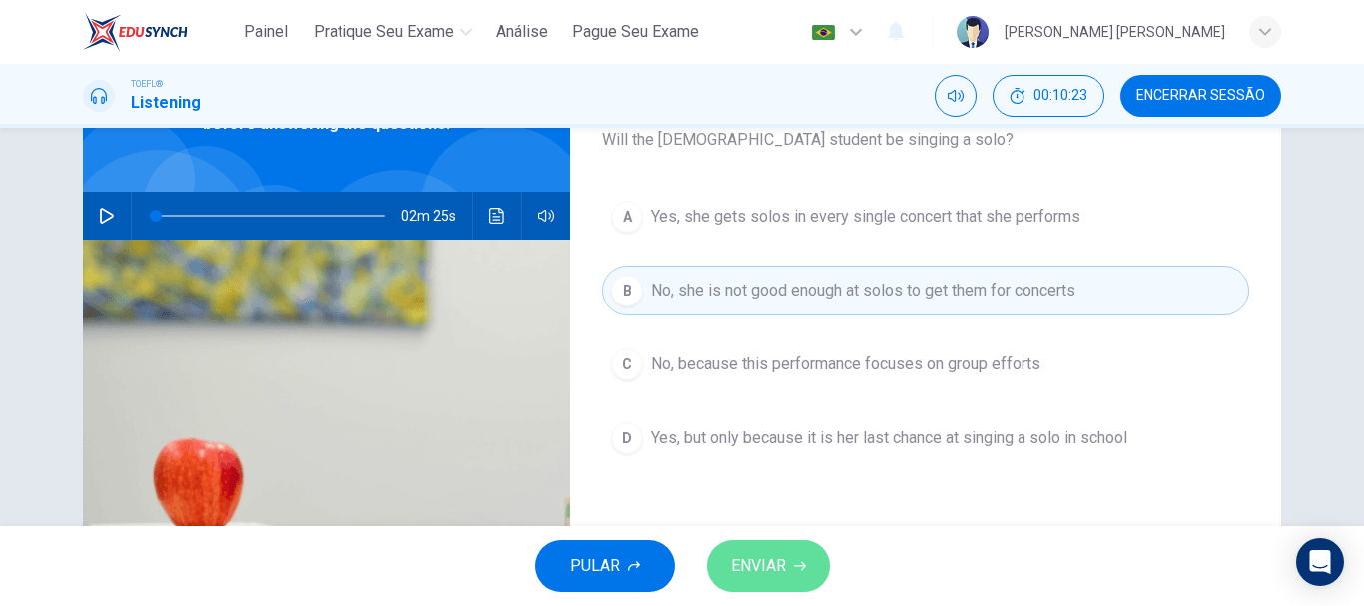
click at [770, 584] on button "ENVIAR" at bounding box center [768, 566] width 123 height 52
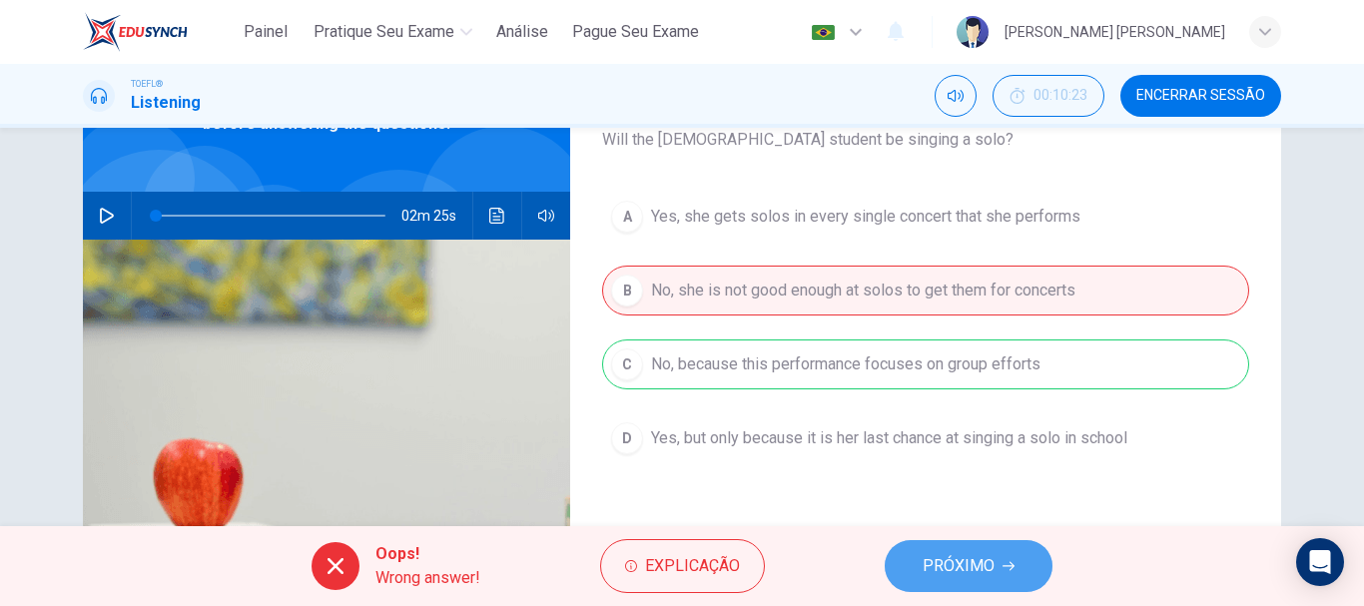
click at [955, 566] on span "PRÓXIMO" at bounding box center [959, 566] width 72 height 28
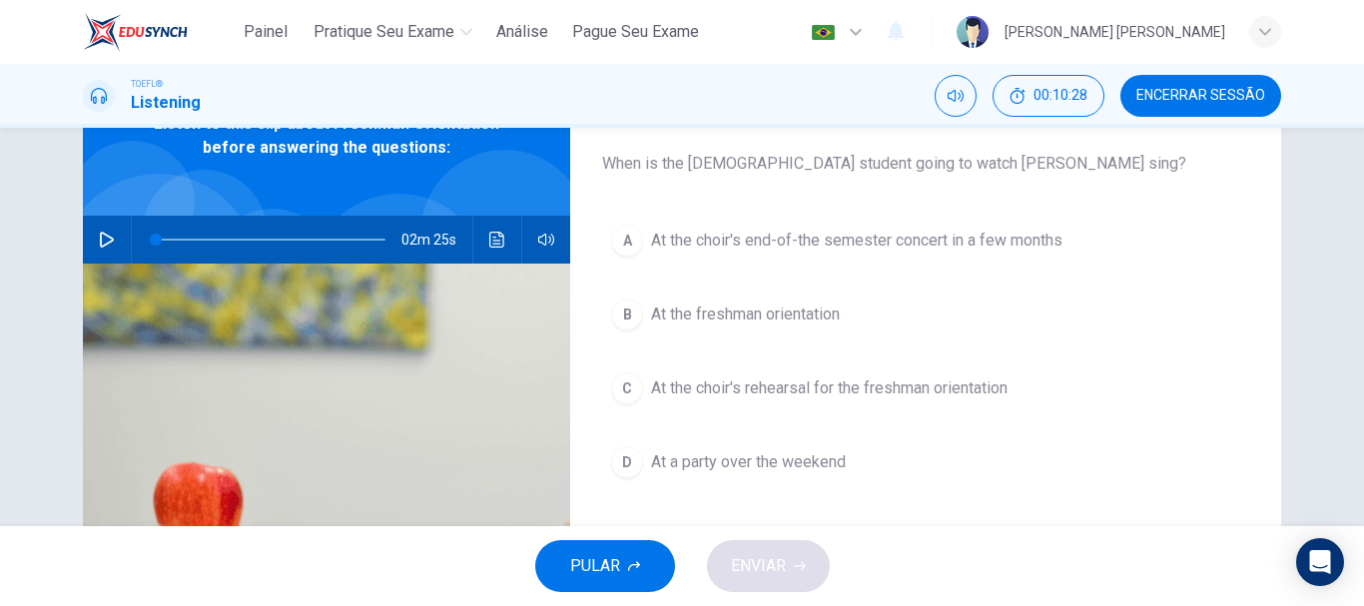
scroll to position [114, 0]
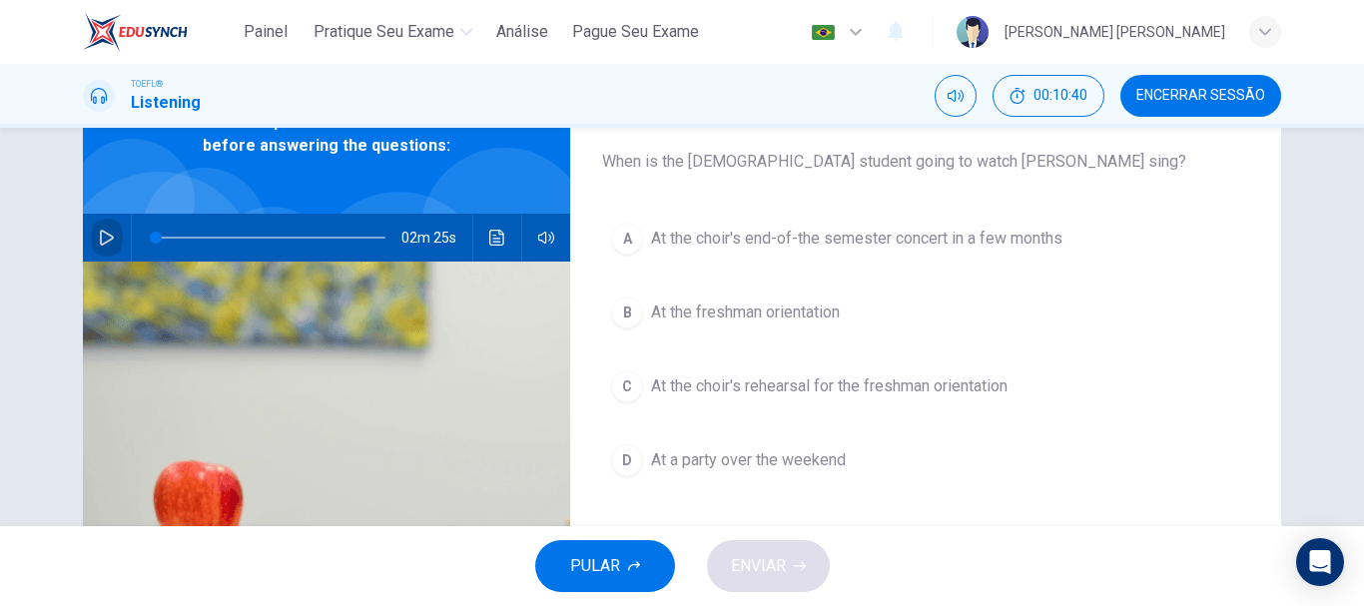
click at [102, 237] on icon "button" at bounding box center [107, 238] width 16 height 16
click at [226, 242] on span at bounding box center [271, 238] width 230 height 28
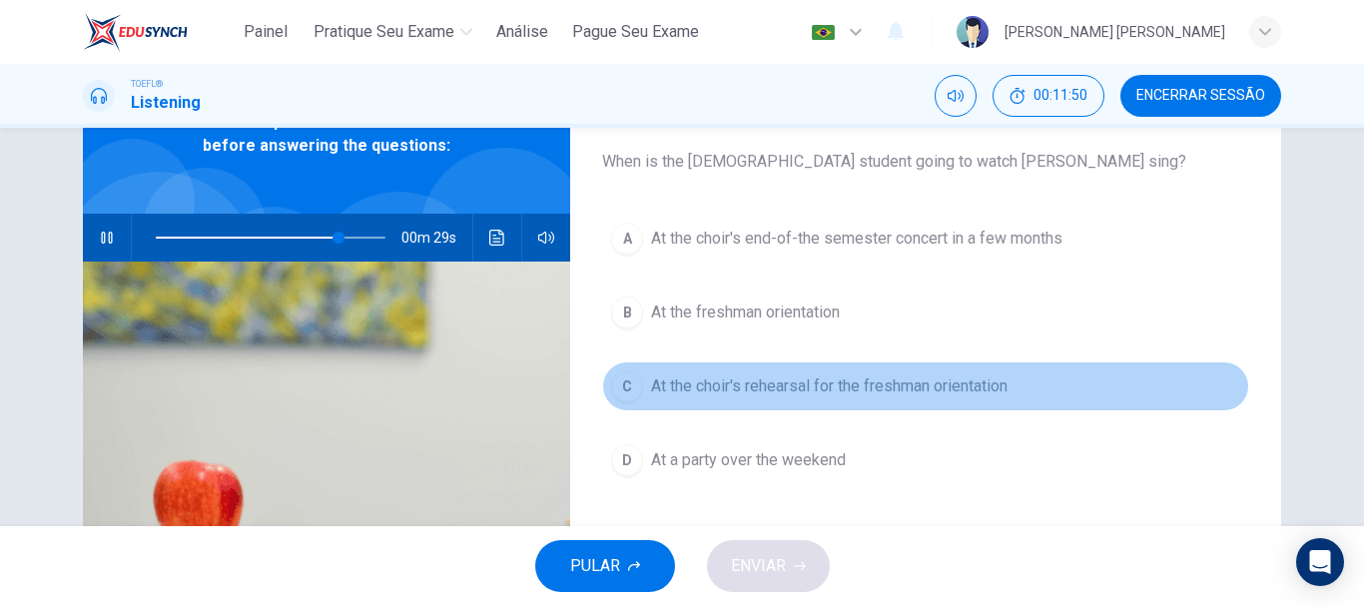
click at [742, 382] on span "At the choir's rehearsal for the freshman orientation" at bounding box center [829, 387] width 357 height 24
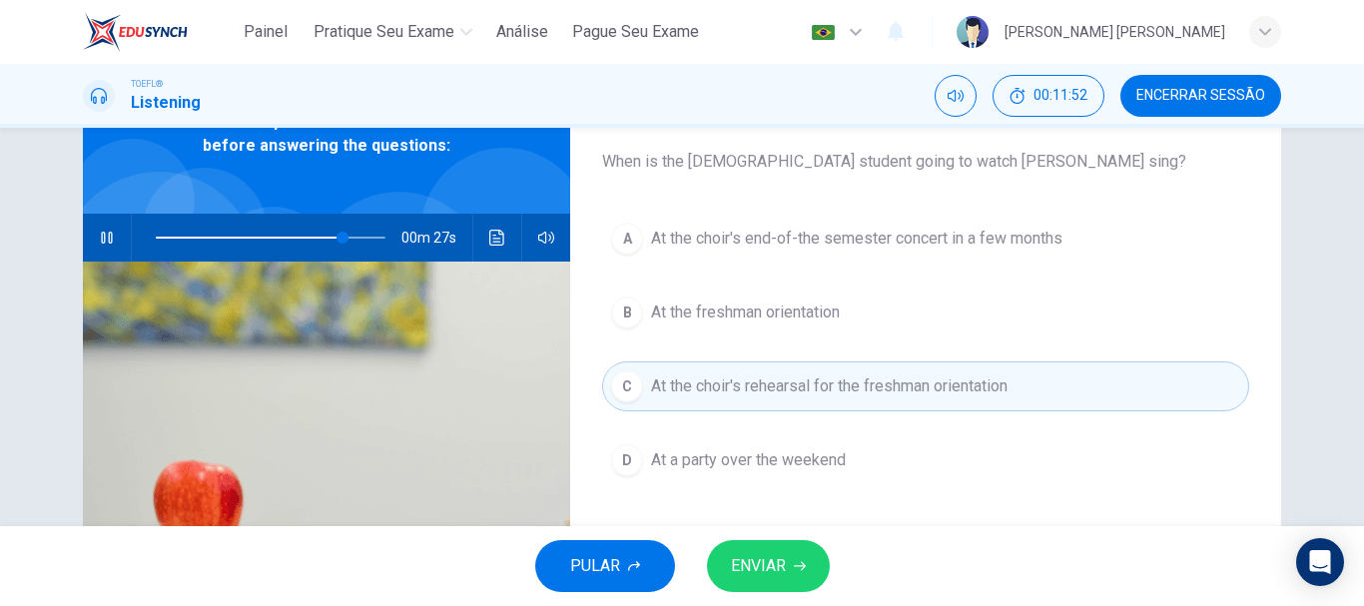
click at [788, 562] on button "ENVIAR" at bounding box center [768, 566] width 123 height 52
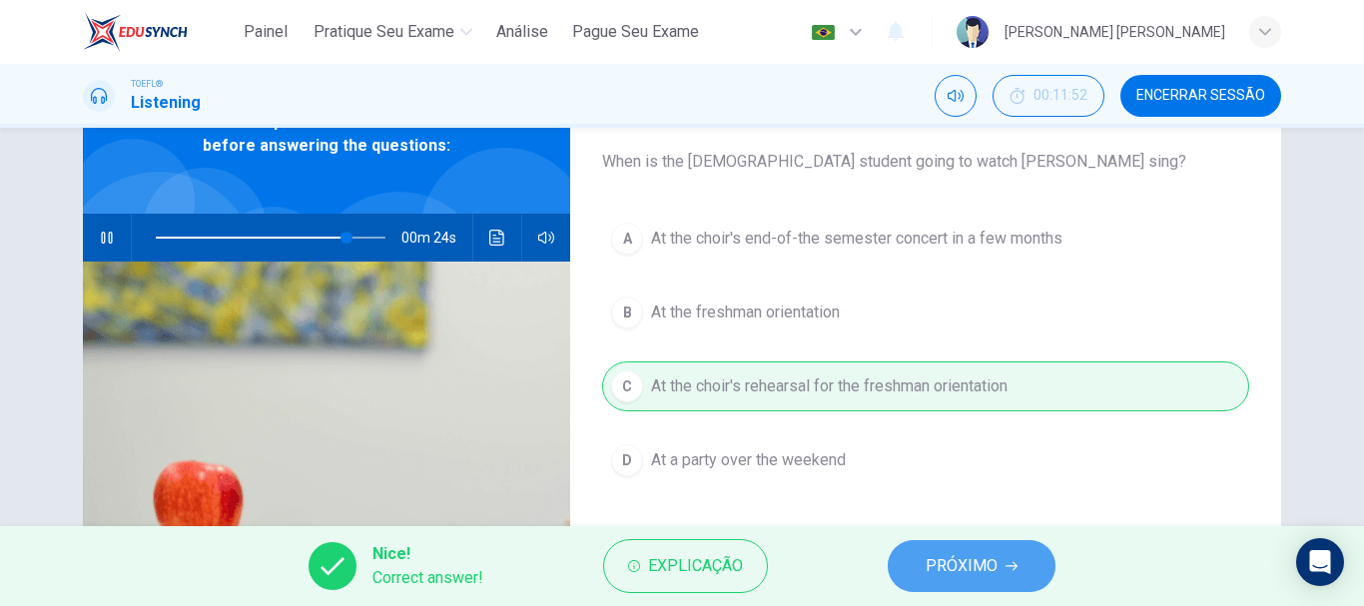
click at [975, 561] on span "PRÓXIMO" at bounding box center [962, 566] width 72 height 28
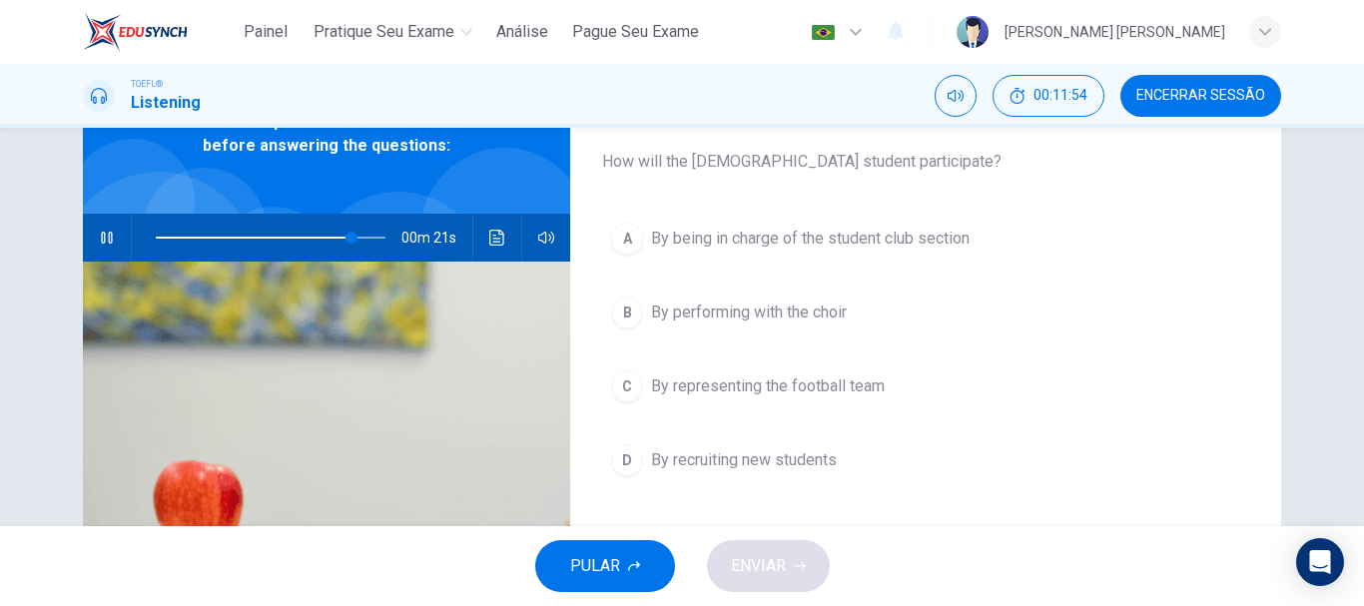
click at [99, 239] on icon "button" at bounding box center [107, 238] width 16 height 16
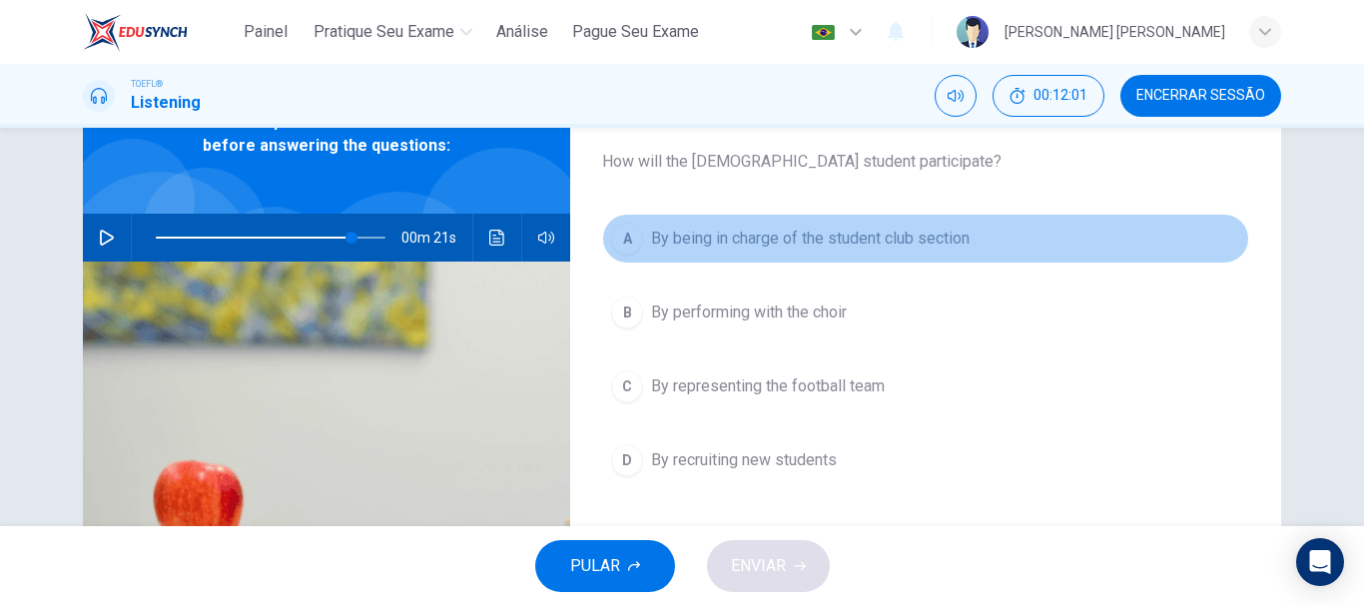
click at [741, 230] on span "By being in charge of the student club section" at bounding box center [810, 239] width 319 height 24
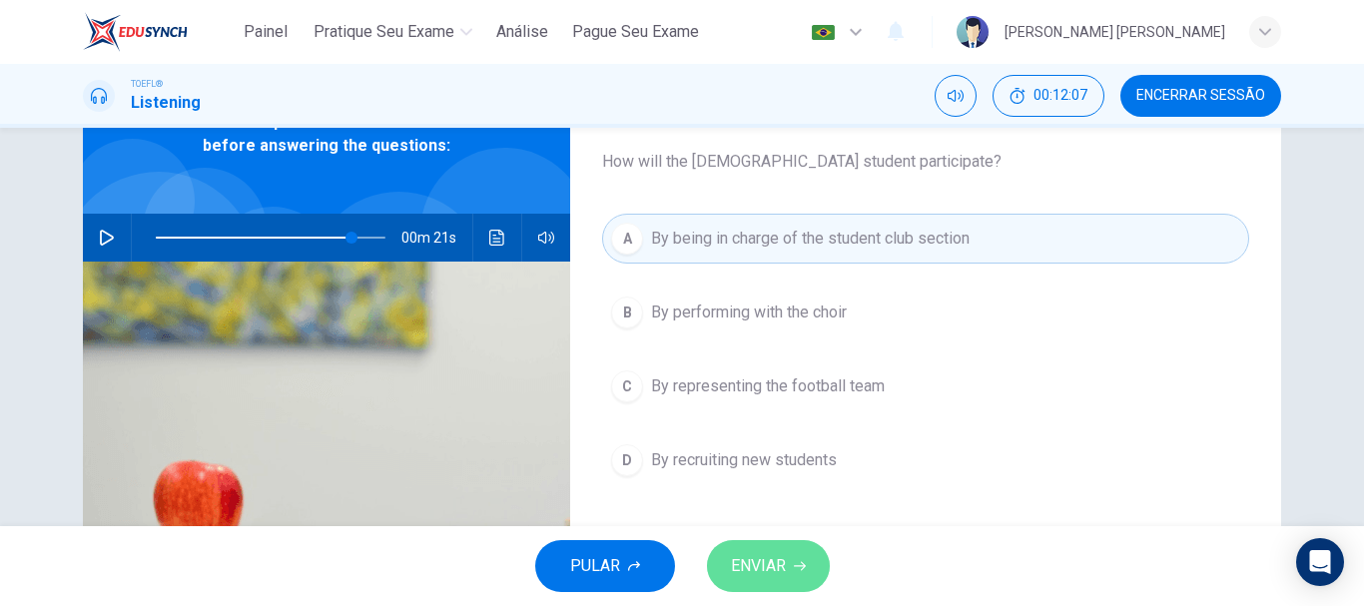
click at [785, 564] on span "ENVIAR" at bounding box center [758, 566] width 55 height 28
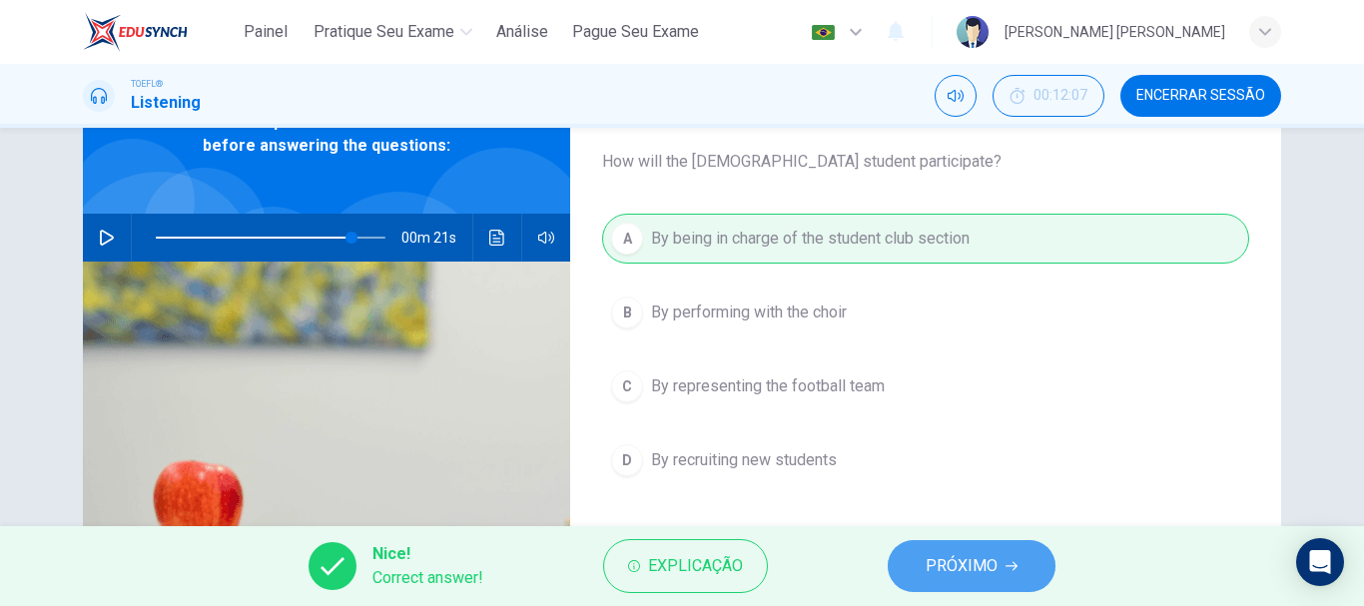
click at [945, 573] on span "PRÓXIMO" at bounding box center [962, 566] width 72 height 28
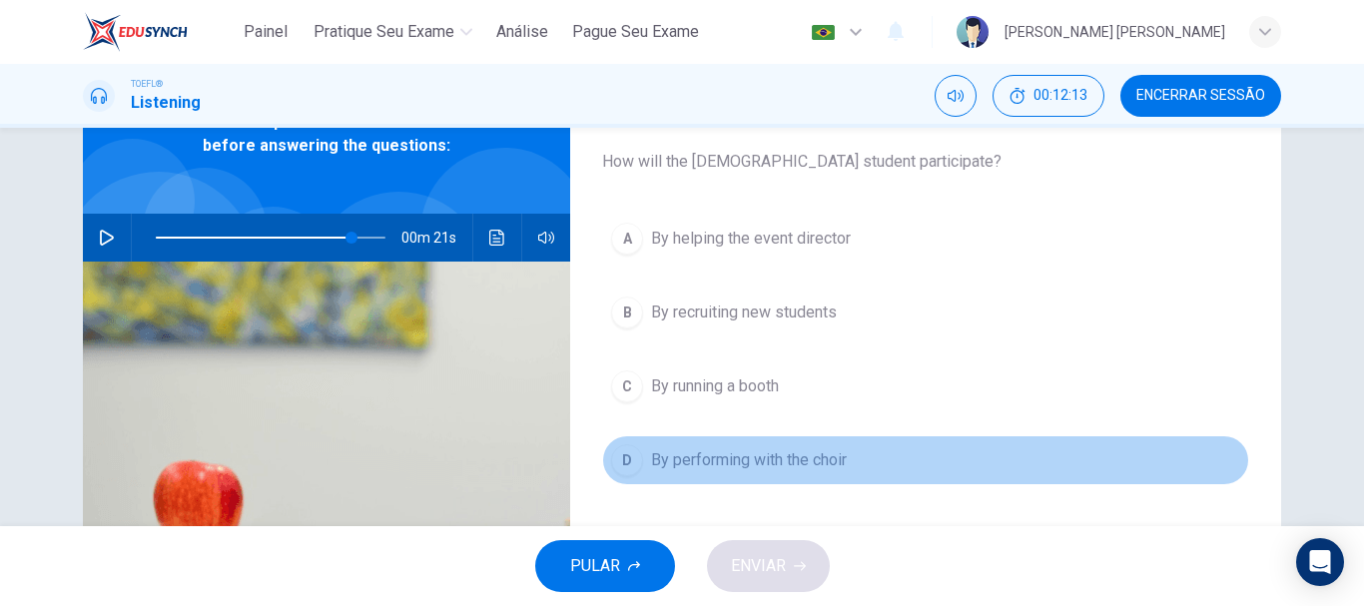
click at [741, 462] on span "By performing with the choir" at bounding box center [749, 460] width 196 height 24
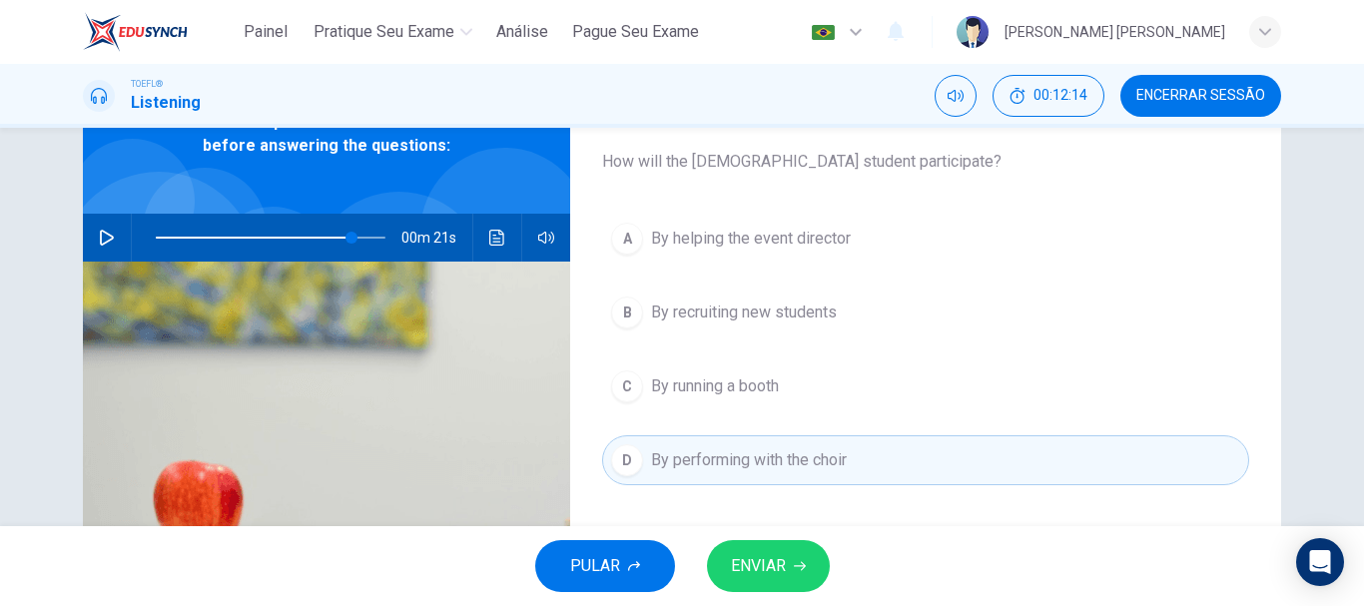
click at [773, 567] on span "ENVIAR" at bounding box center [758, 566] width 55 height 28
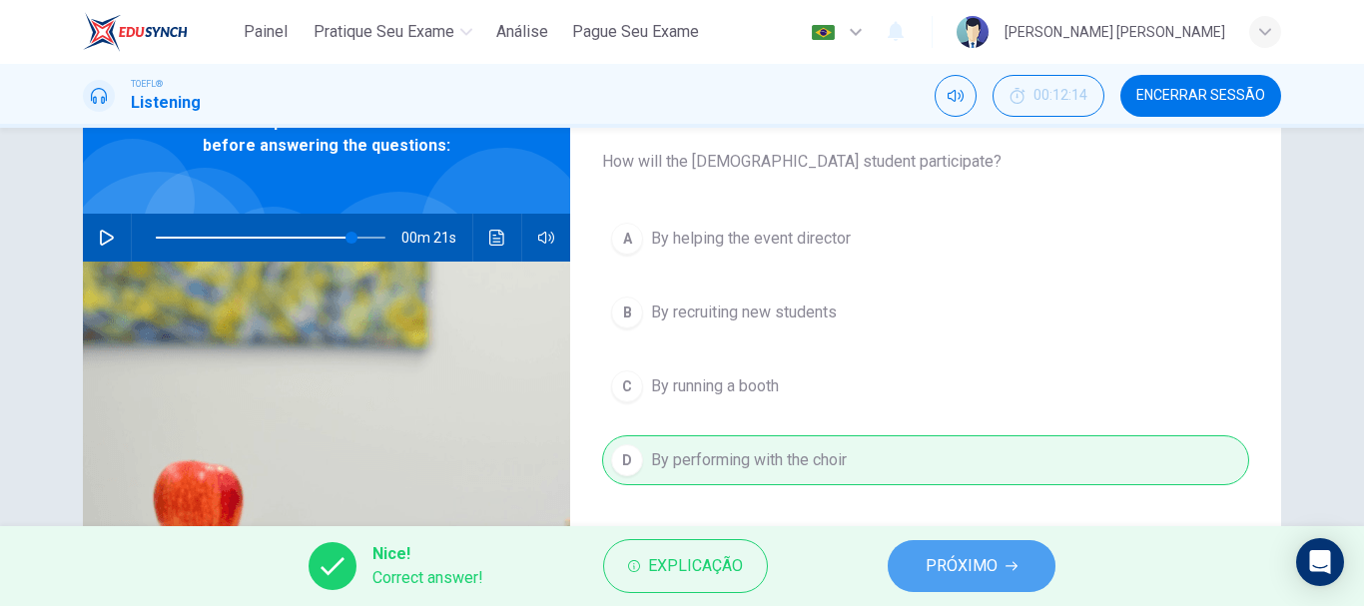
click at [928, 570] on span "PRÓXIMO" at bounding box center [962, 566] width 72 height 28
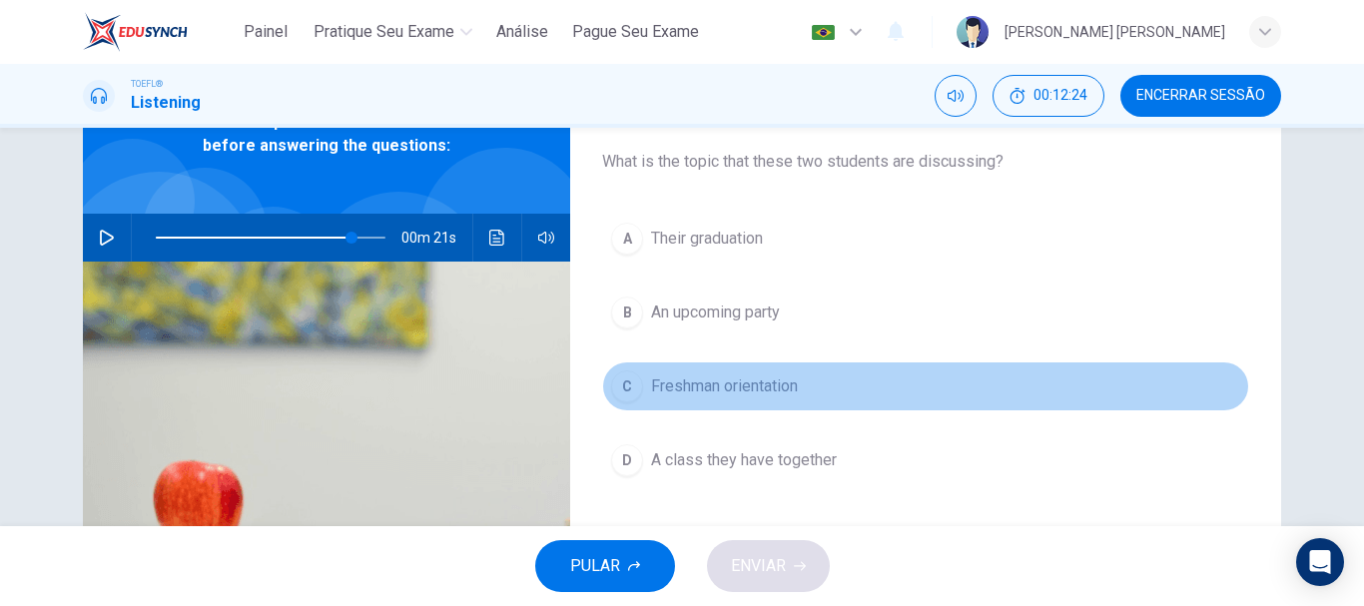
click at [656, 389] on span "Freshman orientation" at bounding box center [724, 387] width 147 height 24
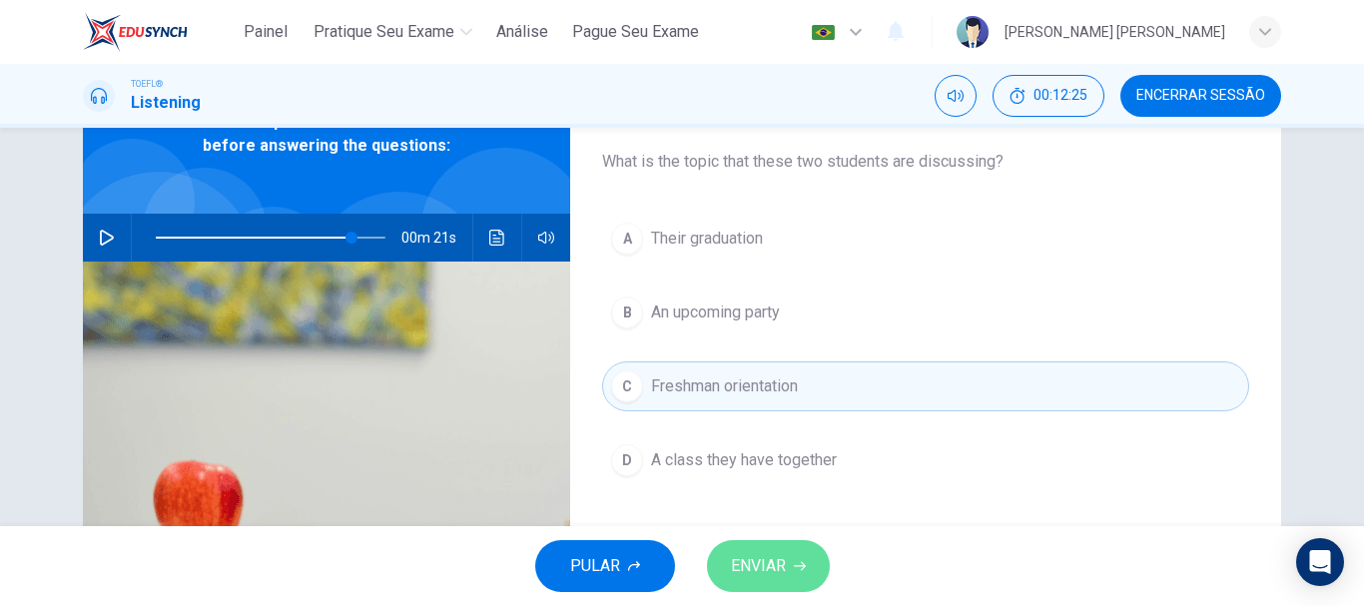
click at [762, 573] on span "ENVIAR" at bounding box center [758, 566] width 55 height 28
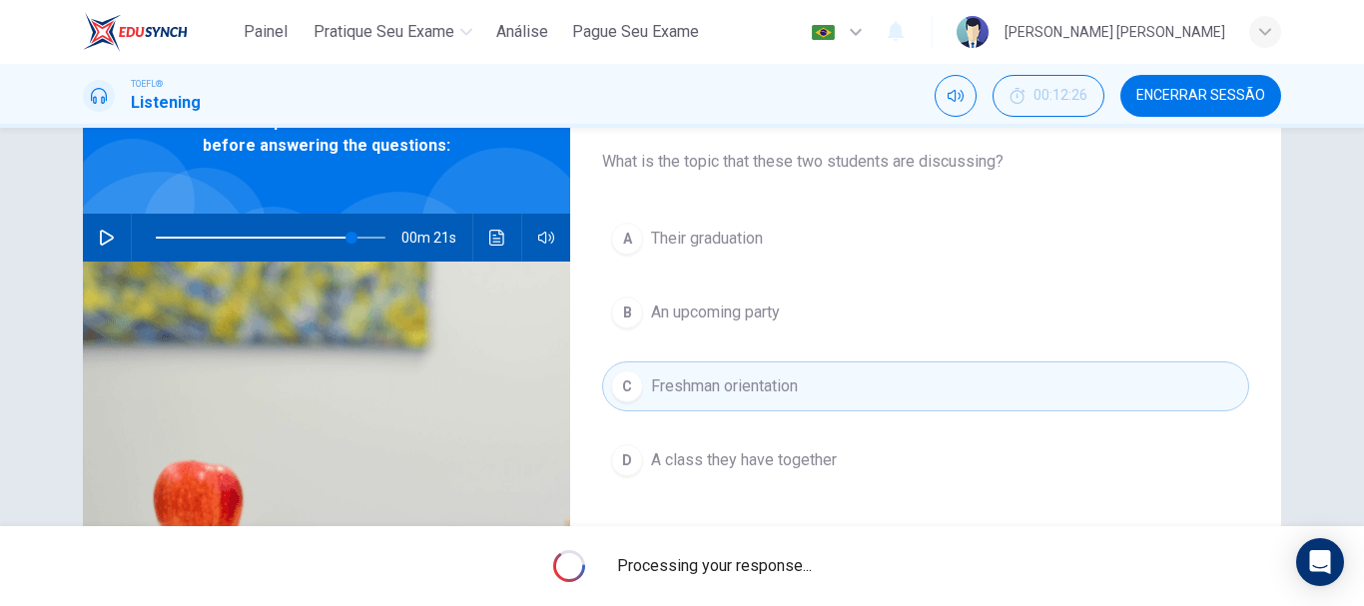
type input "85"
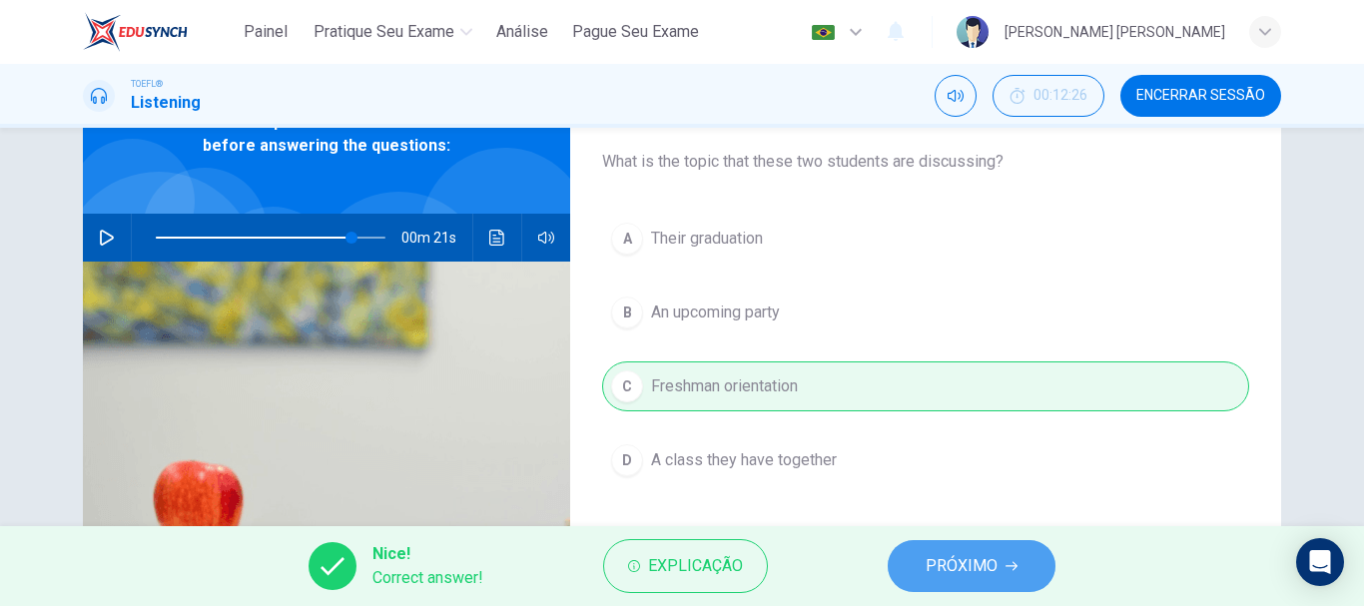
click at [976, 554] on span "PRÓXIMO" at bounding box center [962, 566] width 72 height 28
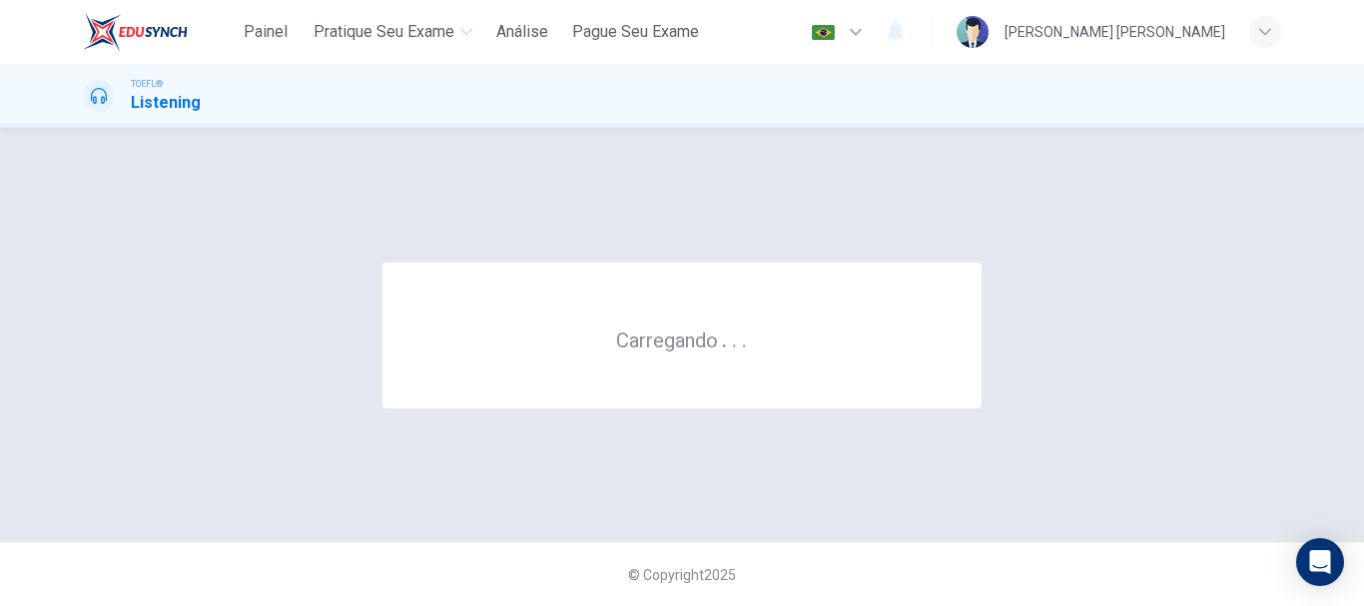
scroll to position [0, 0]
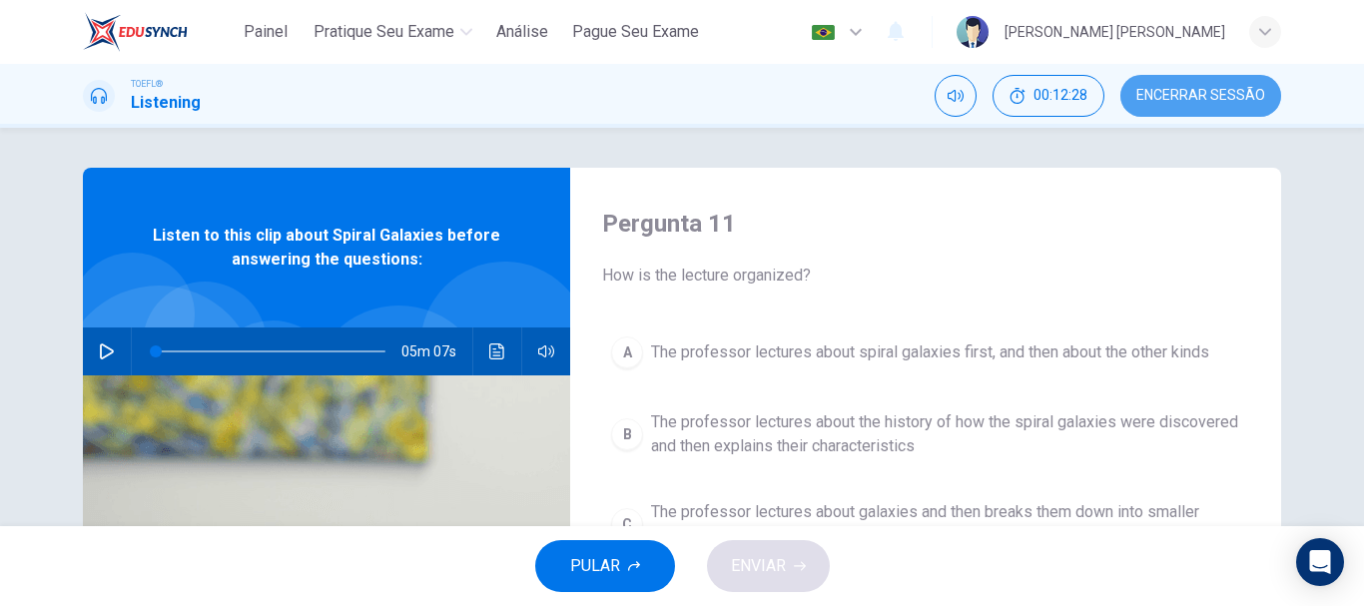
click at [1209, 107] on button "Encerrar Sessão" at bounding box center [1201, 96] width 161 height 42
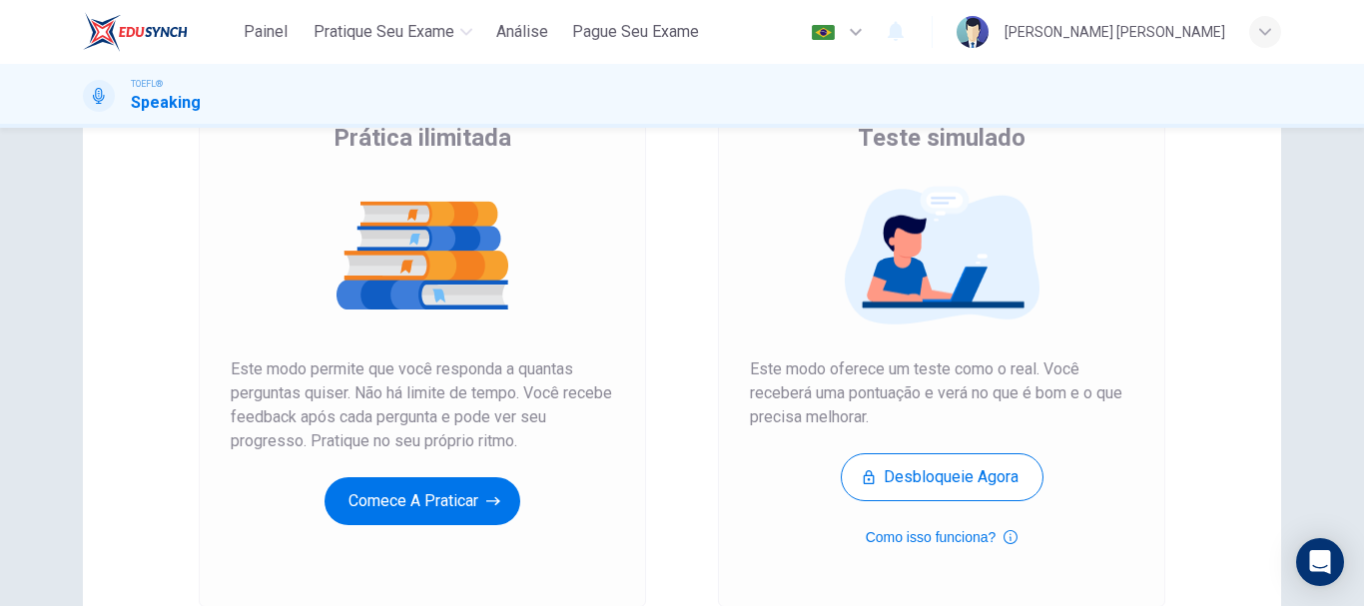
scroll to position [214, 0]
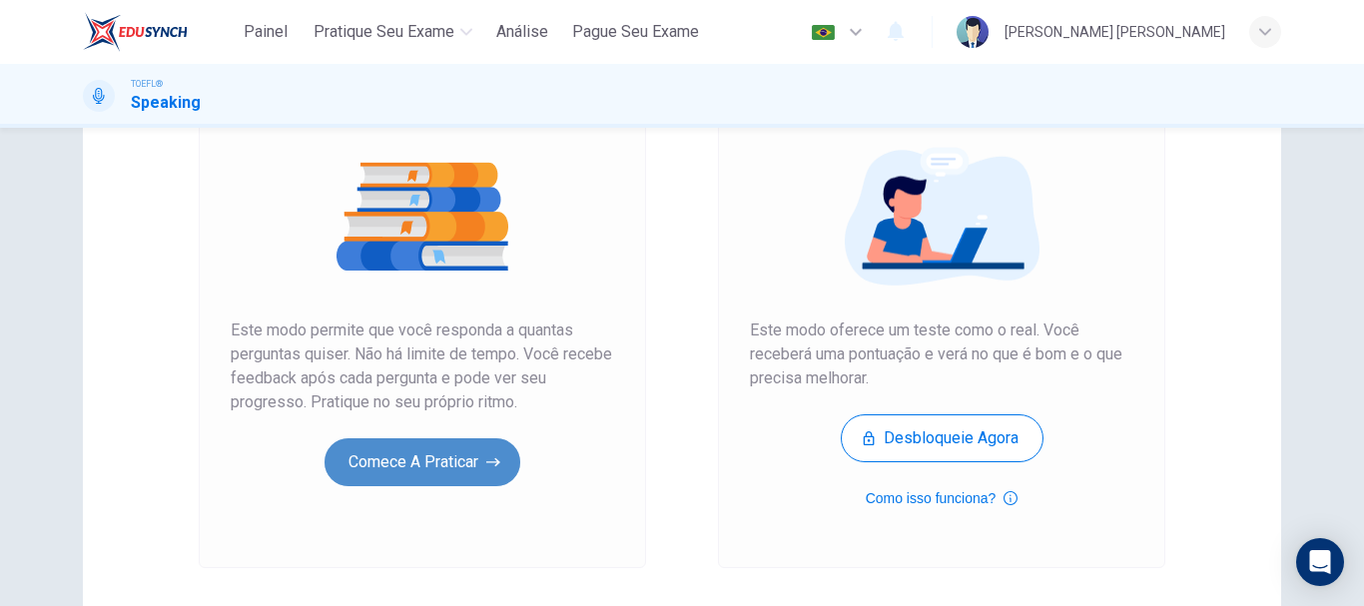
click at [416, 468] on button "Comece a praticar" at bounding box center [423, 462] width 196 height 48
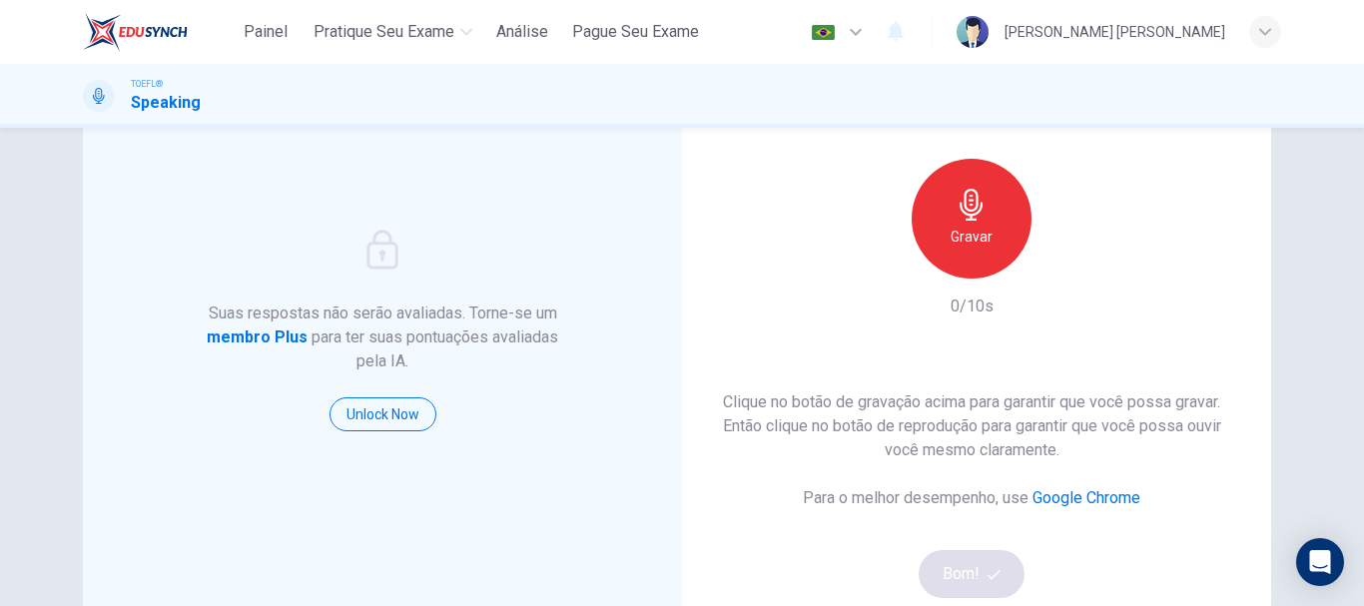
scroll to position [138, 0]
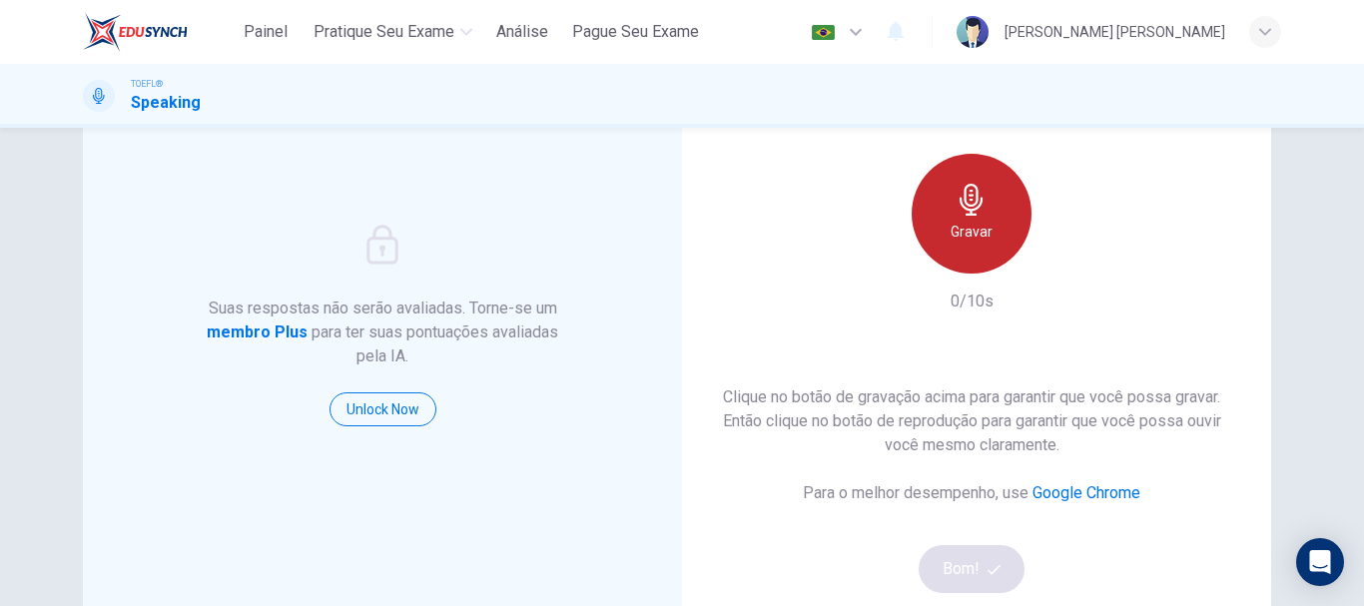
click at [951, 230] on h6 "Gravar" at bounding box center [972, 232] width 42 height 24
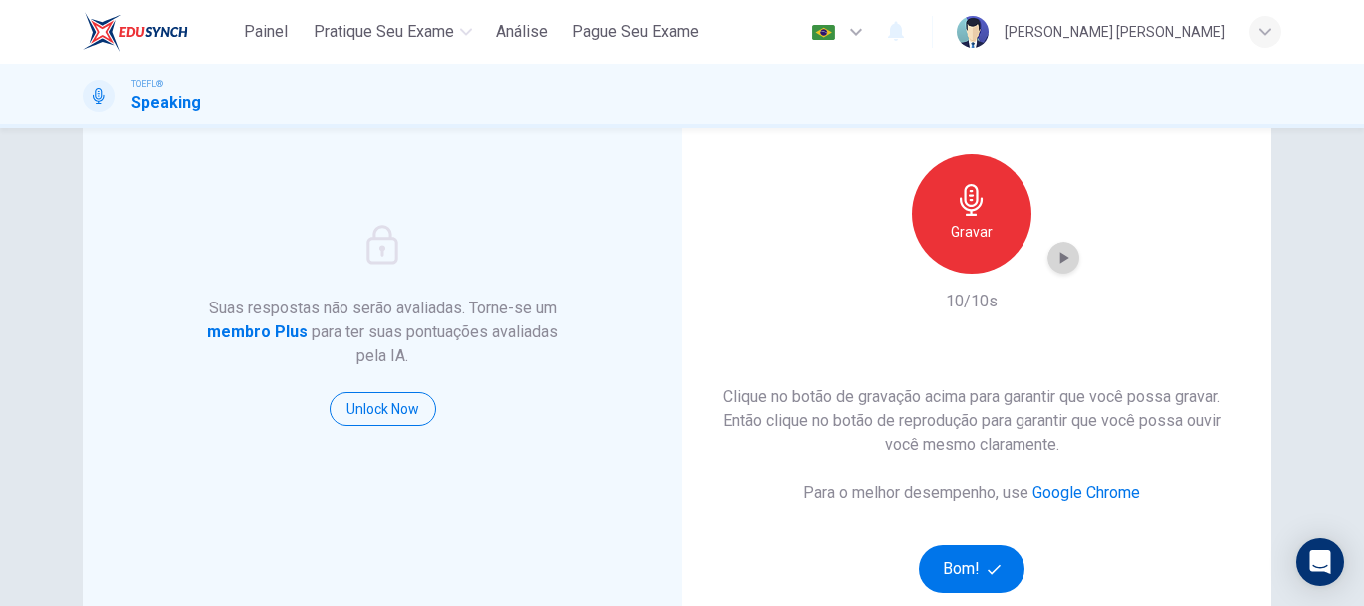
click at [1065, 262] on icon "button" at bounding box center [1064, 258] width 20 height 20
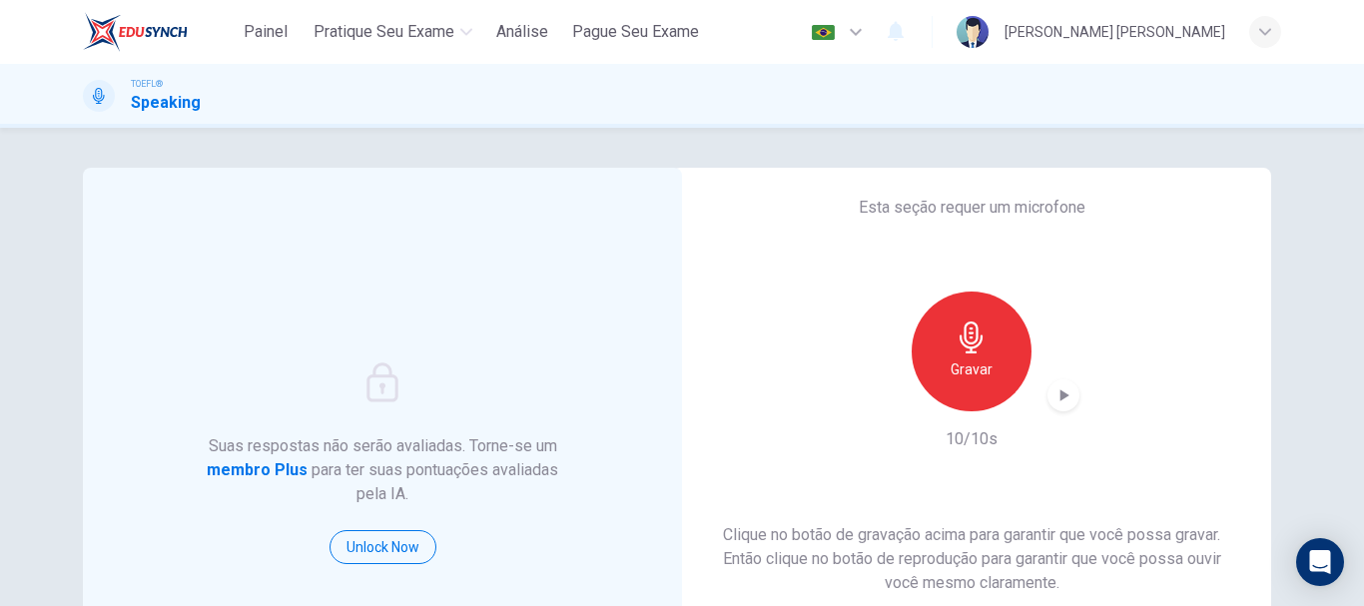
scroll to position [360, 0]
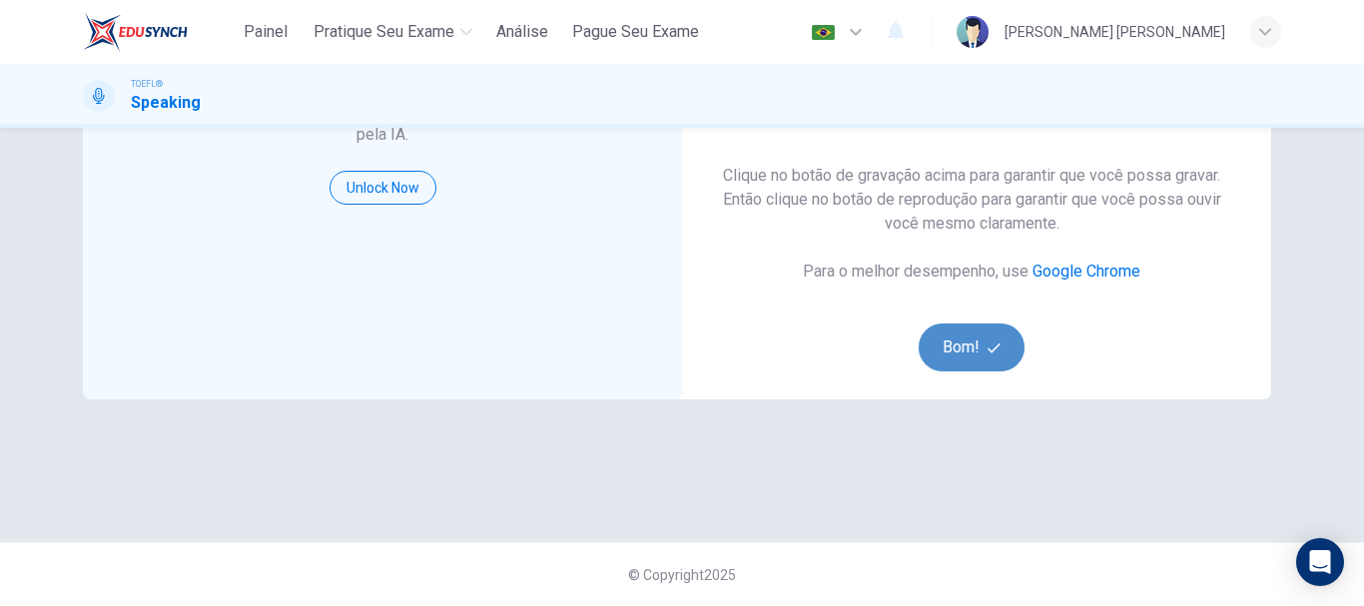
click at [970, 361] on button "Bom!" at bounding box center [972, 348] width 107 height 48
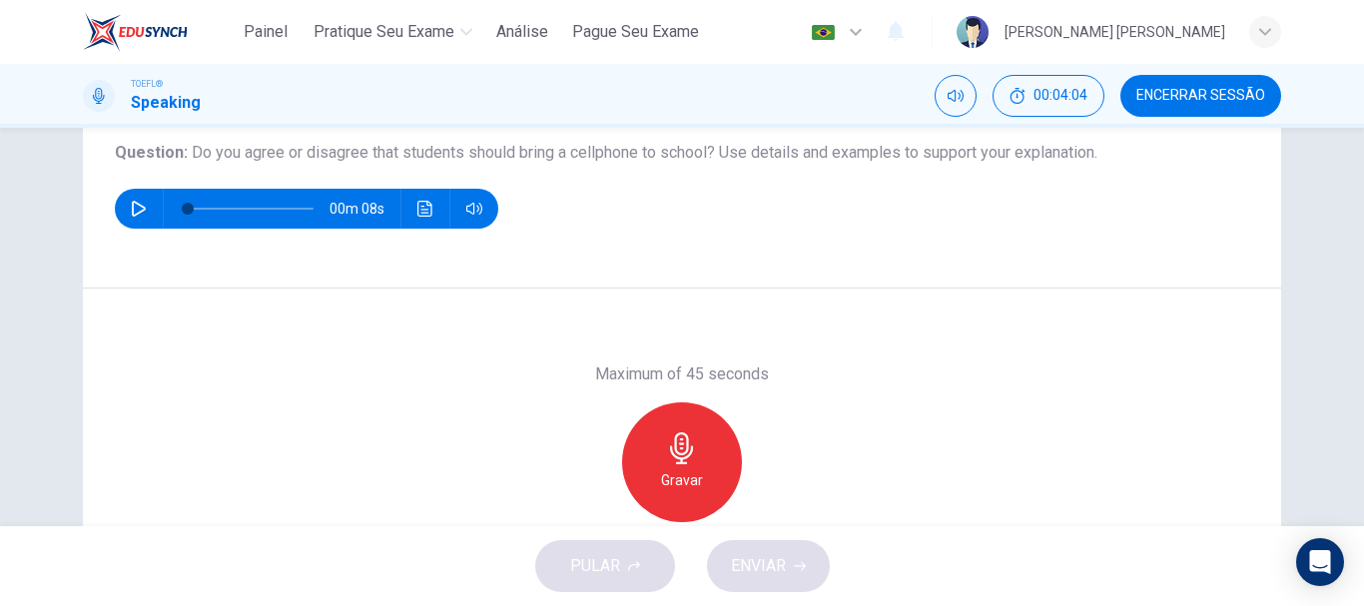
scroll to position [233, 0]
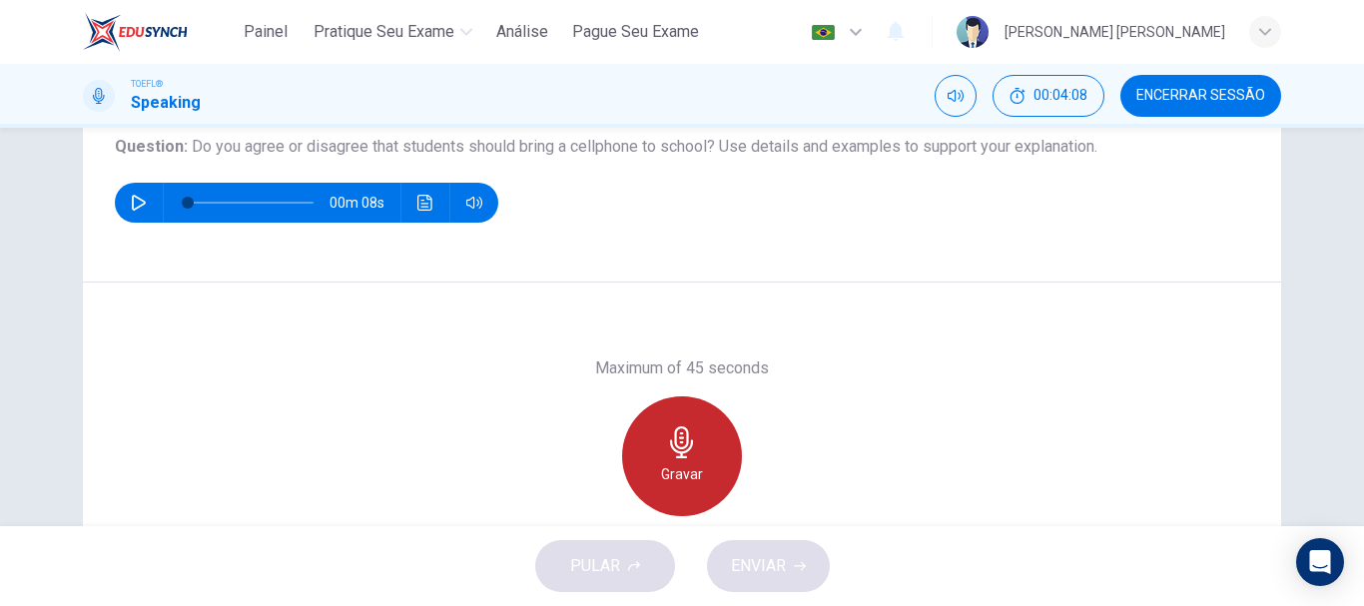
click at [666, 453] on icon "button" at bounding box center [682, 442] width 32 height 32
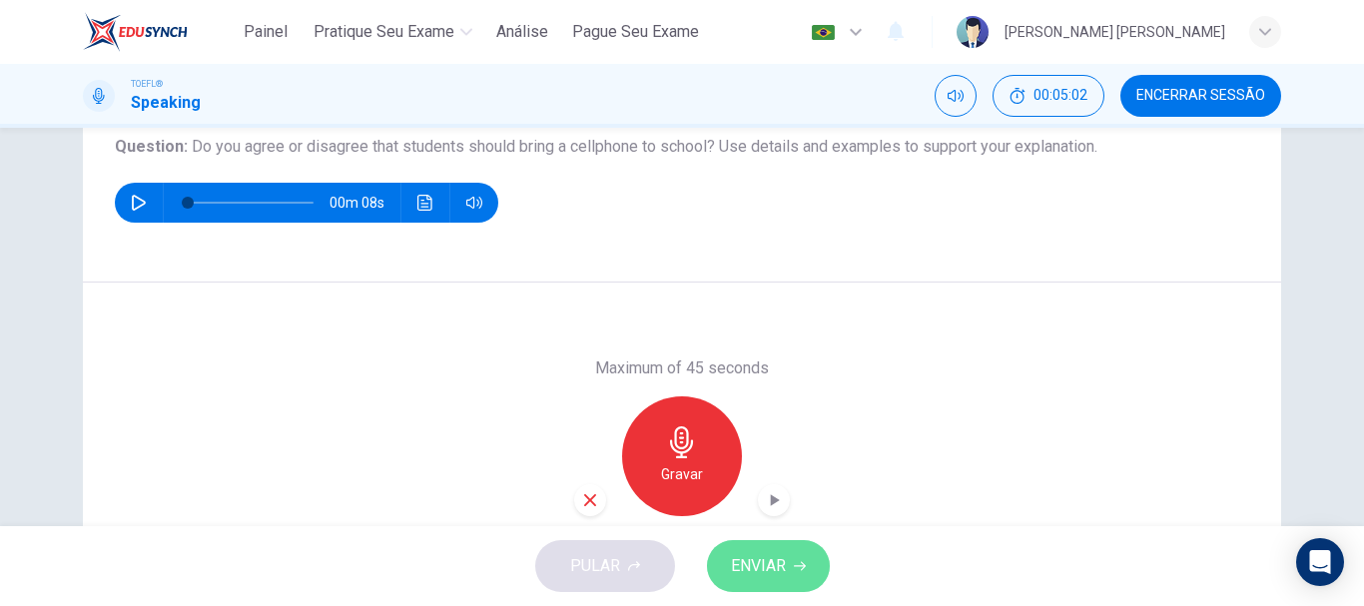
click at [775, 567] on span "ENVIAR" at bounding box center [758, 566] width 55 height 28
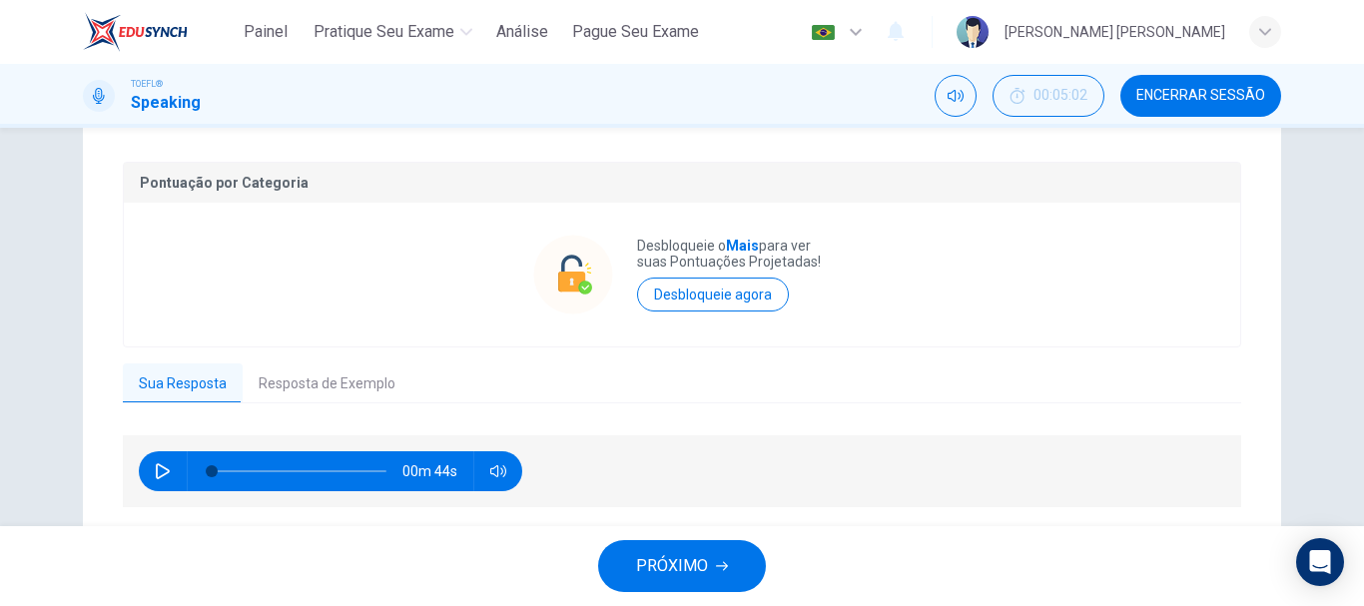
scroll to position [437, 0]
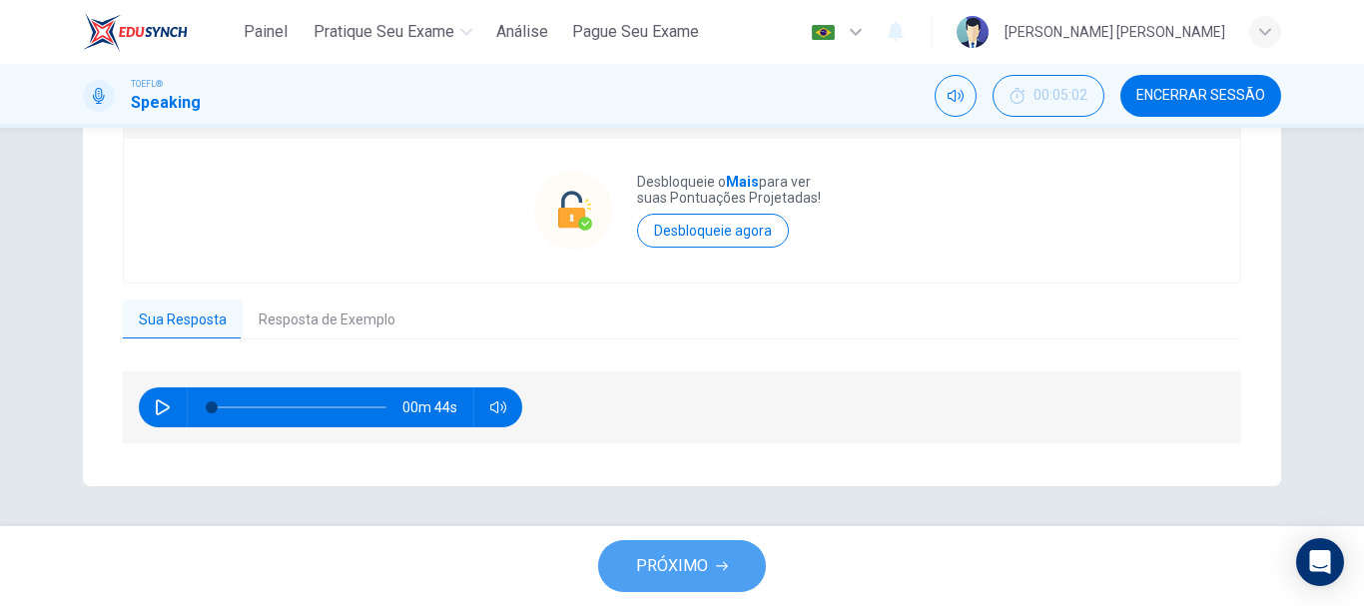
click at [663, 561] on span "PRÓXIMO" at bounding box center [672, 566] width 72 height 28
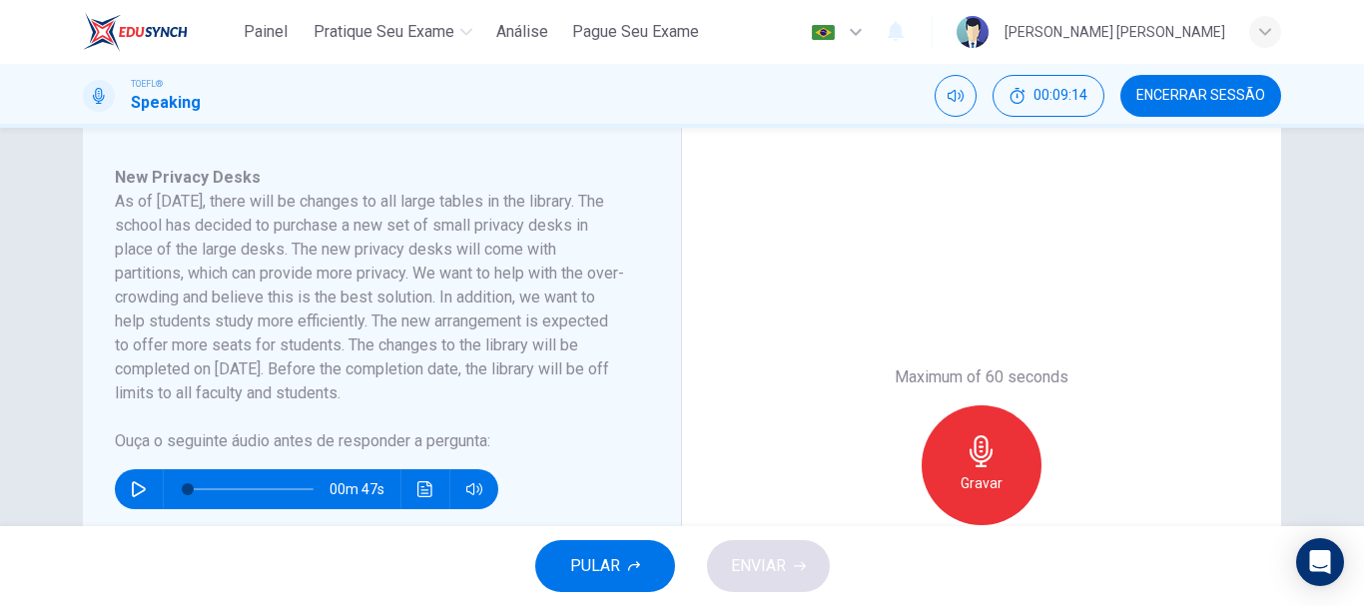
scroll to position [333, 0]
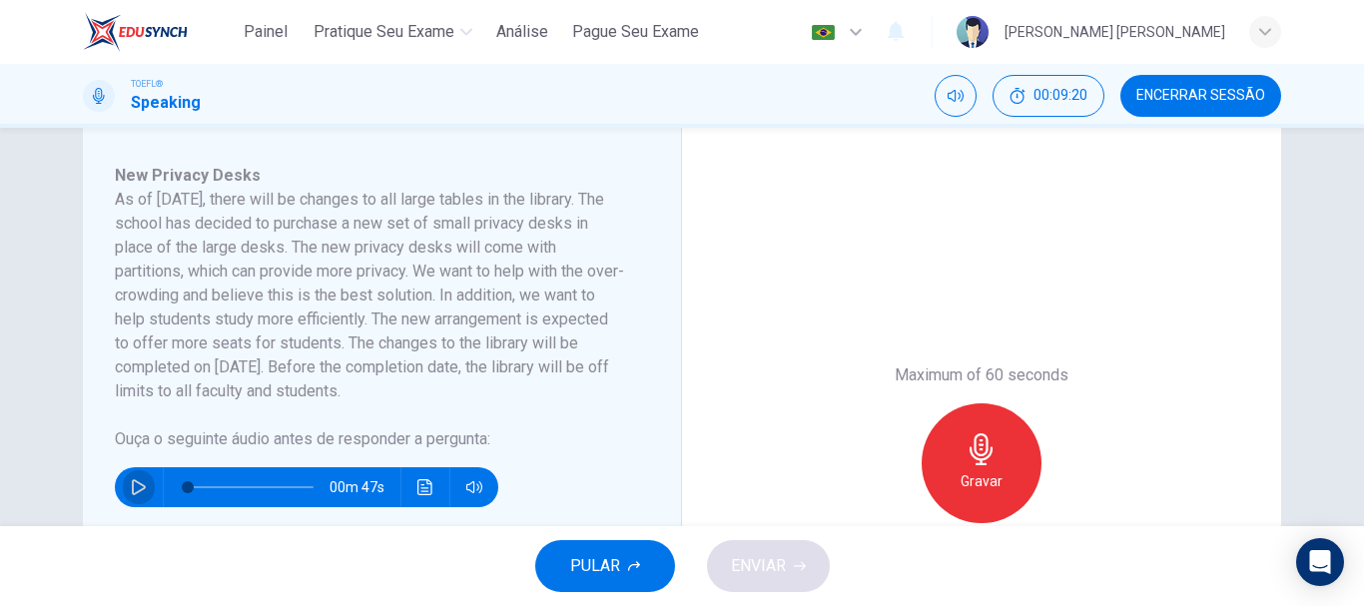
click at [139, 483] on icon "button" at bounding box center [139, 487] width 16 height 16
click at [134, 487] on icon "button" at bounding box center [139, 487] width 16 height 16
type input "0"
click at [956, 459] on div "Gravar" at bounding box center [982, 463] width 120 height 120
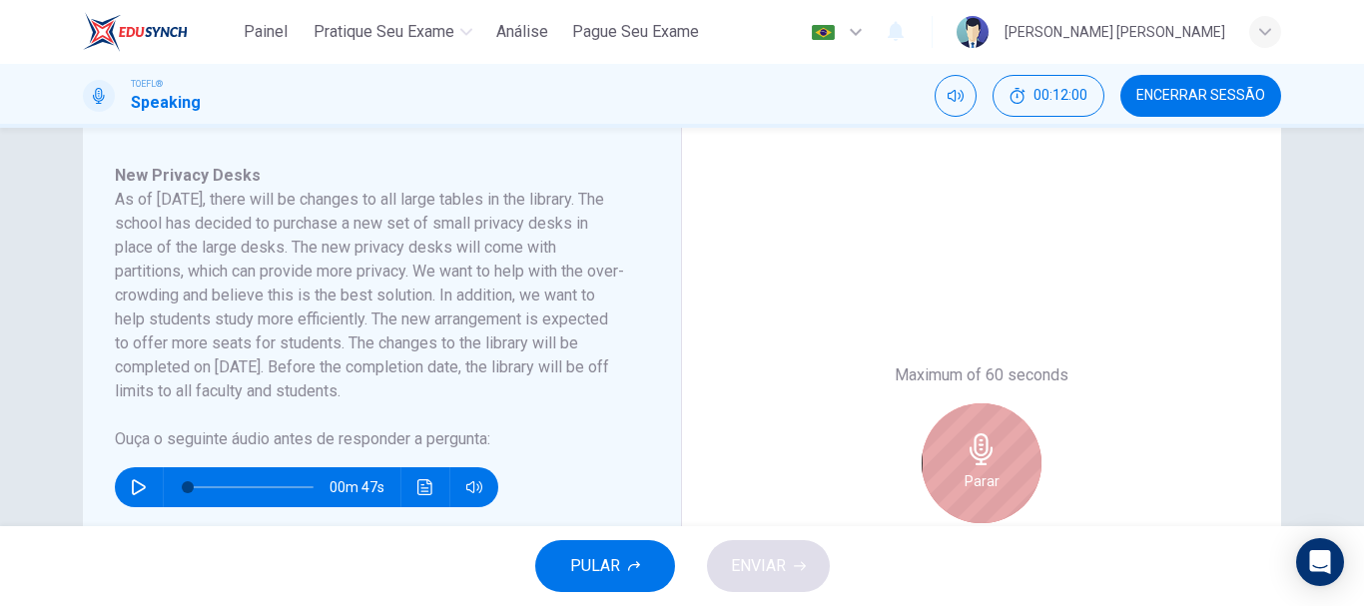
click at [956, 459] on div "Parar" at bounding box center [982, 463] width 120 height 120
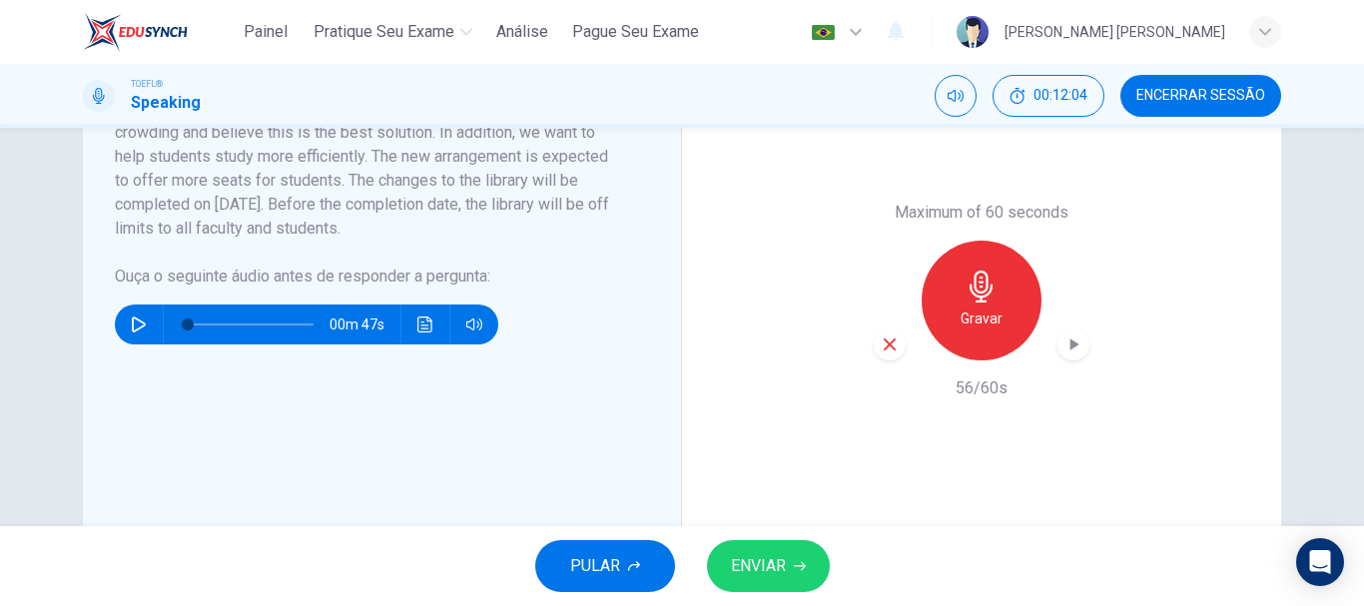
scroll to position [492, 0]
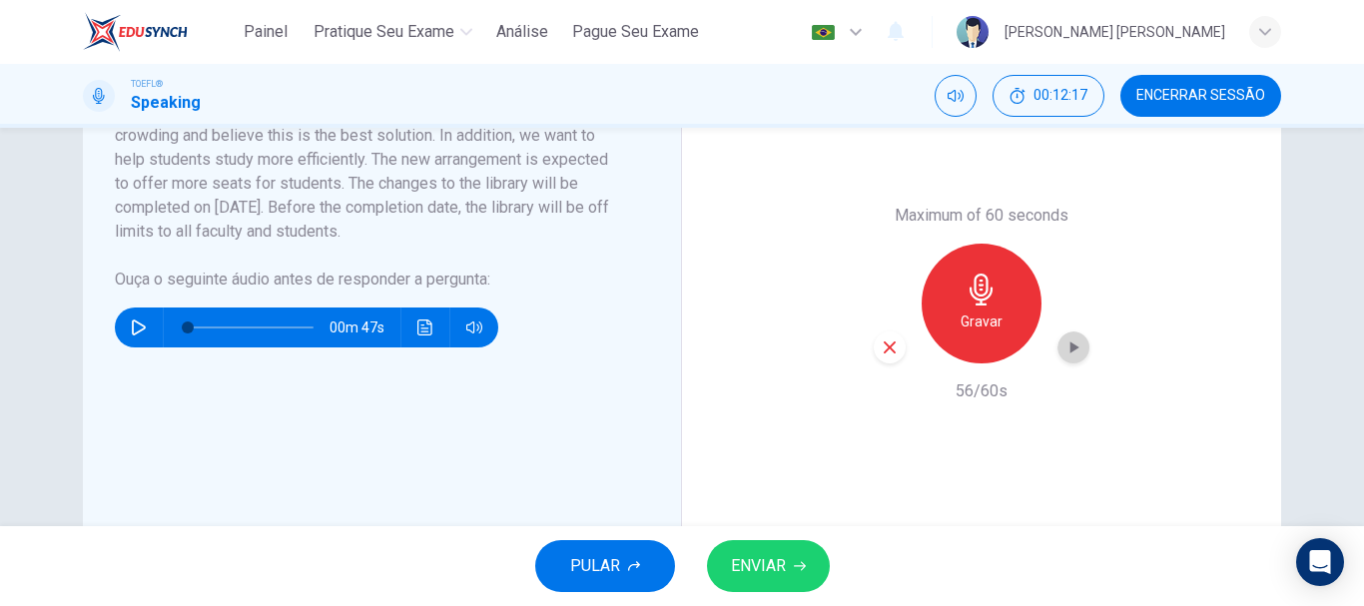
click at [1071, 349] on icon "button" at bounding box center [1075, 348] width 9 height 12
click at [771, 557] on span "ENVIAR" at bounding box center [758, 566] width 55 height 28
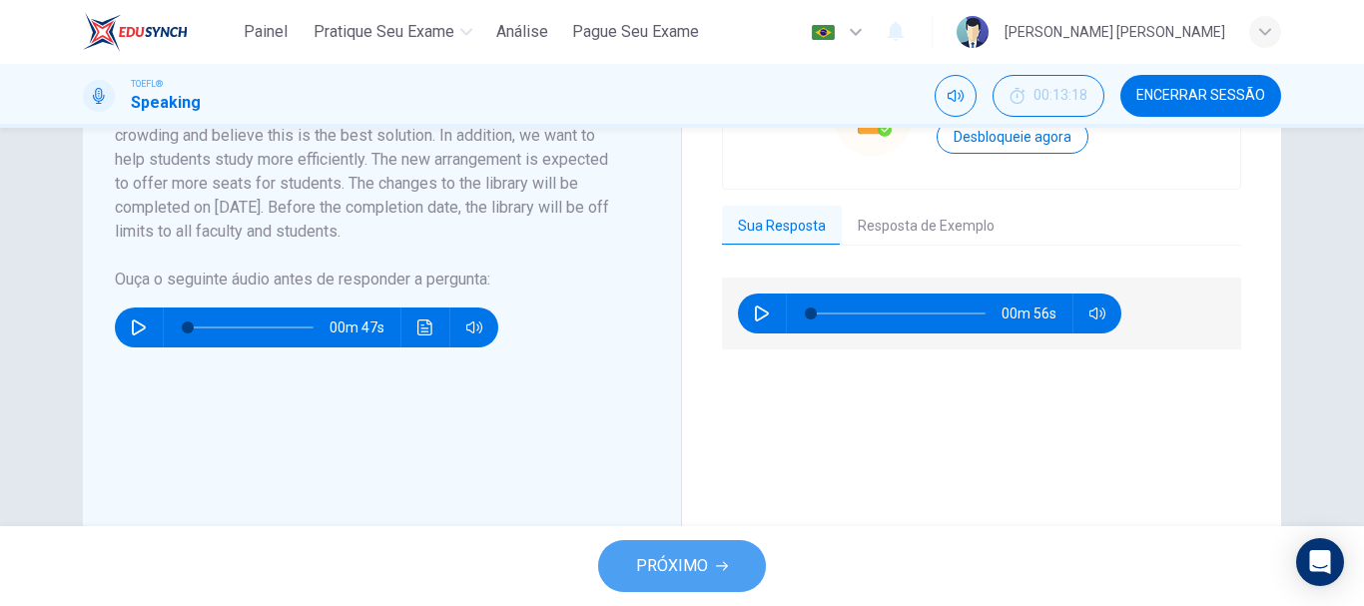
click at [695, 573] on span "PRÓXIMO" at bounding box center [672, 566] width 72 height 28
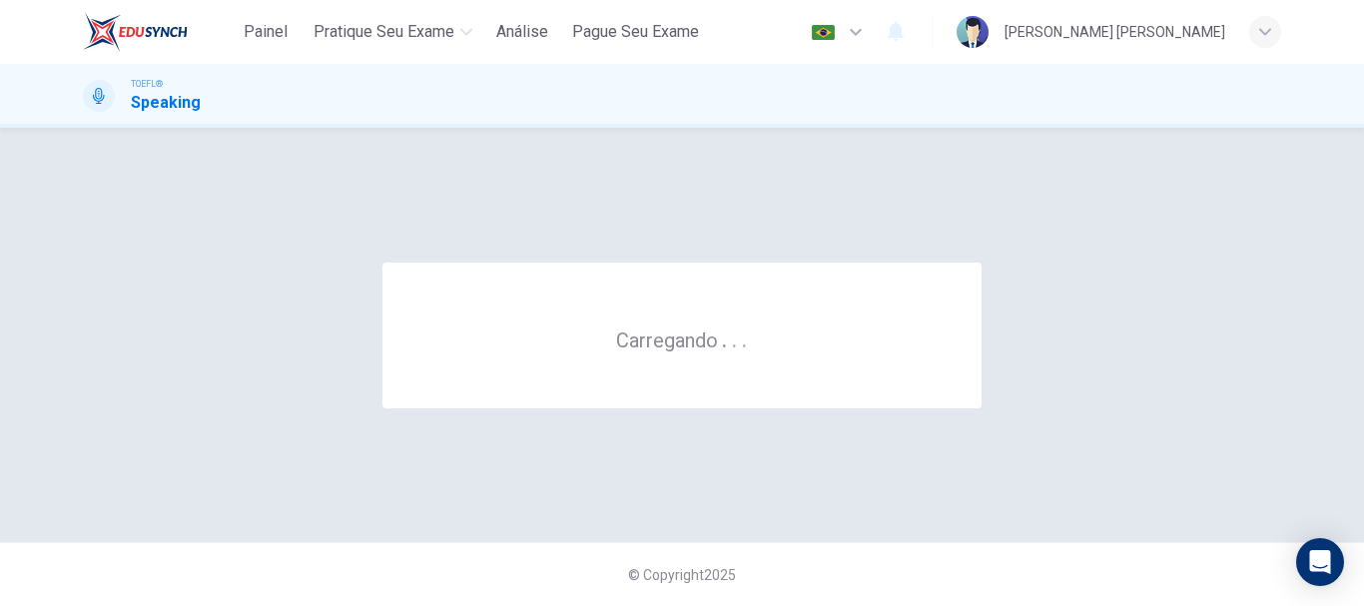
scroll to position [0, 0]
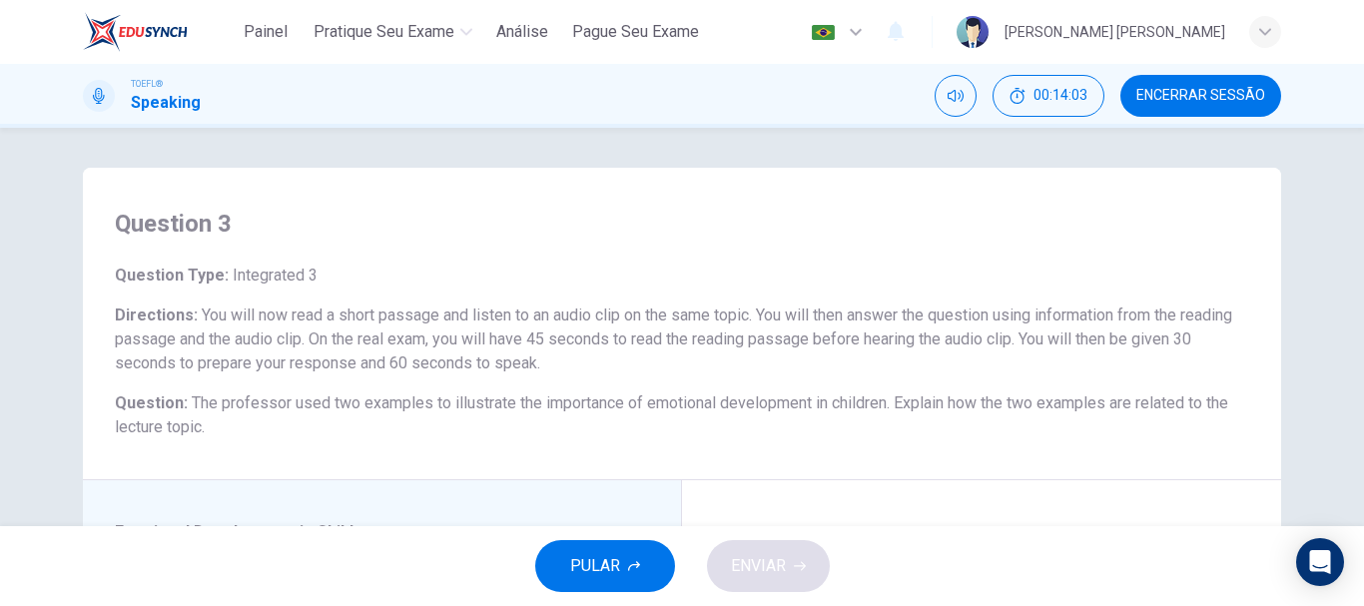
click at [947, 421] on h6 "Question : The professor used two examples to illustrate the importance of emot…" at bounding box center [682, 415] width 1135 height 48
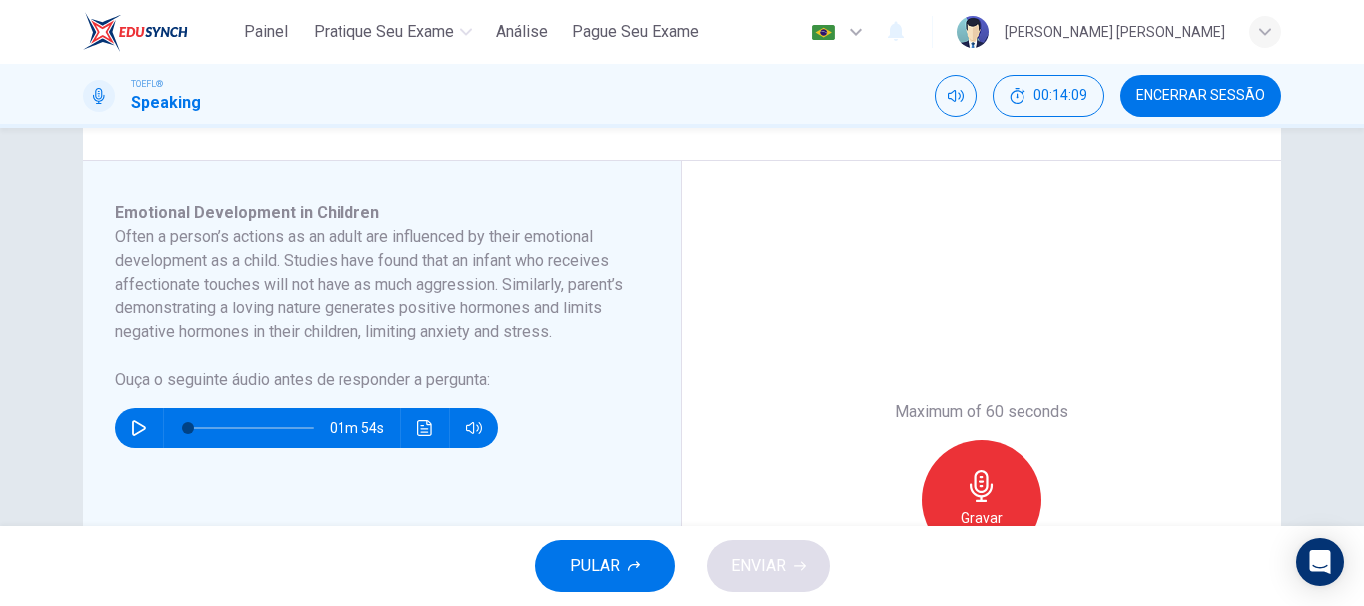
scroll to position [360, 0]
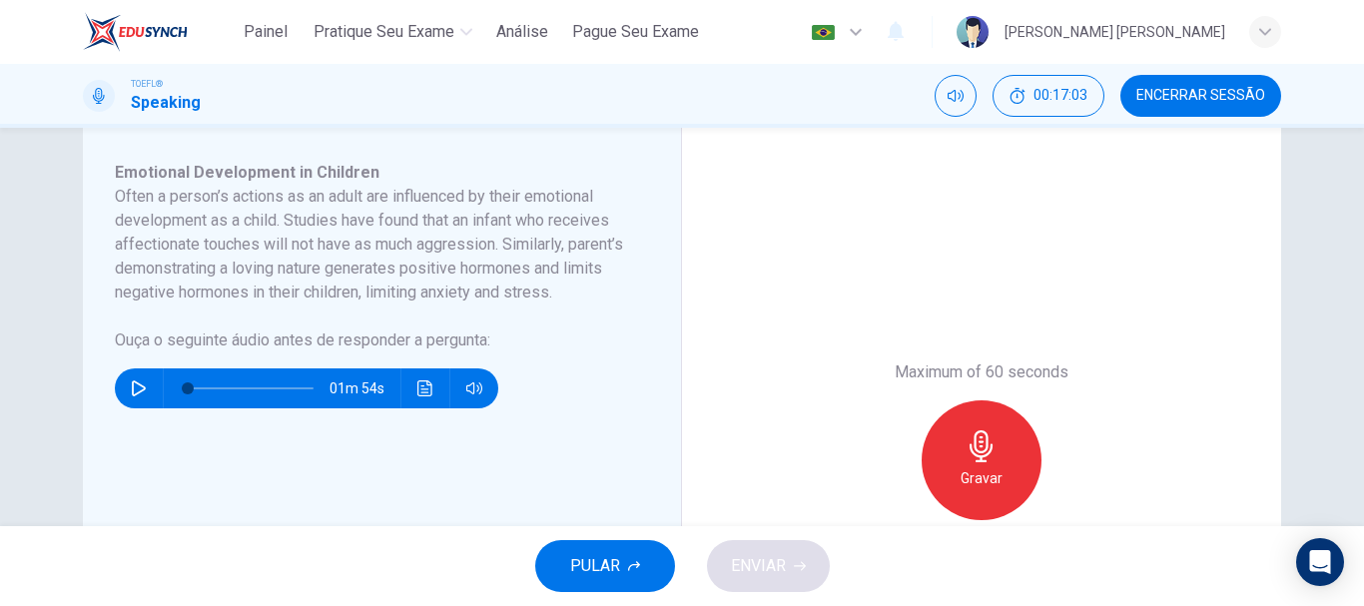
click at [747, 287] on div "Maximum of 60 seconds Gravar 0/60s" at bounding box center [981, 460] width 599 height 679
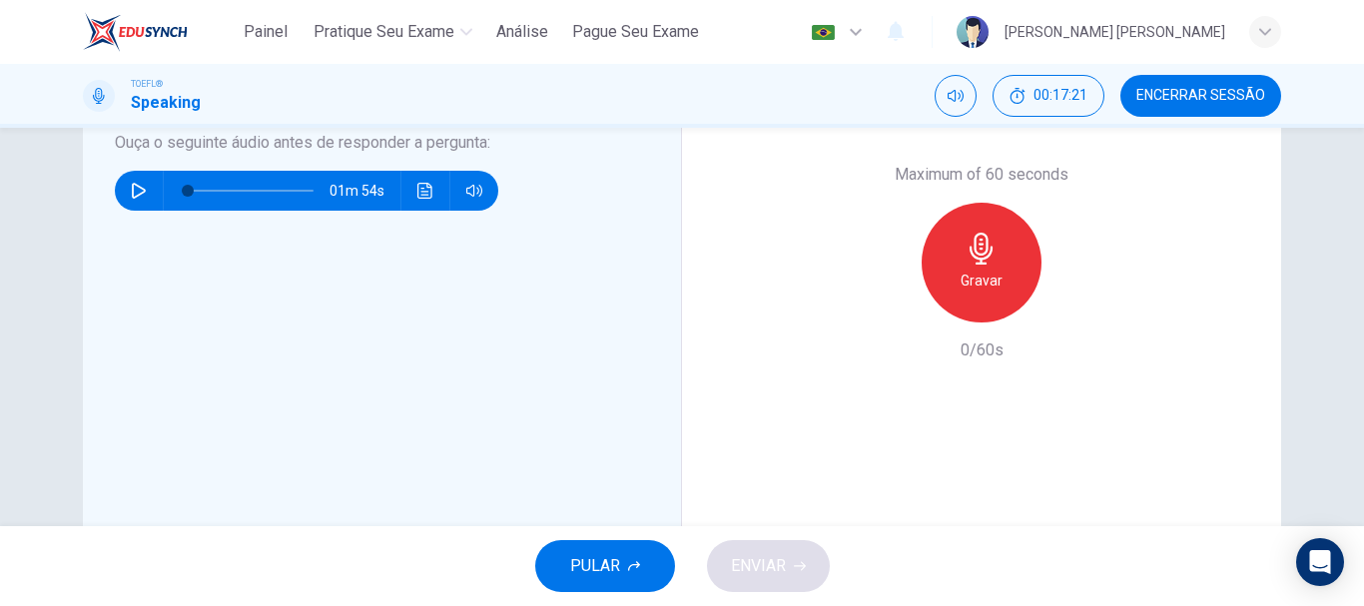
scroll to position [559, 0]
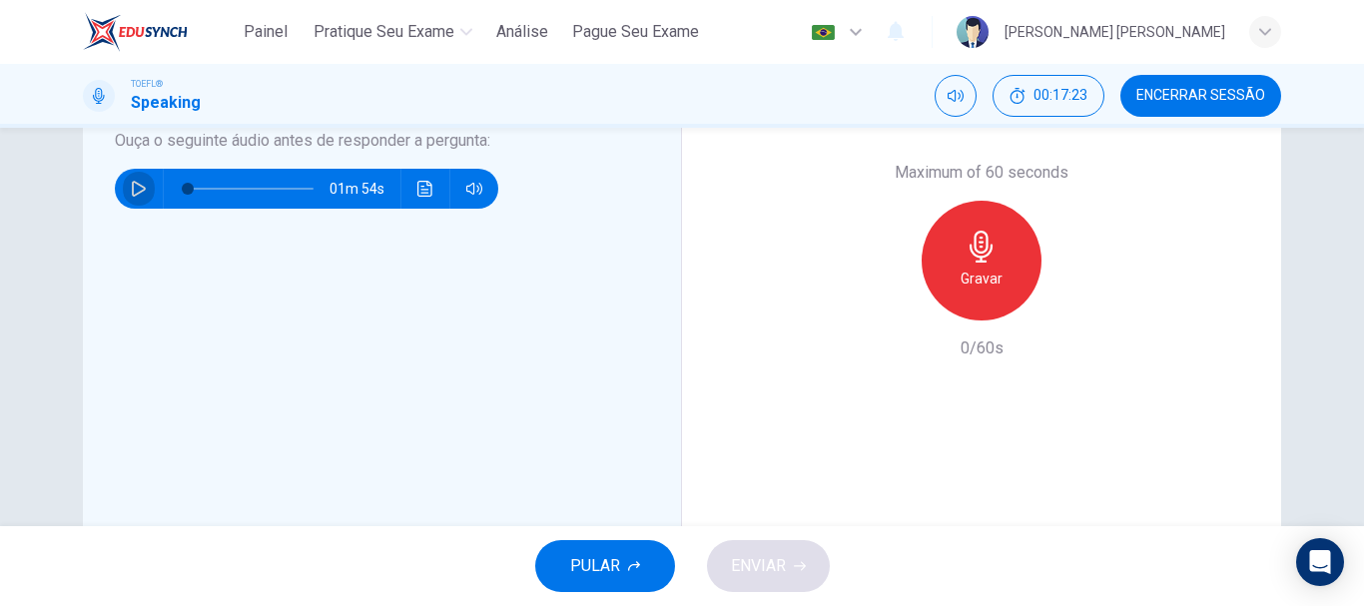
click at [133, 197] on icon "button" at bounding box center [139, 189] width 16 height 16
type input "0"
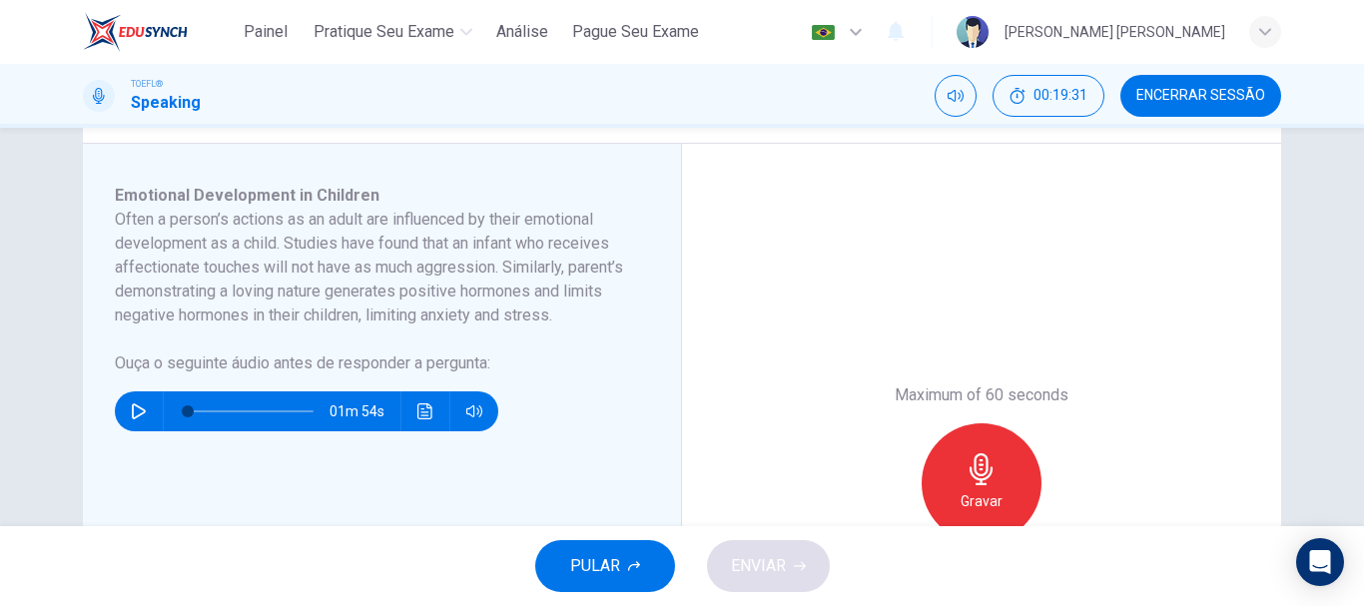
scroll to position [346, 0]
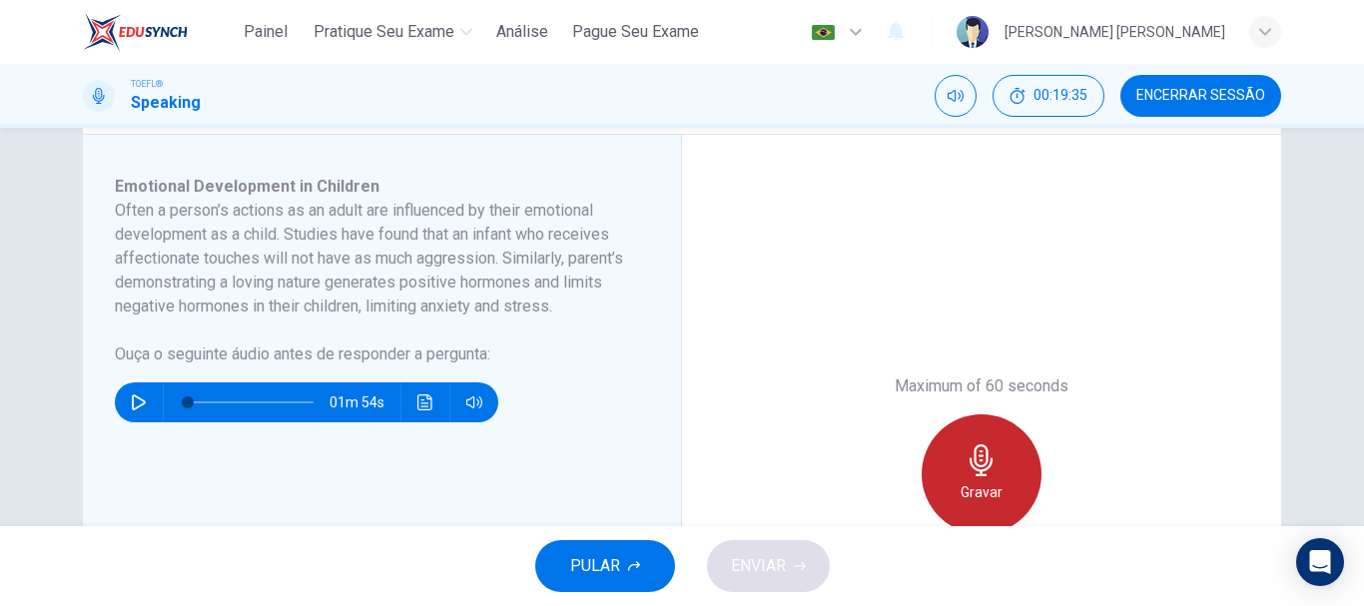
click at [979, 472] on icon "button" at bounding box center [982, 460] width 32 height 32
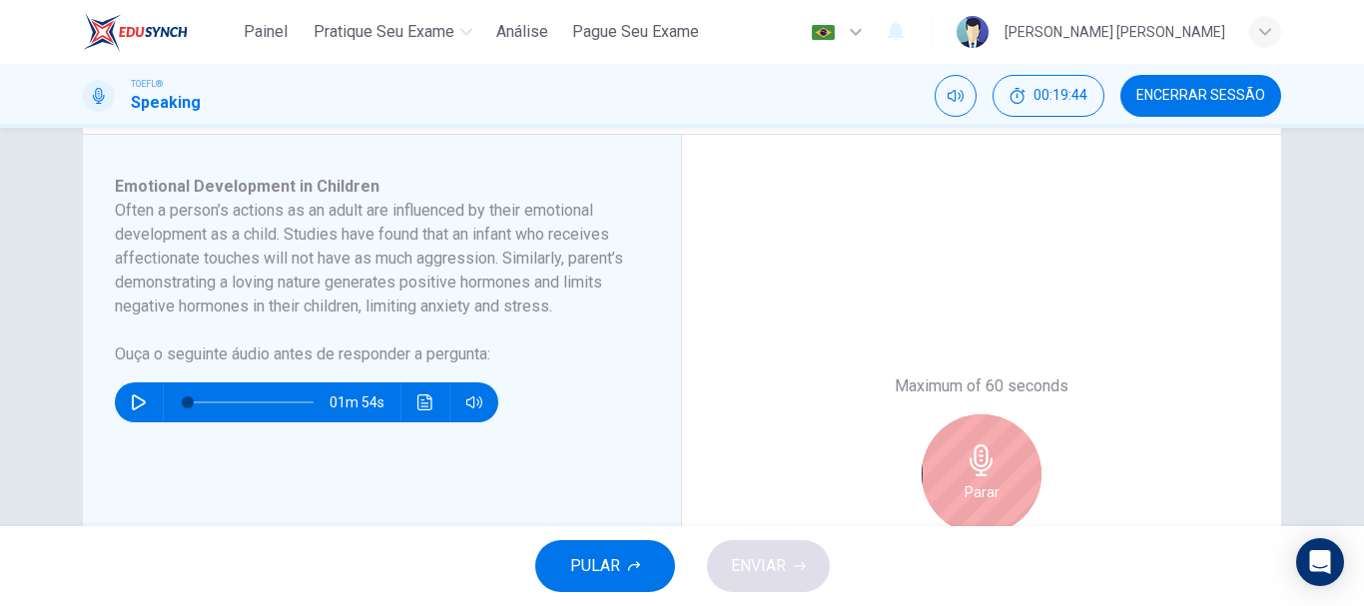
scroll to position [673, 0]
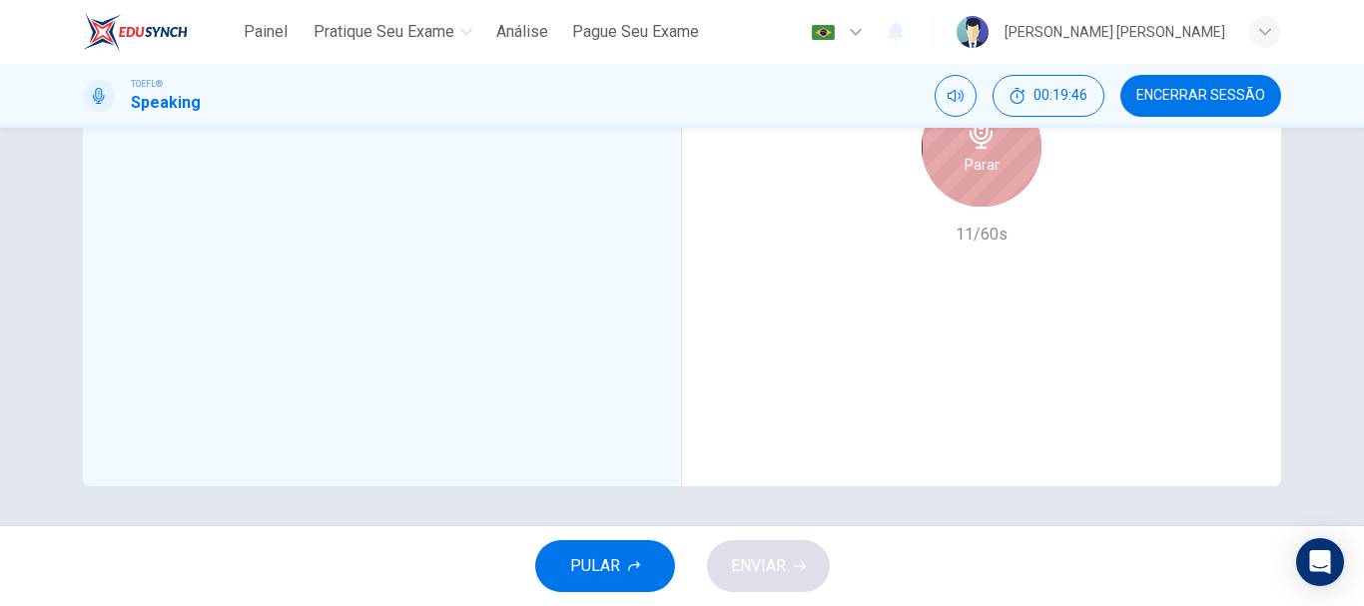
click at [966, 154] on h6 "Parar" at bounding box center [982, 165] width 35 height 24
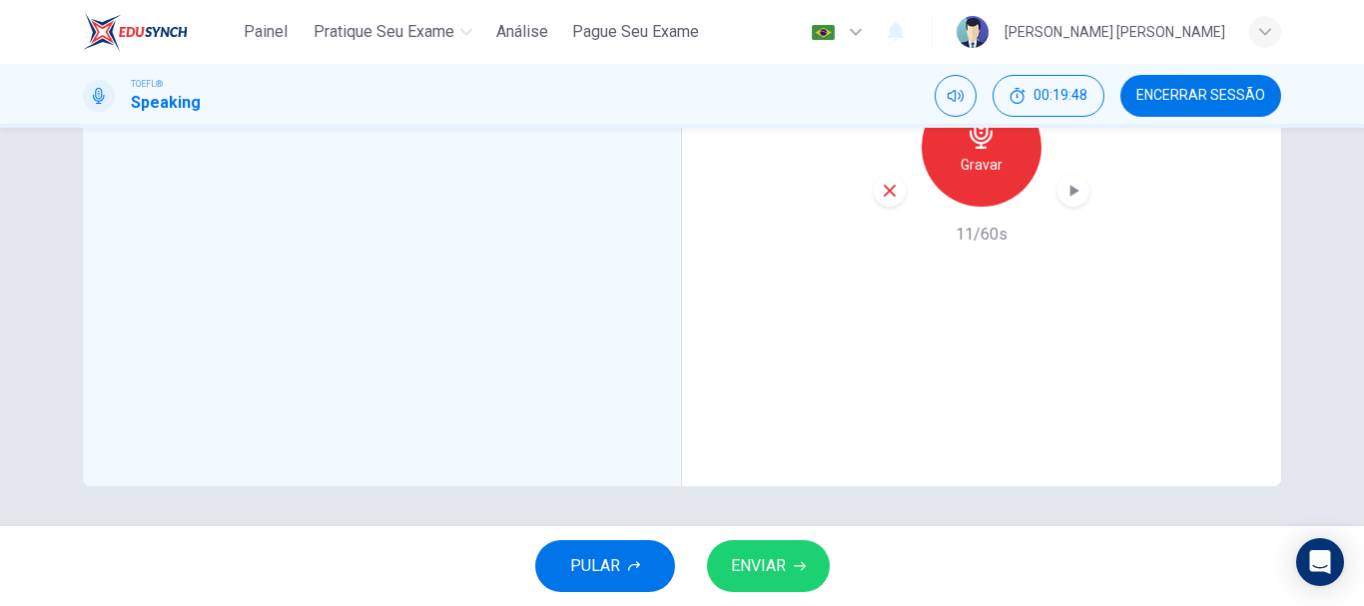
click at [885, 197] on icon "button" at bounding box center [890, 191] width 18 height 18
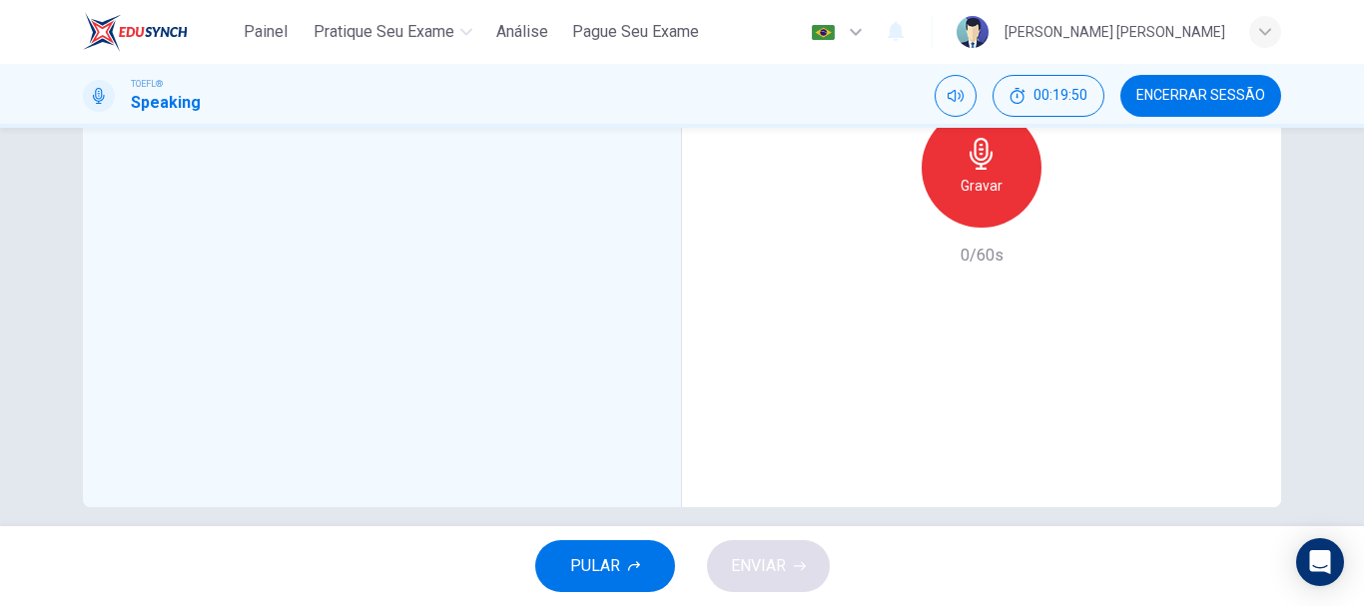
scroll to position [633, 0]
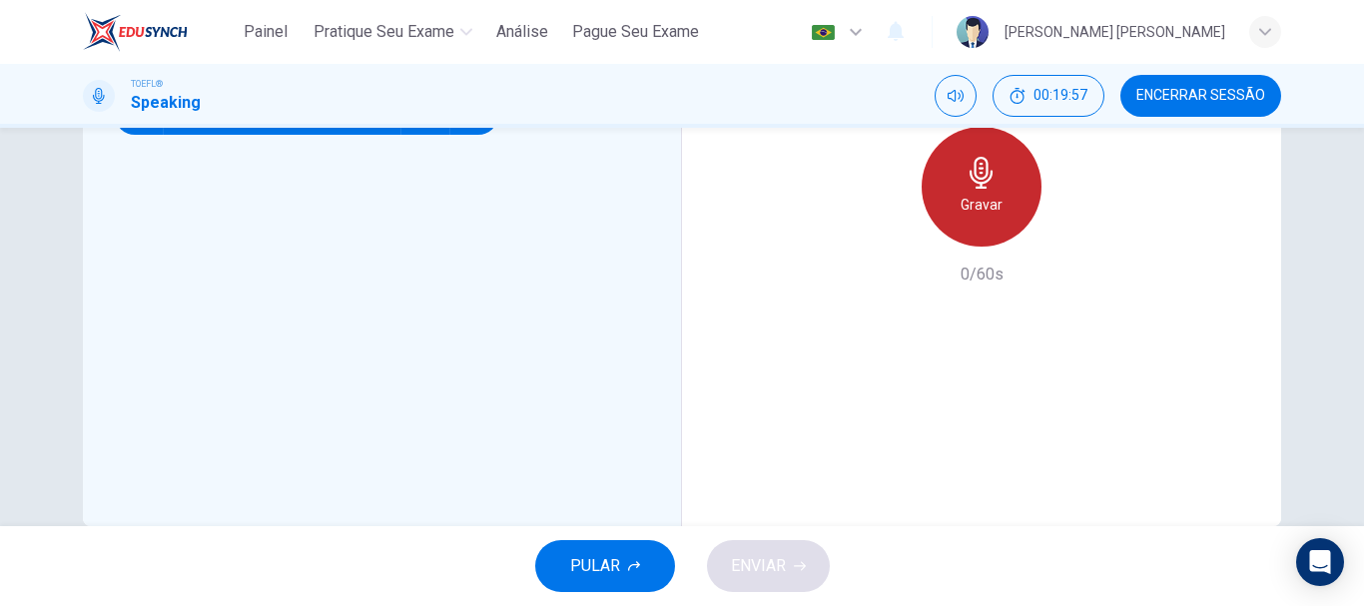
click at [974, 209] on h6 "Gravar" at bounding box center [982, 205] width 42 height 24
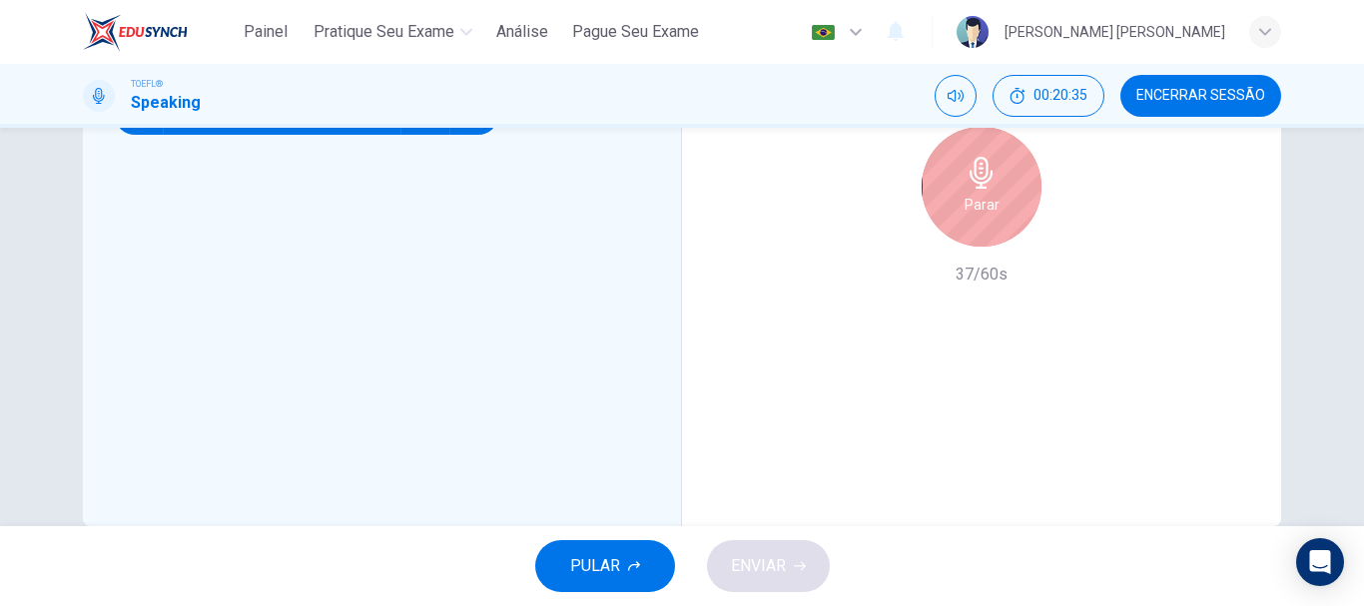
click at [988, 187] on icon "button" at bounding box center [982, 173] width 32 height 32
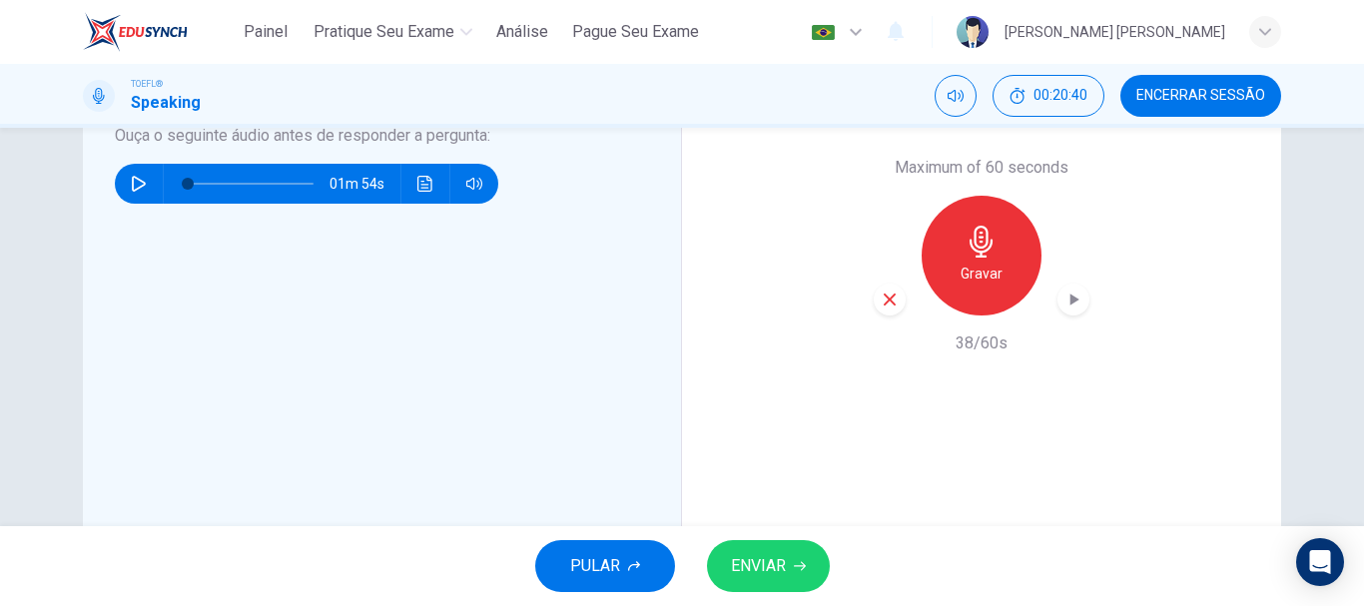
scroll to position [559, 0]
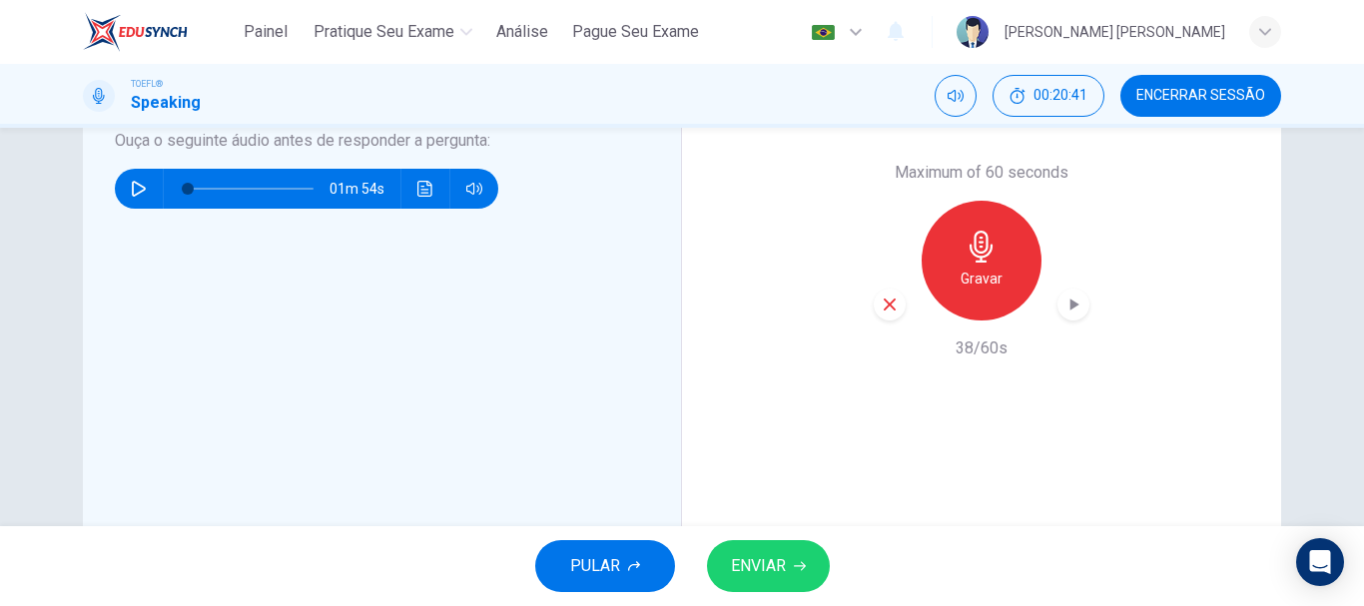
click at [881, 300] on icon "button" at bounding box center [890, 305] width 18 height 18
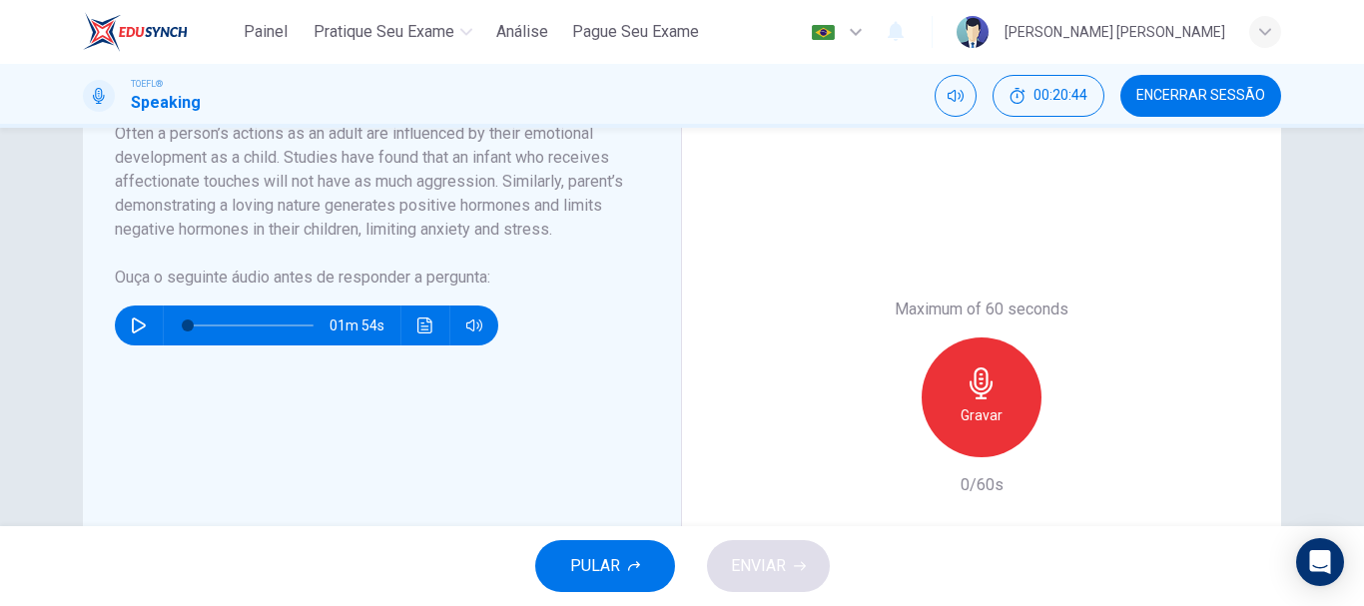
scroll to position [419, 0]
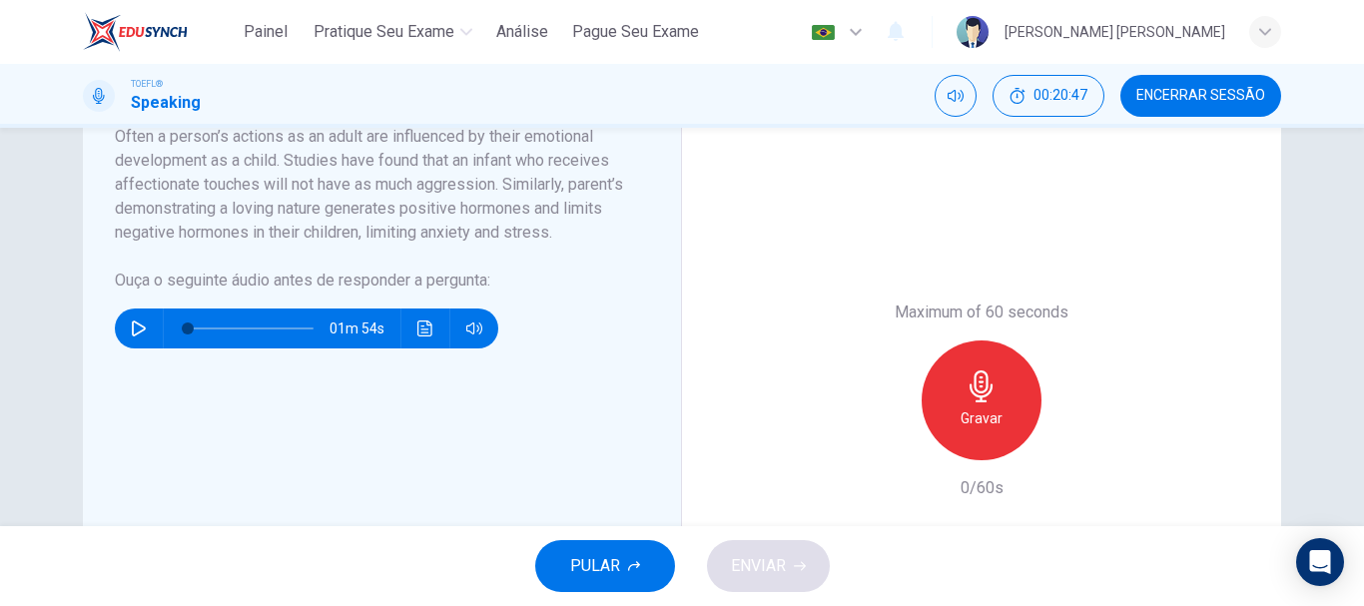
click at [990, 397] on icon "button" at bounding box center [982, 387] width 32 height 32
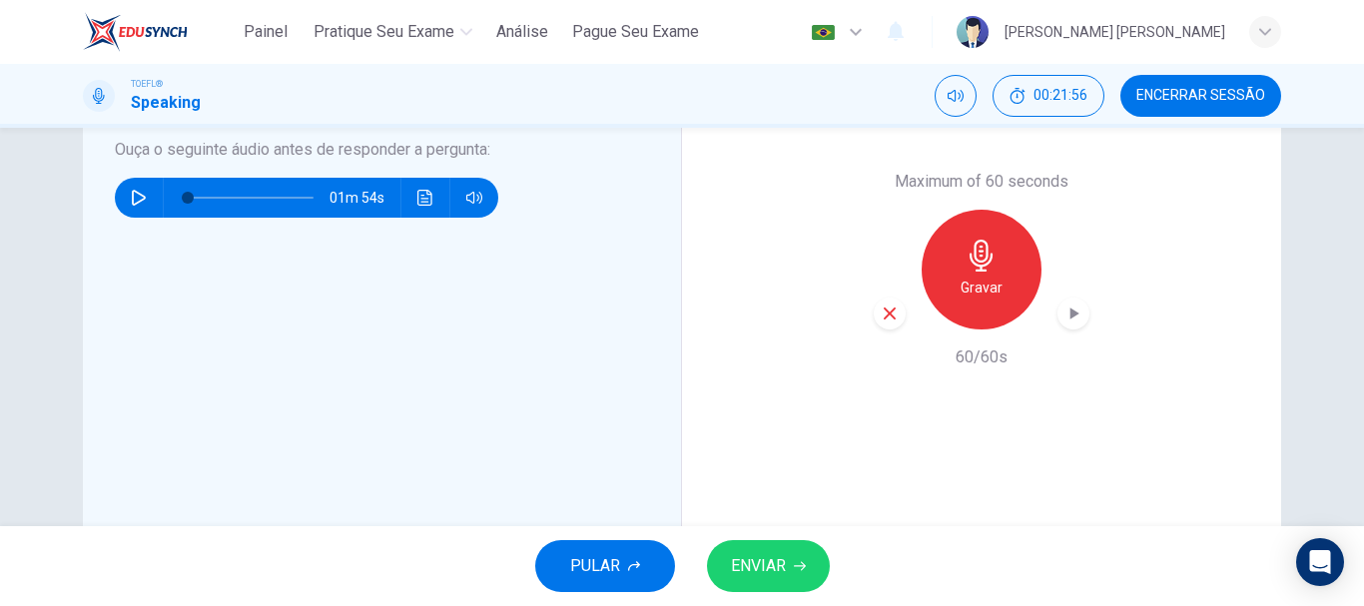
scroll to position [553, 0]
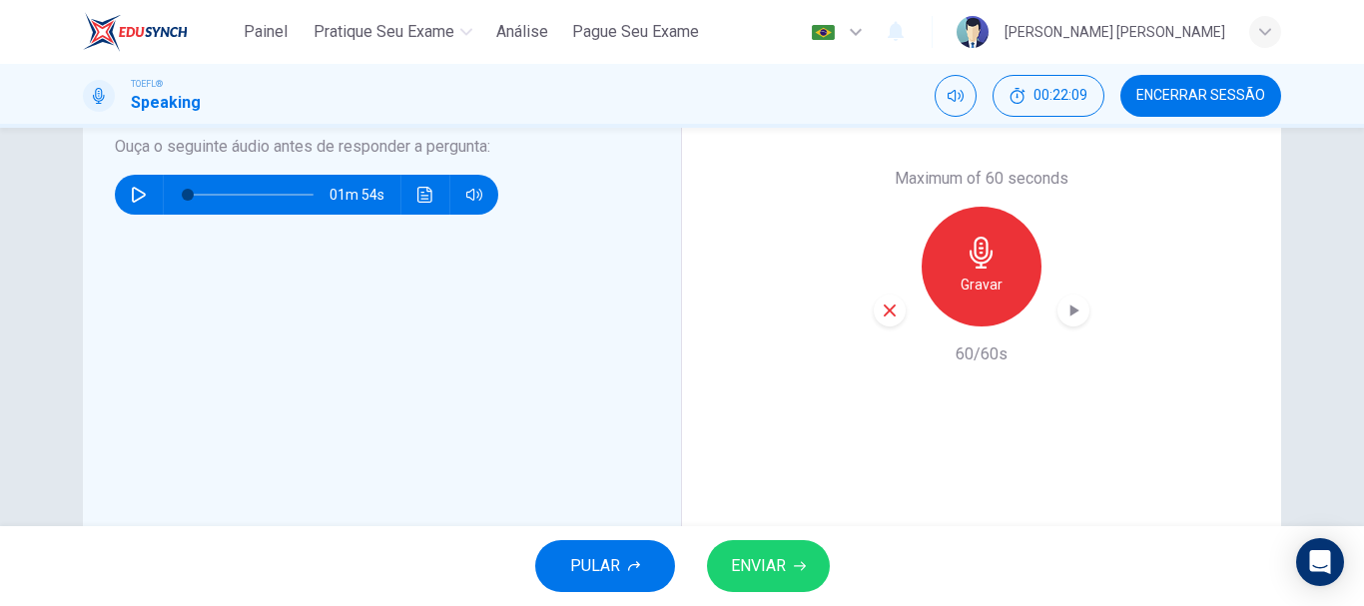
click at [793, 558] on button "ENVIAR" at bounding box center [768, 566] width 123 height 52
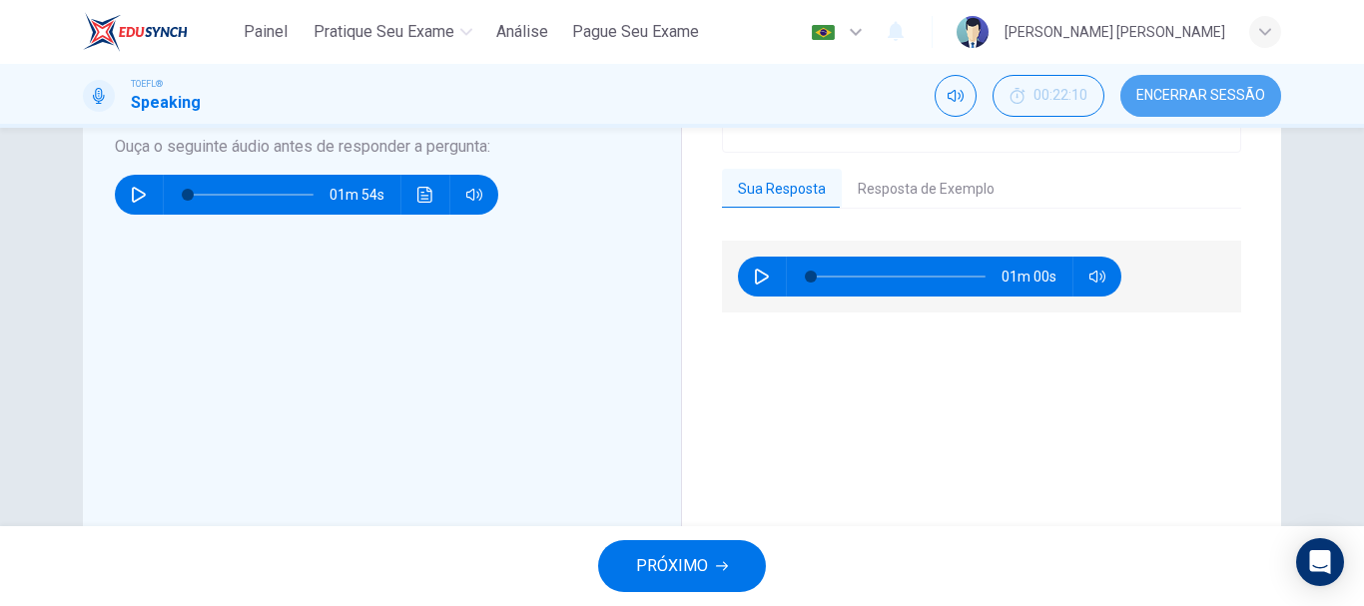
click at [1176, 105] on button "Encerrar Sessão" at bounding box center [1201, 96] width 161 height 42
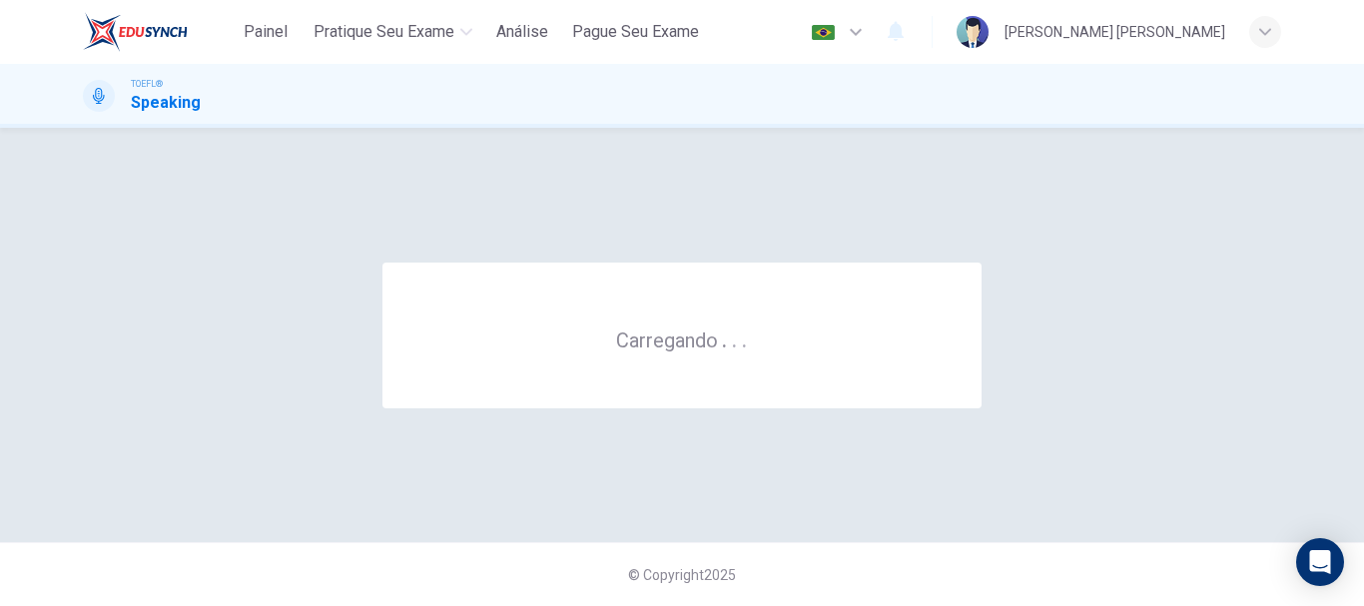
scroll to position [0, 0]
